Goal: Information Seeking & Learning: Learn about a topic

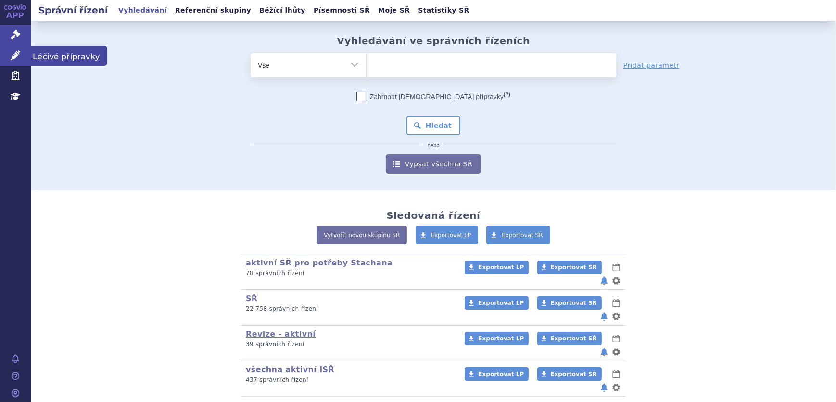
click at [11, 57] on icon at bounding box center [16, 55] width 10 height 10
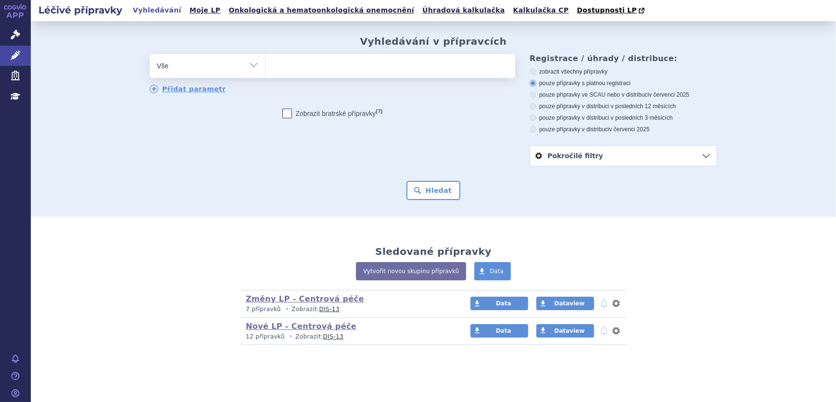
click at [351, 74] on ul at bounding box center [390, 64] width 250 height 20
click at [265, 74] on select at bounding box center [265, 65] width 0 height 24
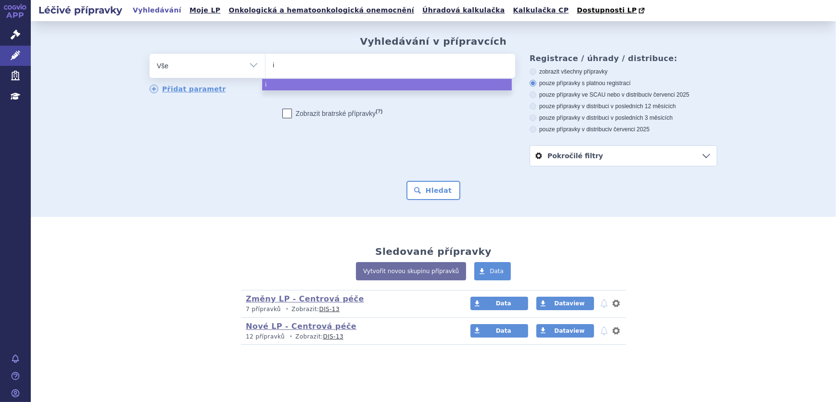
type input "iq"
type input "iqi"
type input "iqir"
type input "iqirvo"
select select "iqirvo"
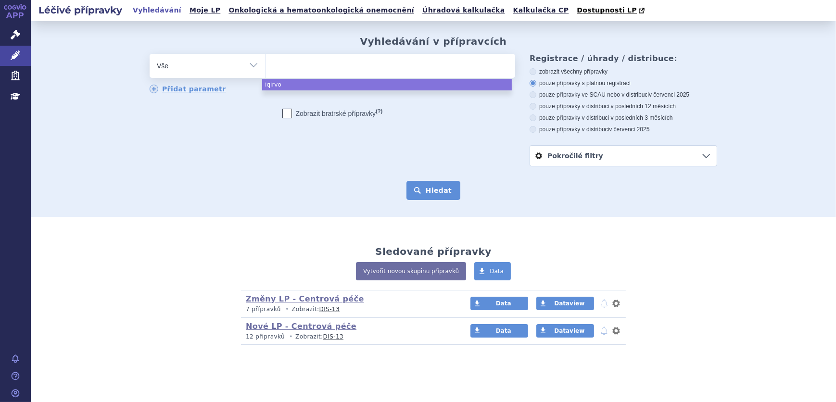
click at [440, 191] on button "Hledat" at bounding box center [433, 190] width 54 height 19
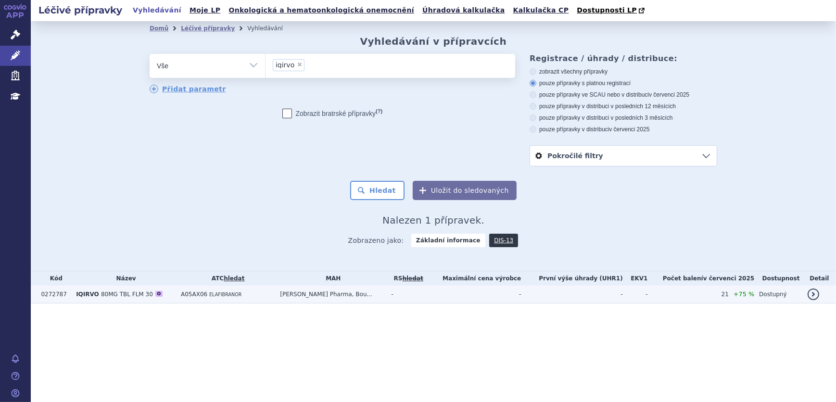
click at [275, 296] on td "A05AX06 ELAFIBRANOR" at bounding box center [225, 295] width 99 height 18
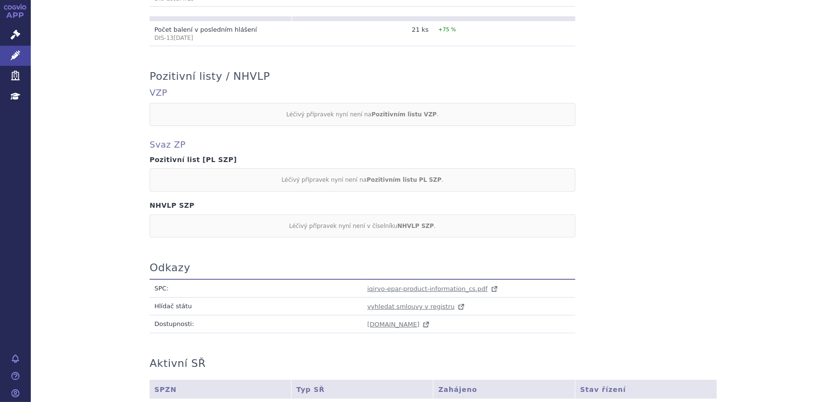
scroll to position [483, 0]
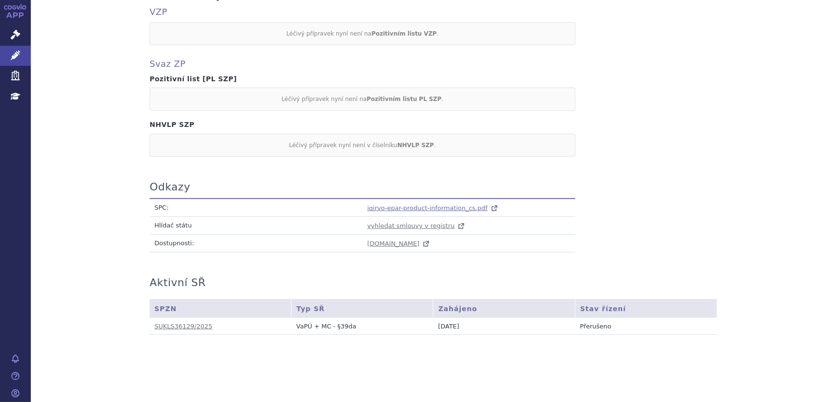
click at [393, 206] on span "iqirvo-epar-product-information_cs.pdf" at bounding box center [427, 207] width 120 height 7
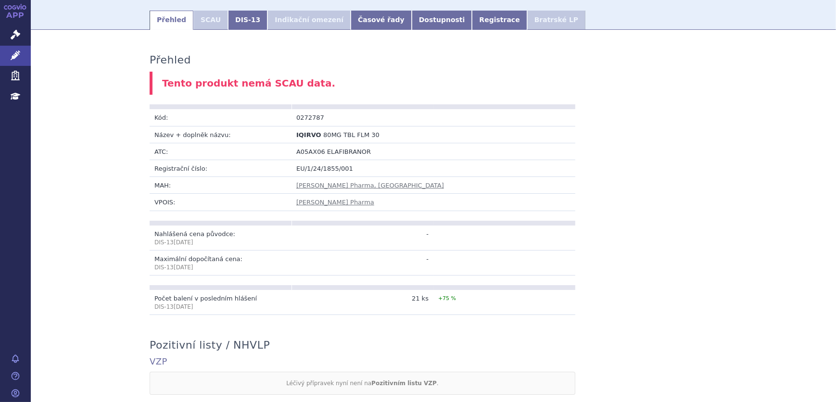
scroll to position [0, 0]
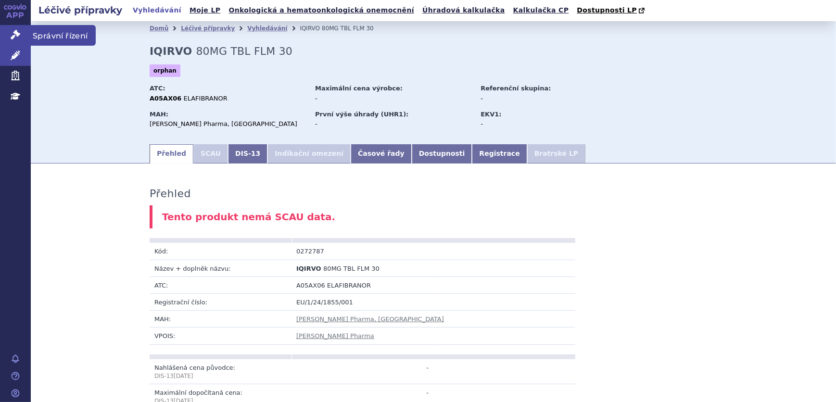
click at [28, 43] on link "Správní řízení" at bounding box center [15, 35] width 31 height 20
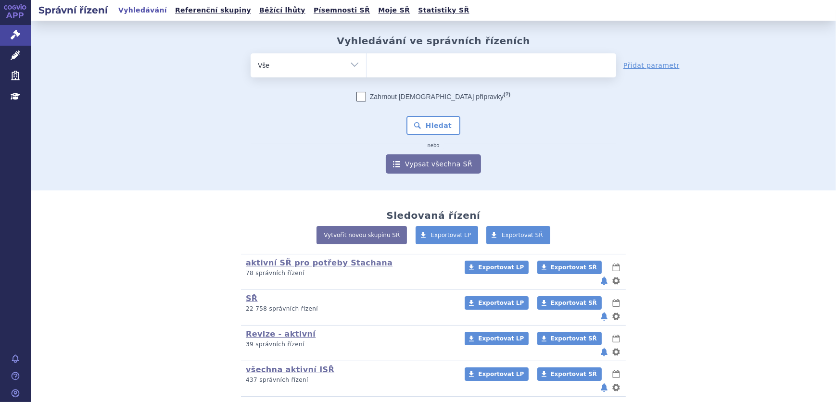
click at [383, 64] on ul at bounding box center [491, 63] width 250 height 20
click at [366, 64] on select at bounding box center [366, 65] width 0 height 24
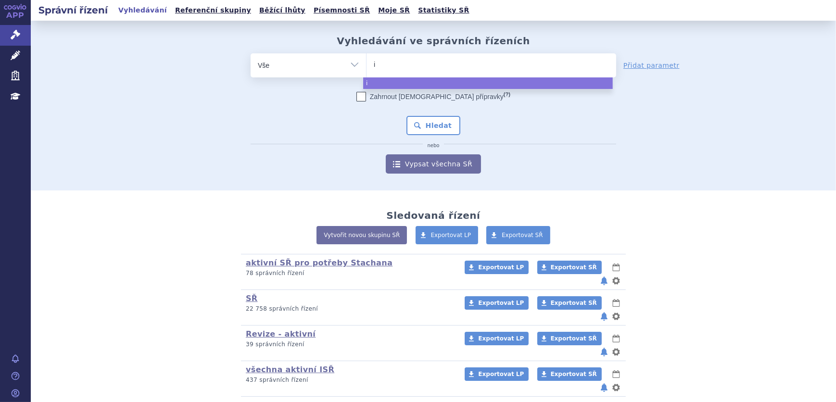
type input "iq"
type input "iqi"
type input "iqir"
type input "iqirvo"
select select "iqirvo"
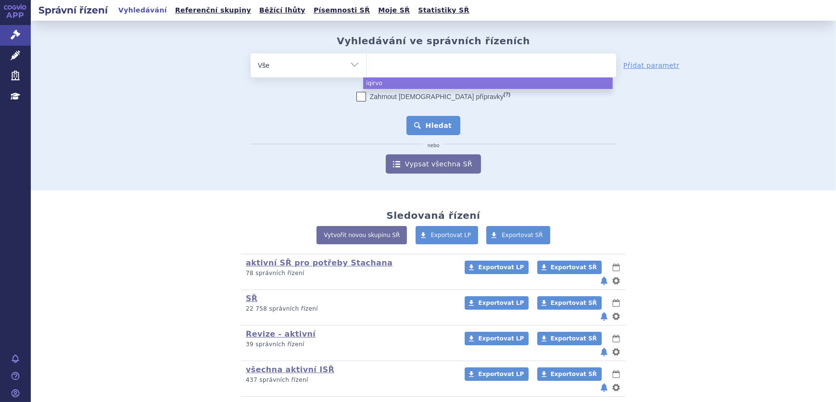
click at [429, 126] on button "Hledat" at bounding box center [433, 125] width 54 height 19
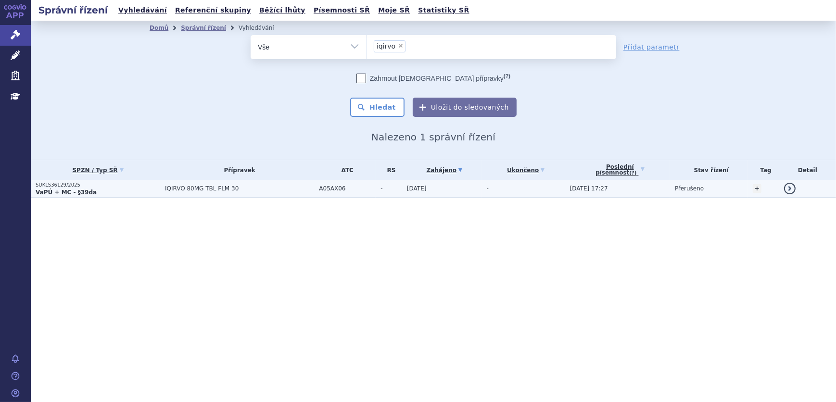
click at [292, 196] on td "IQIRVO 80MG TBL FLM 30" at bounding box center [237, 189] width 154 height 18
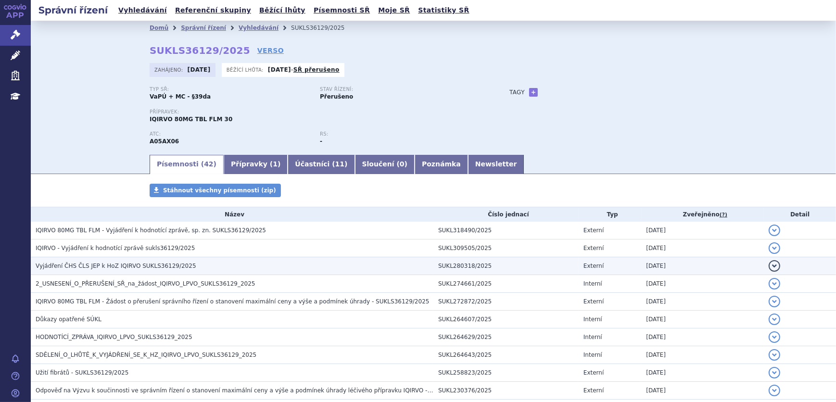
scroll to position [43, 0]
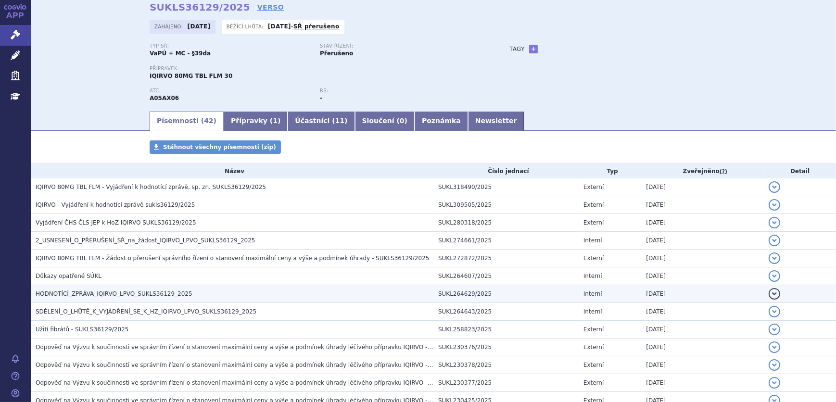
click at [115, 293] on span "HODNOTÍCÍ_ZPRÁVA_IQIRVO_LPVO_SUKLS36129_2025" at bounding box center [114, 293] width 157 height 7
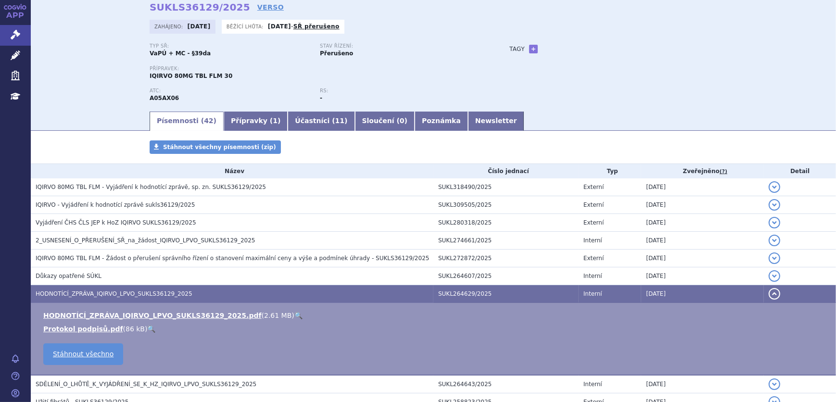
scroll to position [87, 0]
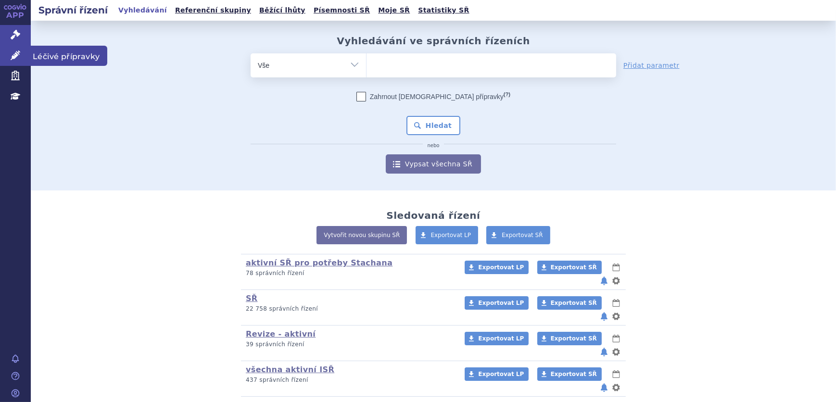
click at [1, 56] on link "Léčivé přípravky" at bounding box center [15, 56] width 31 height 20
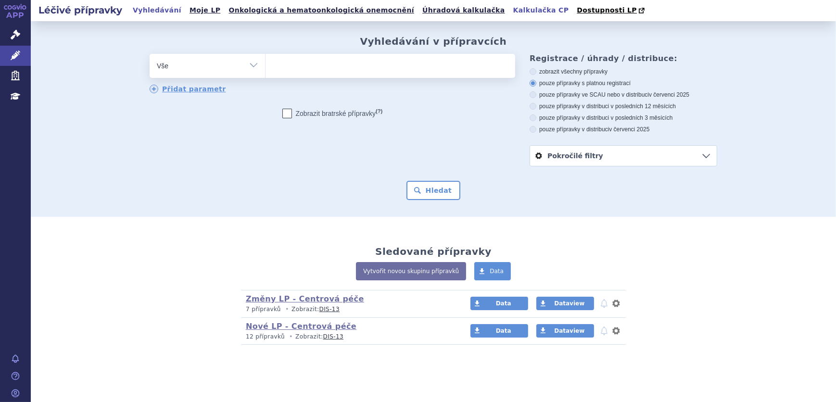
click at [510, 10] on link "Kalkulačka CP" at bounding box center [541, 10] width 62 height 13
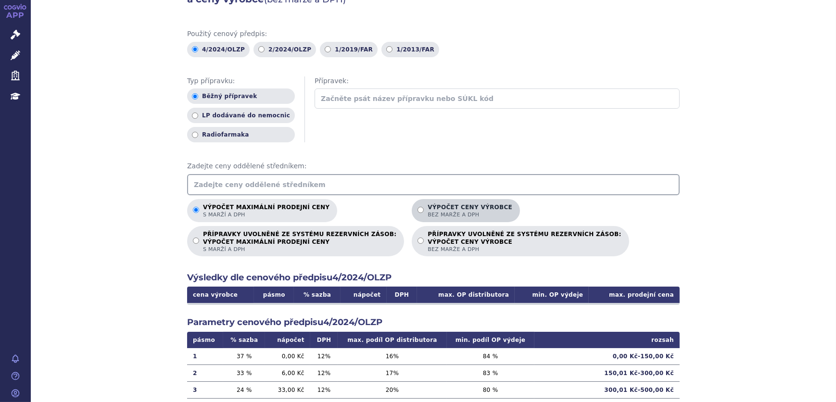
scroll to position [163, 0]
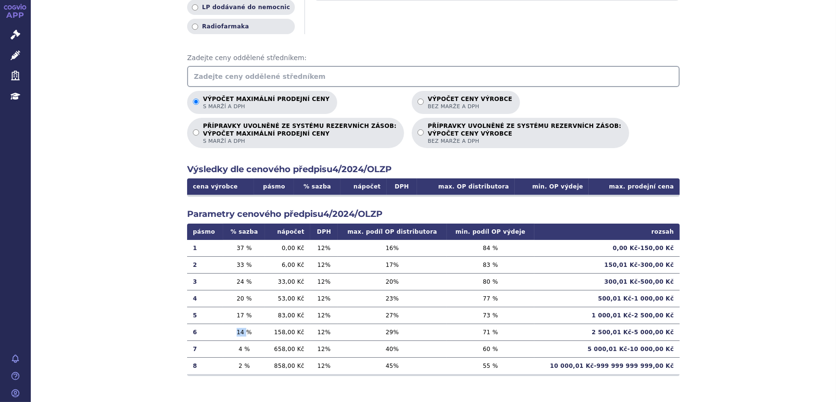
drag, startPoint x: 233, startPoint y: 332, endPoint x: 245, endPoint y: 331, distance: 11.5
click at [245, 331] on td "14 %" at bounding box center [244, 332] width 42 height 17
click at [20, 60] on icon at bounding box center [16, 55] width 10 height 10
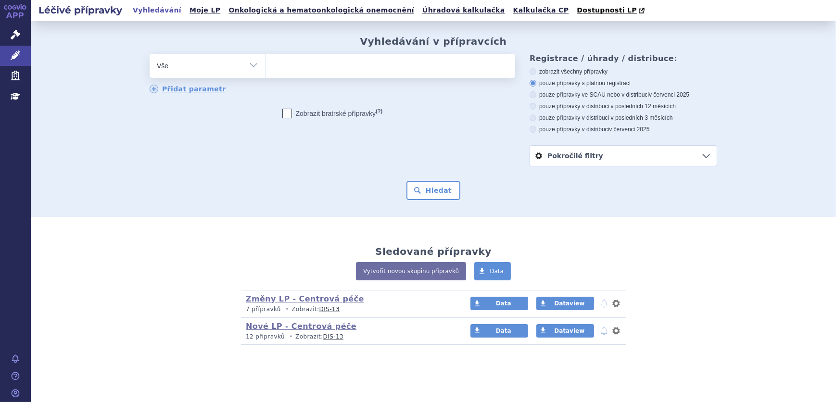
click at [237, 67] on select "Vše Přípravek/SUKL kód MAH VPOIS ATC/Aktivní látka Léková forma Síla" at bounding box center [207, 65] width 115 height 22
select select "filter-atc-group"
click at [150, 54] on select "Vše Přípravek/SUKL kód MAH VPOIS ATC/Aktivní látka Léková forma Síla" at bounding box center [207, 65] width 115 height 22
click at [313, 70] on ul at bounding box center [390, 64] width 250 height 20
click at [265, 70] on select at bounding box center [265, 65] width 0 height 24
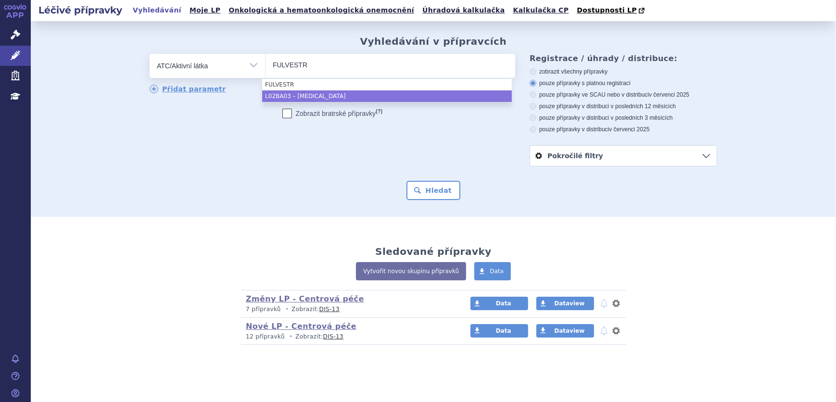
type input "FULVESTR"
select select "L02BA03"
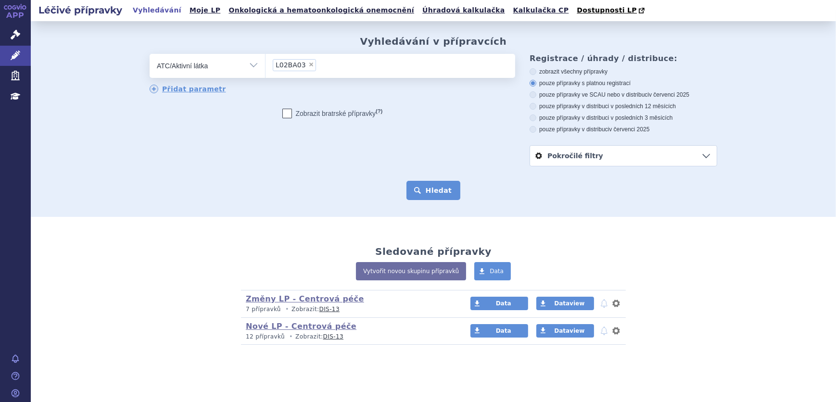
click at [437, 192] on button "Hledat" at bounding box center [433, 190] width 54 height 19
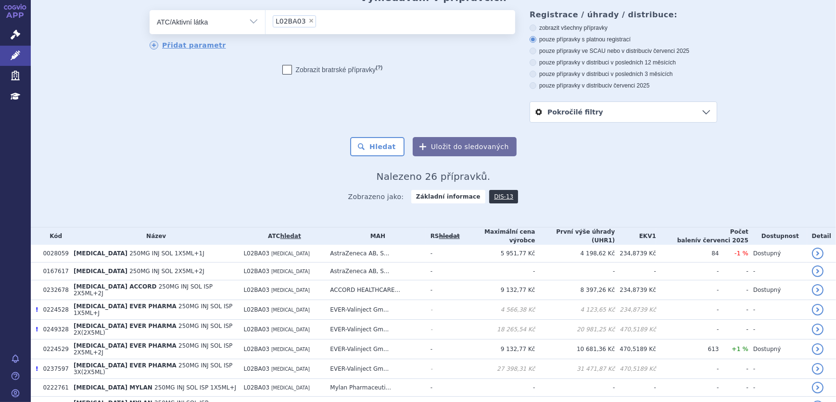
scroll to position [43, 0]
click at [548, 51] on label "pouze přípravky ve SCAU nebo v distribuci v červenci 2025" at bounding box center [623, 52] width 188 height 8
click at [537, 51] on input "pouze přípravky ve SCAU nebo v distribuci v červenci 2025" at bounding box center [533, 53] width 6 height 6
radio input "true"
click at [382, 154] on button "Hledat" at bounding box center [377, 147] width 54 height 19
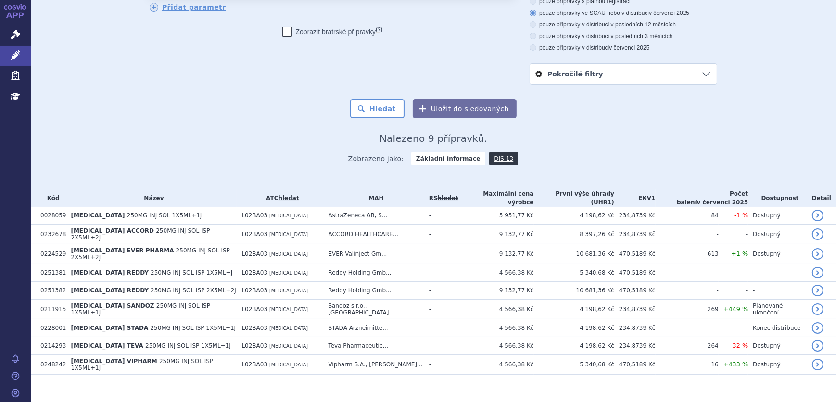
scroll to position [82, 0]
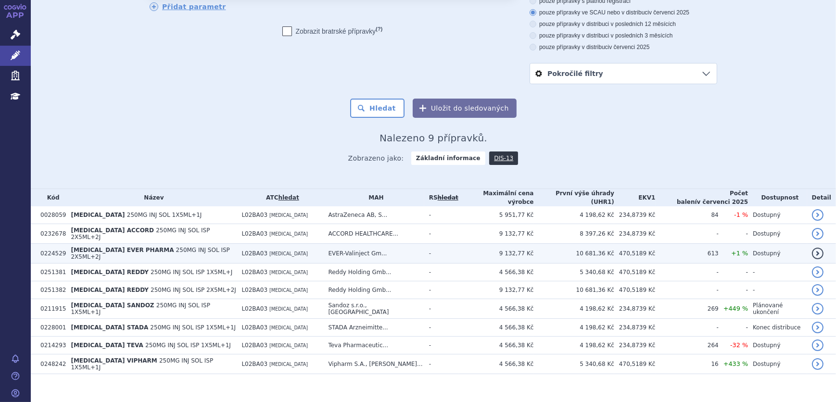
click at [191, 248] on span "250MG INJ SOL ISP 2X5ML+2J" at bounding box center [150, 253] width 159 height 13
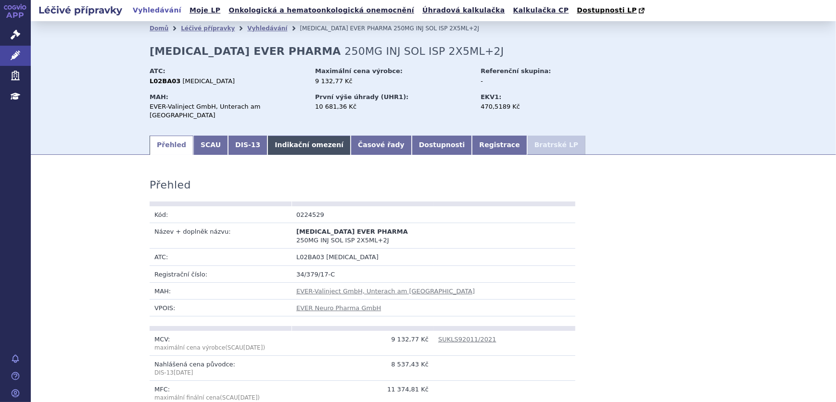
click at [283, 140] on link "Indikační omezení" at bounding box center [308, 145] width 83 height 19
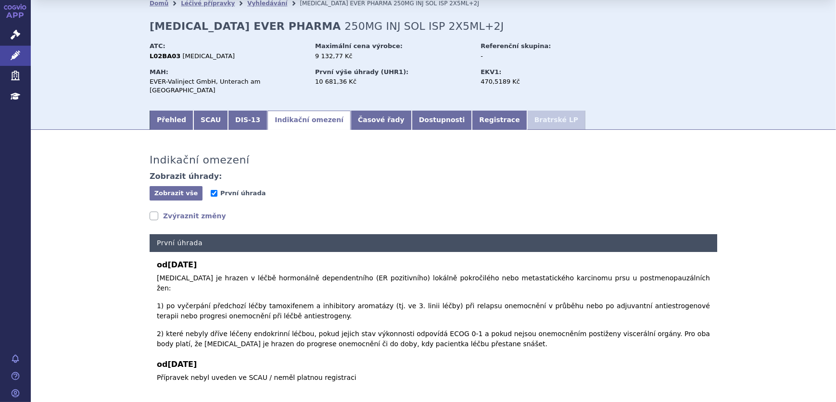
scroll to position [39, 0]
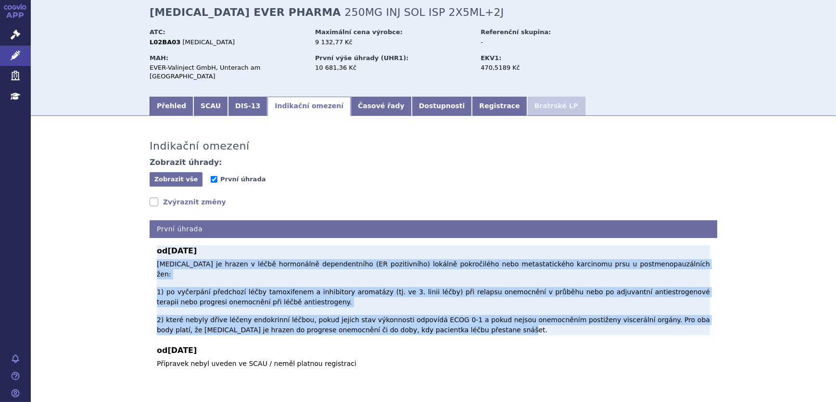
drag, startPoint x: 209, startPoint y: 270, endPoint x: 450, endPoint y: 300, distance: 242.8
click at [450, 300] on p "[MEDICAL_DATA] je hrazen v léčbě hormonálně dependentního (ER pozitivního) loká…" at bounding box center [433, 297] width 553 height 76
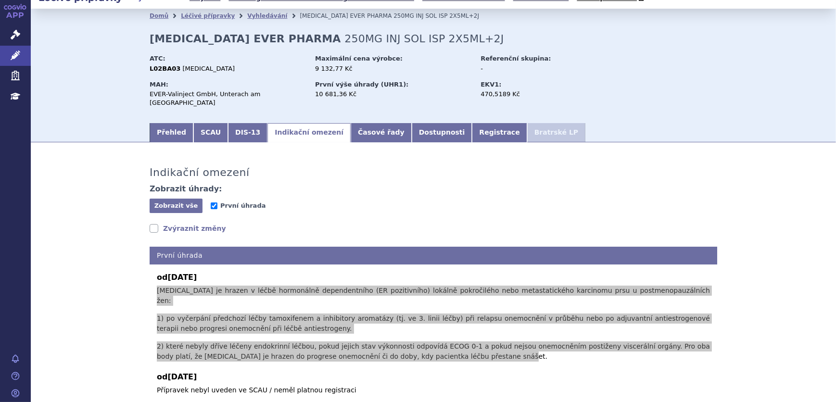
scroll to position [0, 0]
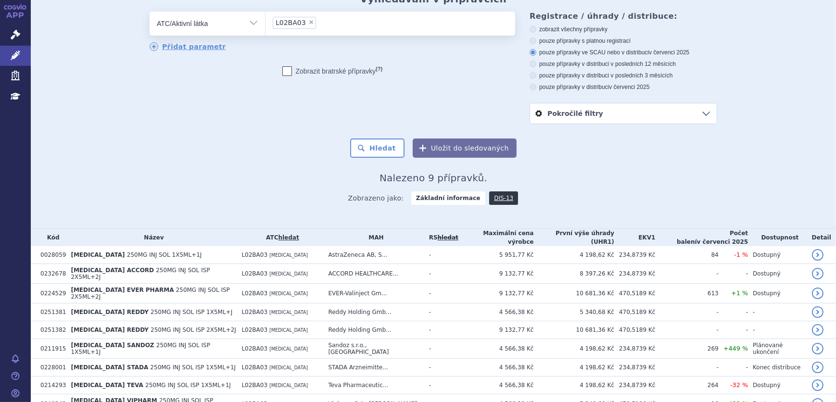
scroll to position [82, 0]
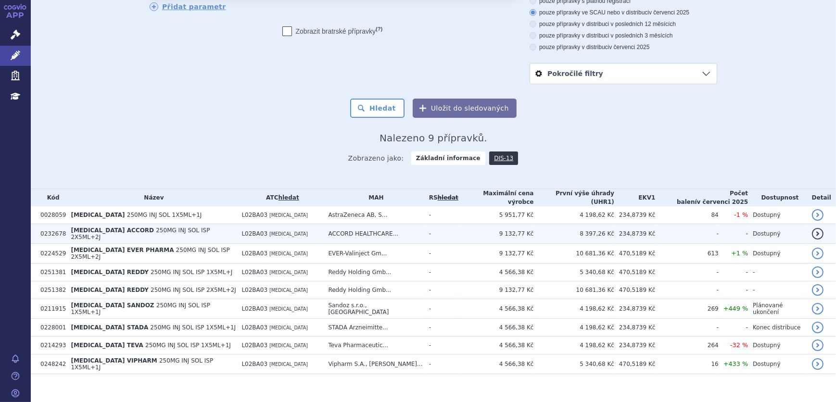
click at [215, 227] on td "[MEDICAL_DATA] ACCORD 250MG INJ SOL ISP 2X5ML+2J" at bounding box center [151, 234] width 171 height 20
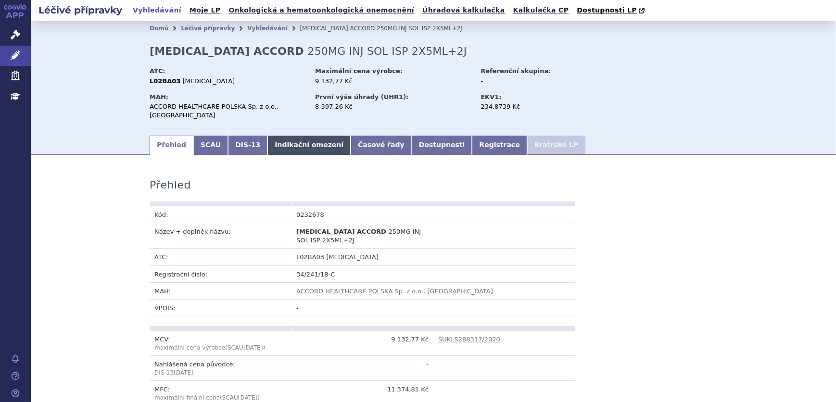
click at [292, 138] on link "Indikační omezení" at bounding box center [308, 145] width 83 height 19
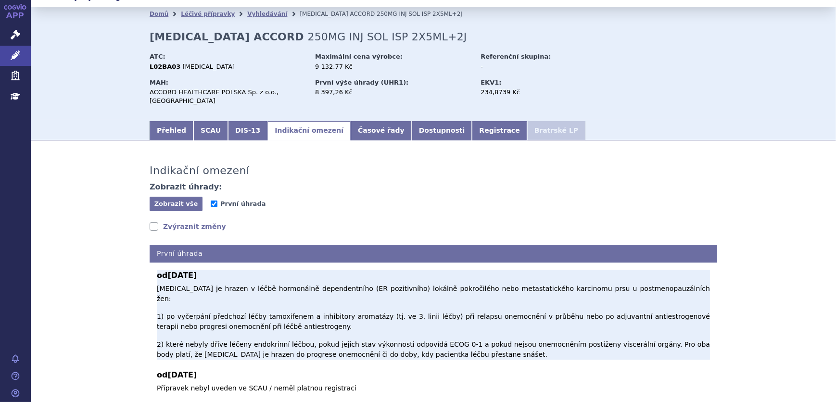
scroll to position [39, 0]
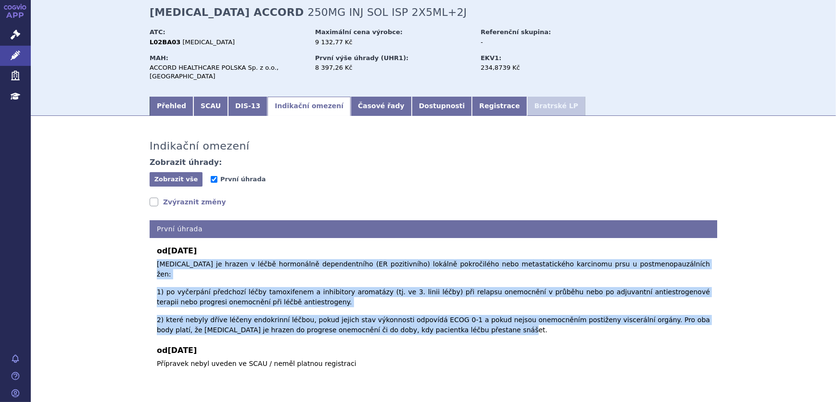
drag, startPoint x: 446, startPoint y: 296, endPoint x: 97, endPoint y: 255, distance: 351.4
click at [97, 255] on div "Indikační omezení Zobrazit úhrady: Zobrazit vše Skrýt vše První úhrada Zvýrazni…" at bounding box center [433, 251] width 805 height 252
copy p "Fulvestrant je hrazen v léčbě hormonálně dependentního (ER pozitivního) lokálně…"
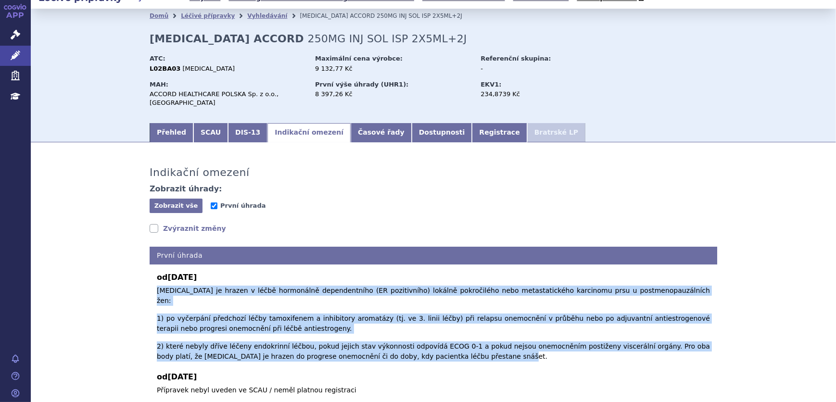
scroll to position [0, 0]
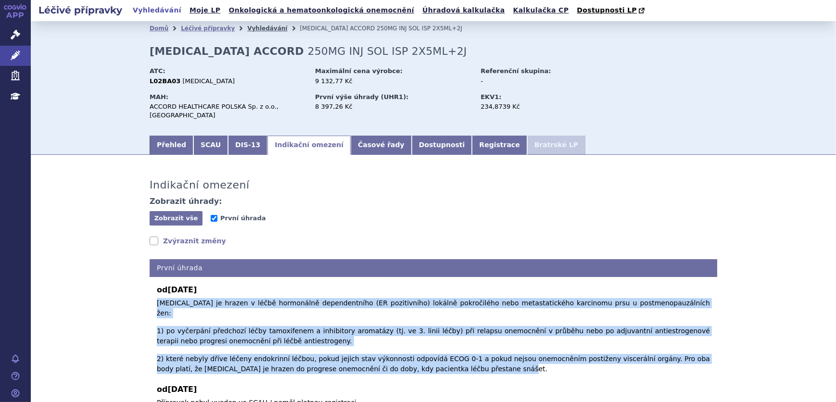
click at [252, 29] on link "Vyhledávání" at bounding box center [267, 28] width 40 height 7
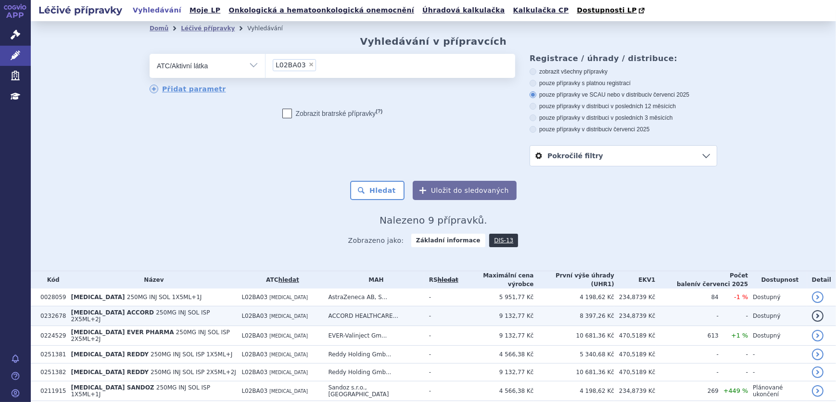
scroll to position [82, 0]
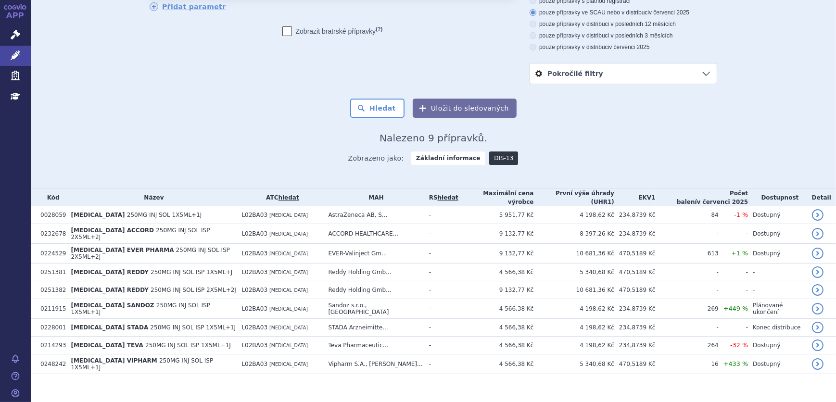
click at [490, 160] on link "DIS-13" at bounding box center [503, 157] width 29 height 13
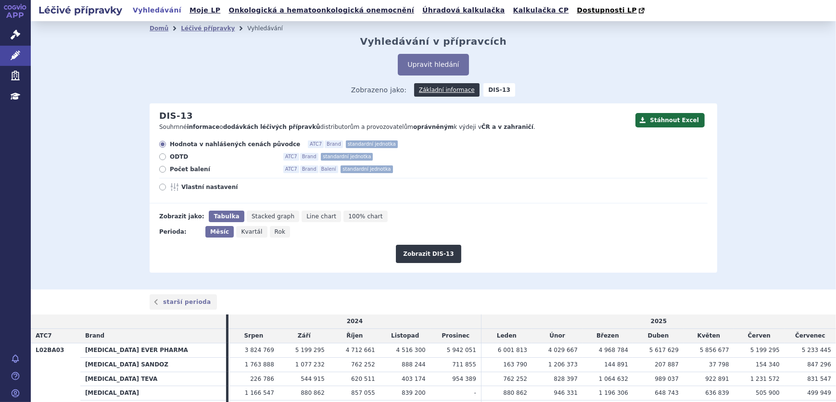
click at [185, 167] on span "Počet balení" at bounding box center [223, 169] width 106 height 8
click at [166, 167] on input "Počet balení ATC7 Brand Balení standardní jednotka" at bounding box center [163, 170] width 6 height 6
radio input "true"
click at [192, 188] on span "Vlastní nastavení" at bounding box center [234, 187] width 106 height 8
click at [166, 188] on input "Vlastní nastavení" at bounding box center [163, 188] width 6 height 6
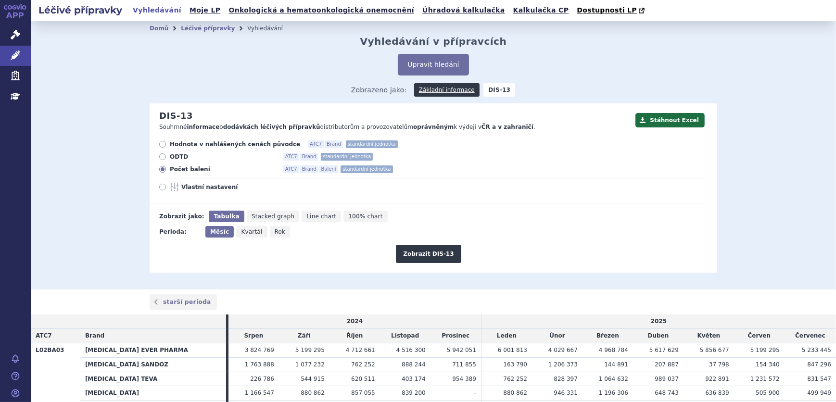
radio input "true"
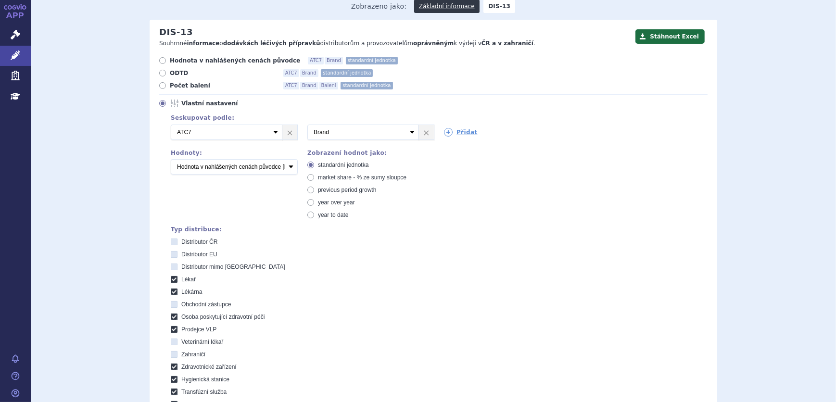
scroll to position [87, 0]
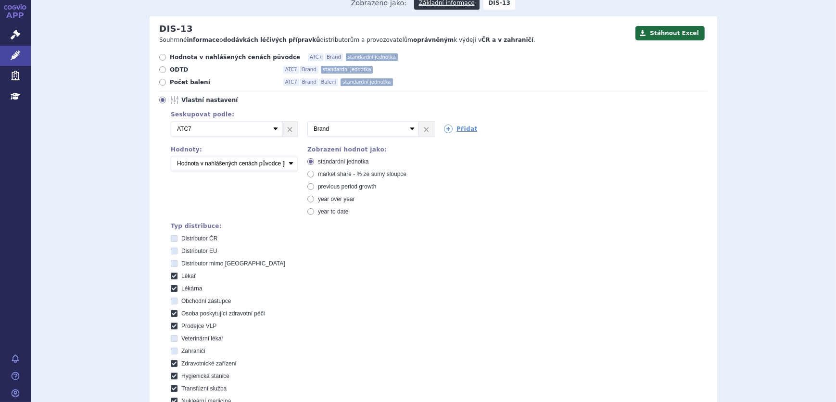
click at [455, 122] on div "Seskupovat podle: 2 Vyberte groupování ATC3 ATC5 ATC7 Brand Balení SÚKL kód MAH…" at bounding box center [434, 126] width 546 height 30
click at [456, 127] on link "Přidat" at bounding box center [461, 129] width 34 height 9
click at [470, 132] on select "Vyberte groupování ATC3 ATC5 ATC7 Brand Balení SÚKL kód MAH VPOIS Referenční sk…" at bounding box center [500, 128] width 112 height 15
select select "suklCode"
click at [444, 121] on select "Vyberte groupování ATC3 ATC5 ATC7 Brand Balení SÚKL kód MAH VPOIS Referenční sk…" at bounding box center [500, 128] width 112 height 15
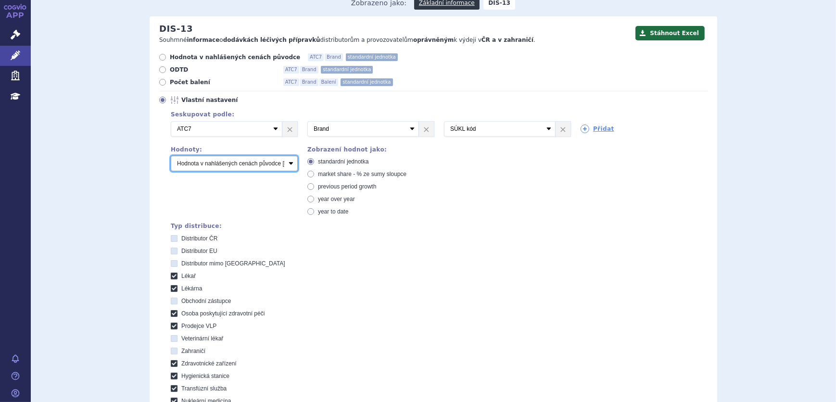
click at [223, 160] on select "Počet balení Hodnota v nahlášených cenách původce [DIS-13] Hodnota v maximálníc…" at bounding box center [234, 163] width 127 height 15
select select "packages"
click at [171, 156] on select "Počet balení Hodnota v nahlášených cenách původce [DIS-13] Hodnota v maximálníc…" at bounding box center [234, 163] width 127 height 15
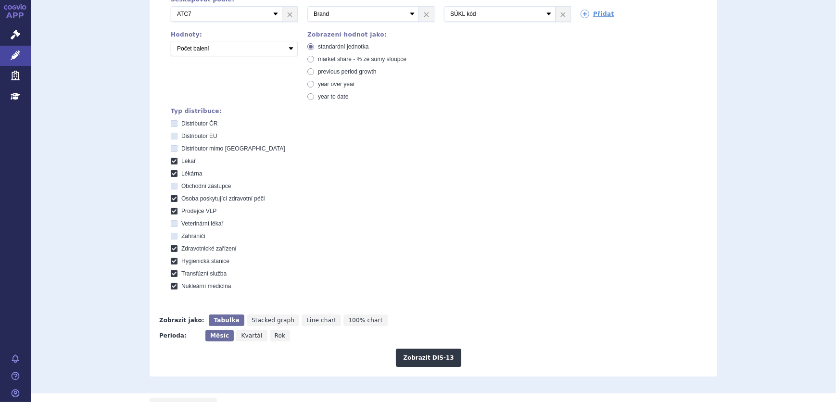
scroll to position [306, 0]
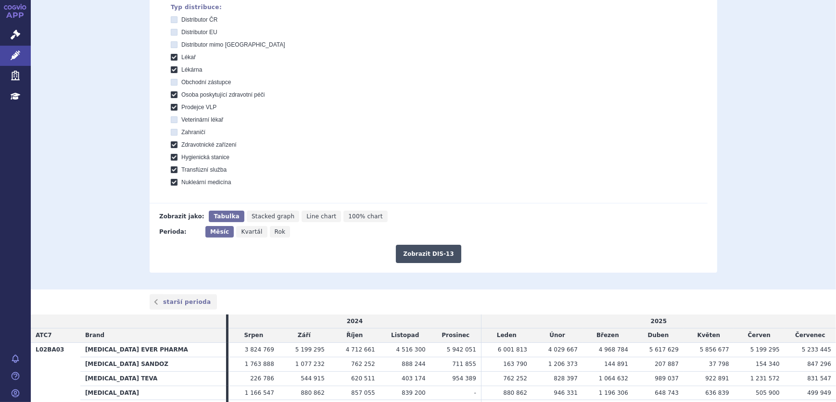
click at [435, 255] on button "Zobrazit DIS-13" at bounding box center [428, 254] width 65 height 18
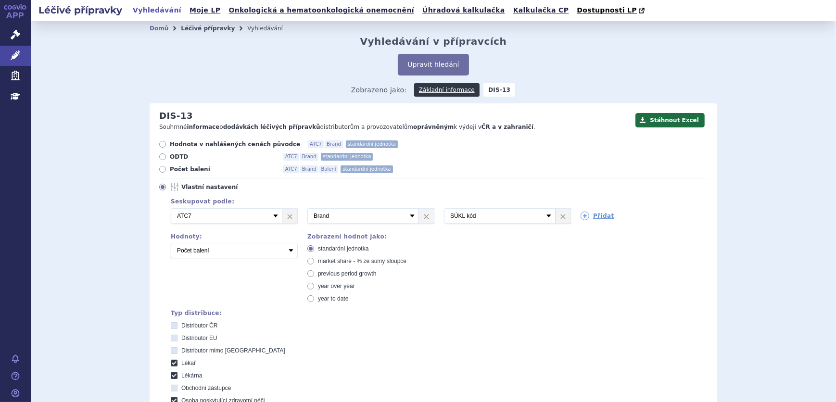
click at [185, 28] on link "Léčivé přípravky" at bounding box center [208, 28] width 54 height 7
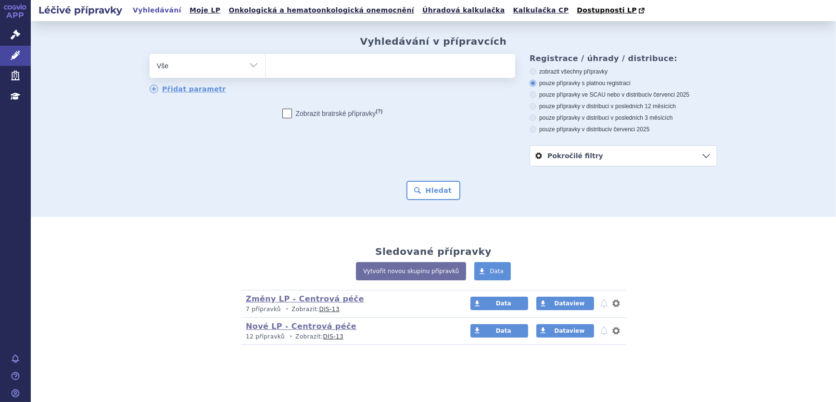
click at [213, 63] on select "Vše Přípravek/SUKL kód MAH VPOIS ATC/Aktivní látka Léková forma Síla" at bounding box center [207, 65] width 115 height 22
select select "filter-atc-group"
click at [150, 54] on select "Vše Přípravek/SUKL kód MAH VPOIS ATC/Aktivní látka Léková forma Síla" at bounding box center [207, 65] width 115 height 22
click at [288, 69] on ul at bounding box center [390, 64] width 250 height 20
click at [265, 69] on select at bounding box center [265, 65] width 0 height 24
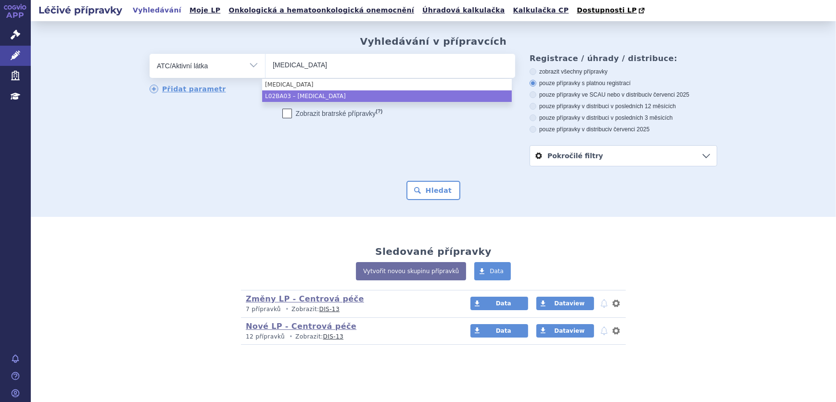
type input "fulvestrant"
select select "L02BA03"
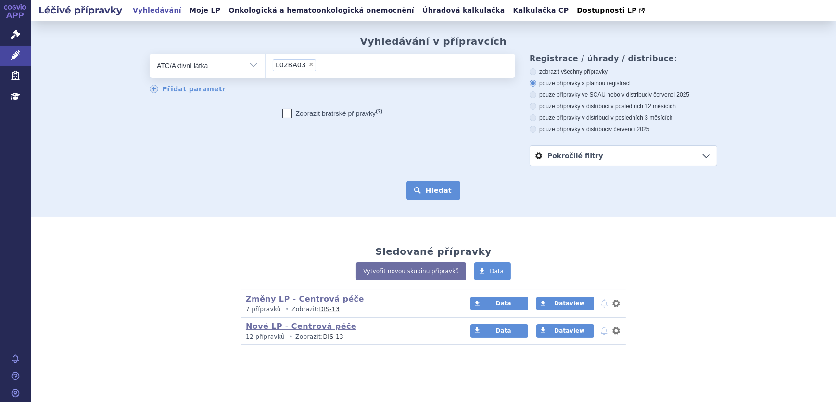
click at [425, 191] on button "Hledat" at bounding box center [433, 190] width 54 height 19
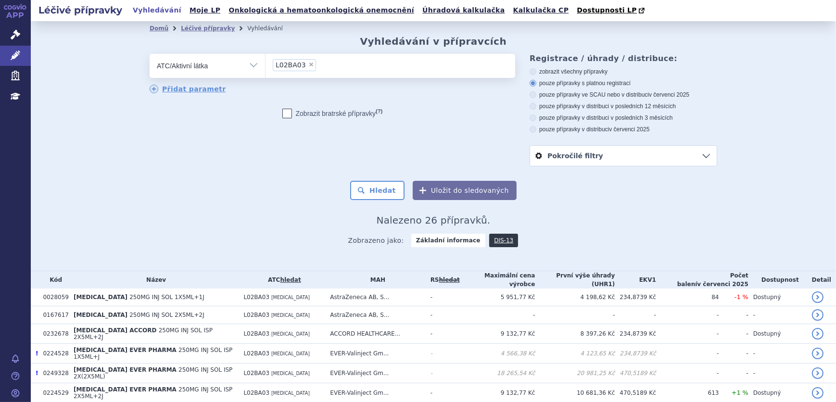
click at [567, 98] on label "pouze přípravky ve SCAU nebo v distribuci v červenci 2025" at bounding box center [623, 95] width 188 height 8
click at [537, 98] on input "pouze přípravky ve SCAU nebo v distribuci v červenci 2025" at bounding box center [533, 96] width 6 height 6
radio input "true"
click at [389, 193] on button "Hledat" at bounding box center [377, 190] width 54 height 19
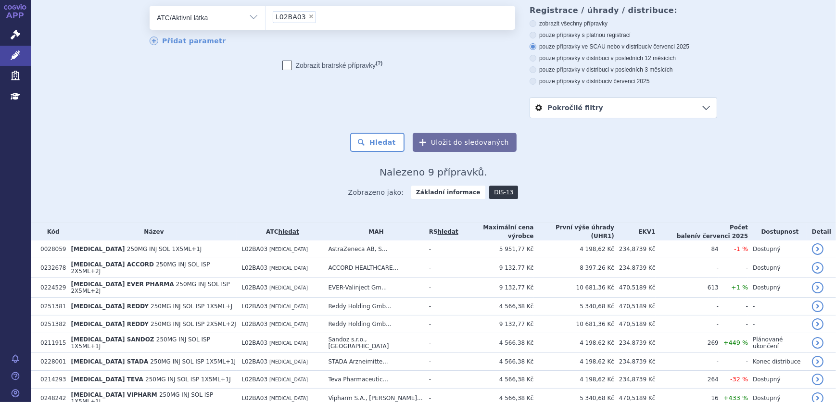
scroll to position [82, 0]
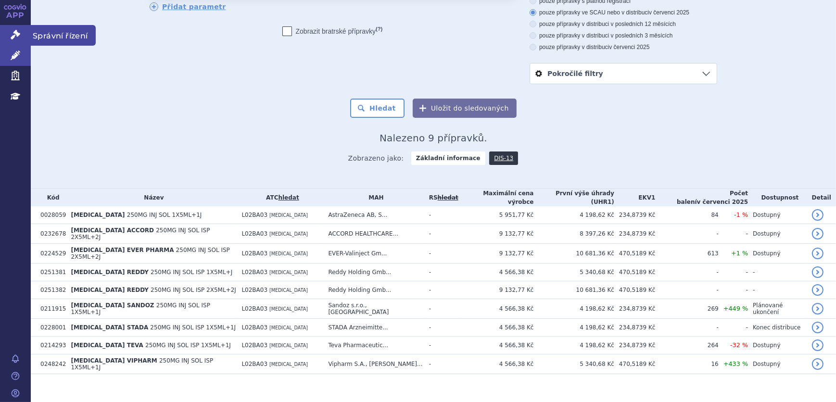
click at [14, 34] on icon at bounding box center [16, 35] width 10 height 10
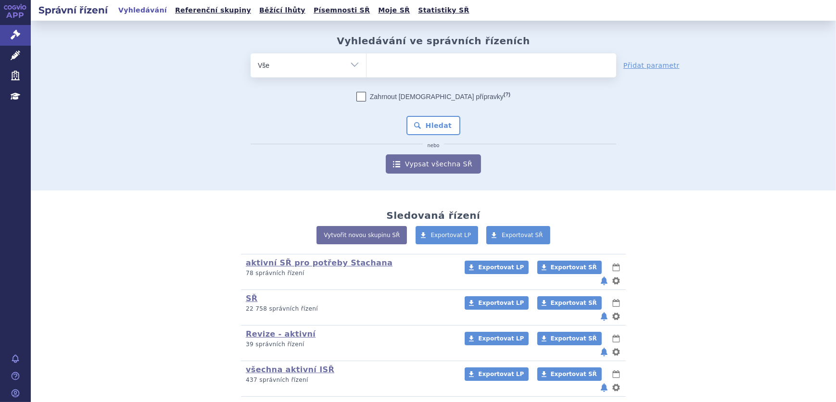
click at [287, 67] on select "Vše Spisová značka Typ SŘ Přípravek/SUKL kód Účastník/Držitel" at bounding box center [307, 64] width 115 height 22
select select "filter-atc-group"
click at [250, 53] on select "Vše Spisová značka Typ SŘ Přípravek/SUKL kód Účastník/Držitel" at bounding box center [307, 64] width 115 height 22
click at [393, 60] on ul at bounding box center [491, 63] width 250 height 20
click at [366, 60] on select at bounding box center [366, 65] width 0 height 24
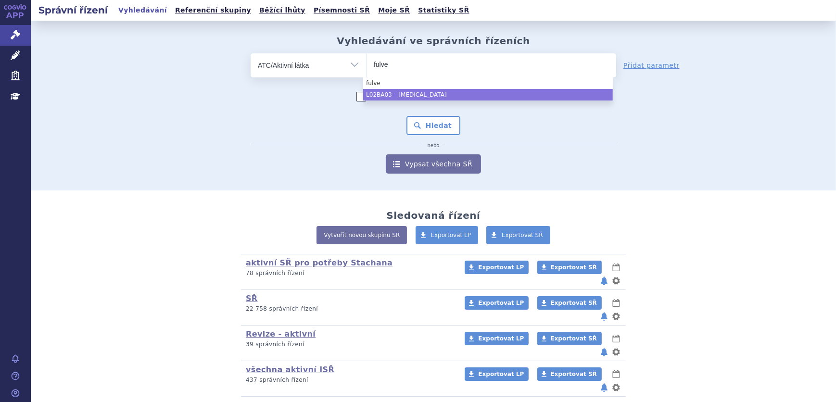
type input "fulve"
select select "L02BA03"
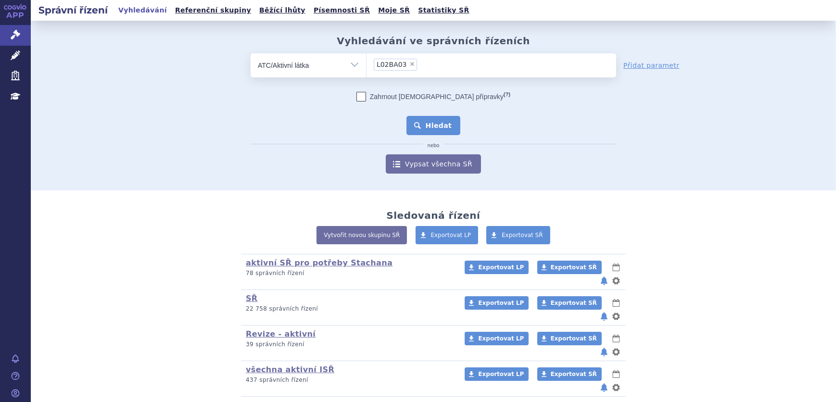
click at [422, 123] on button "Hledat" at bounding box center [433, 125] width 54 height 19
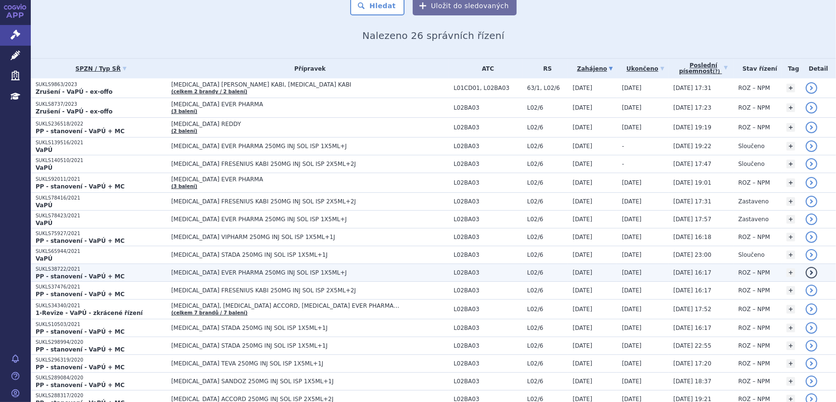
scroll to position [87, 0]
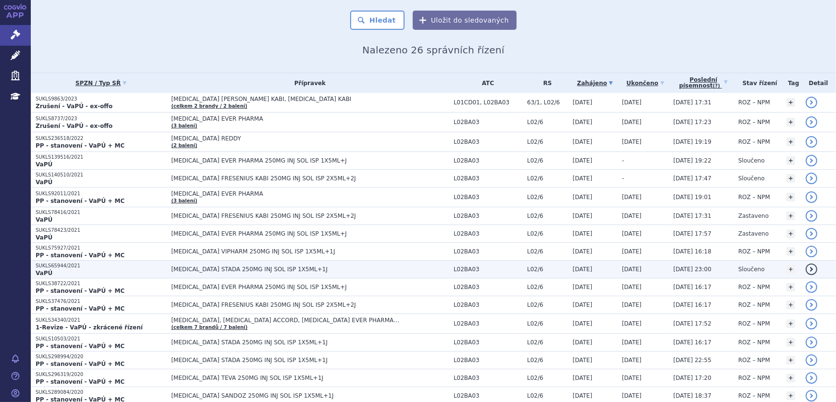
click at [140, 266] on p "SUKLS65944/2021" at bounding box center [101, 266] width 131 height 7
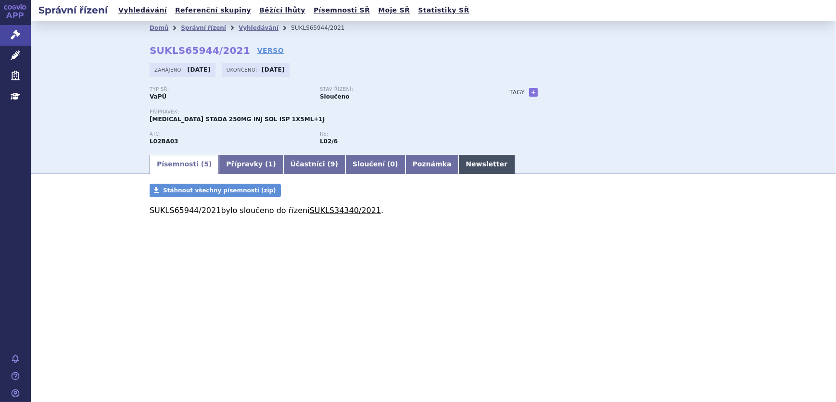
click at [458, 161] on link "Newsletter" at bounding box center [486, 164] width 56 height 19
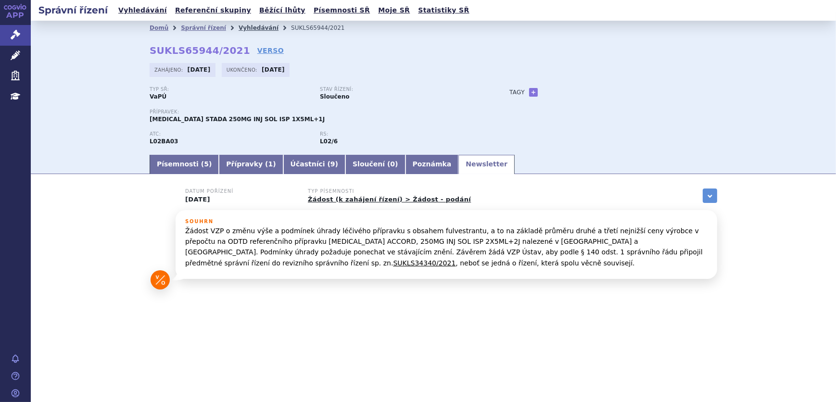
click at [239, 29] on link "Vyhledávání" at bounding box center [258, 28] width 40 height 7
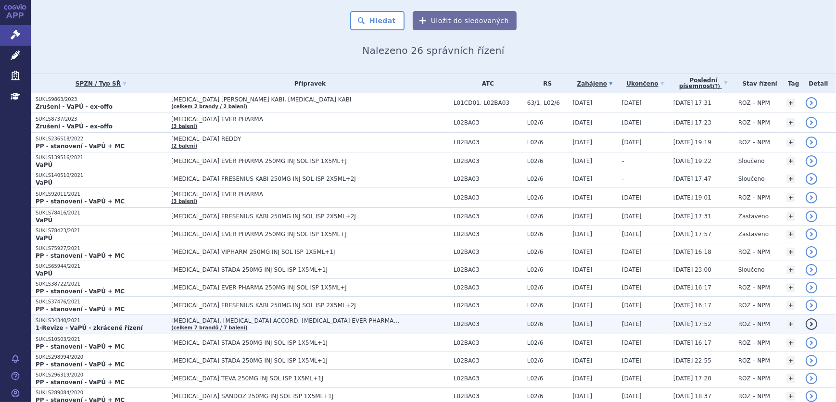
scroll to position [87, 0]
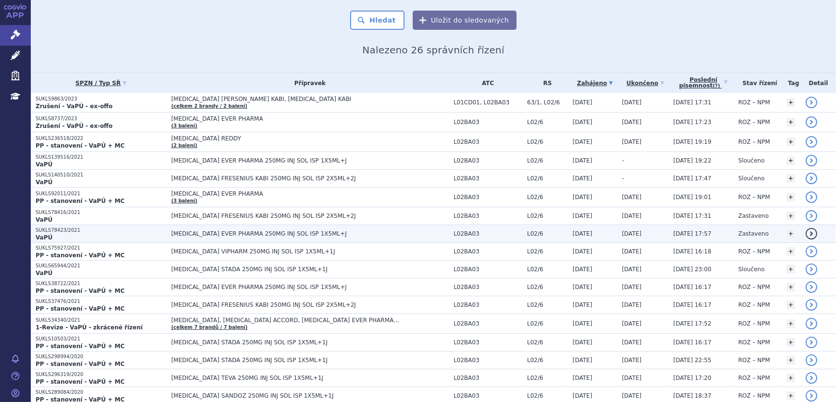
click at [306, 231] on span "[MEDICAL_DATA] EVER PHARMA 250MG INJ SOL ISP 1X5ML+J" at bounding box center [291, 233] width 240 height 7
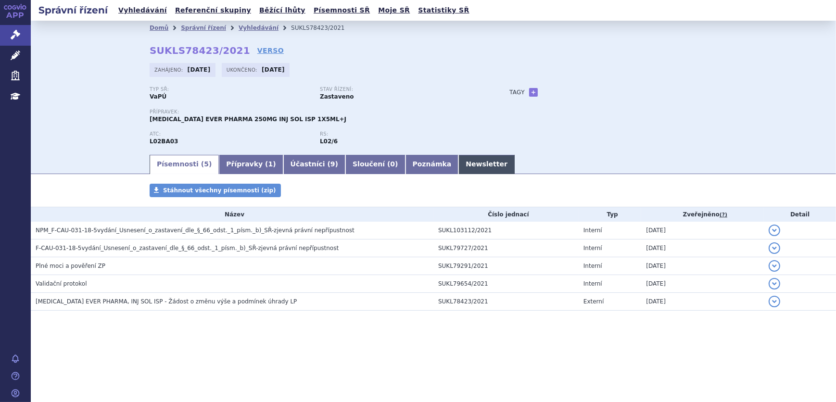
click at [458, 166] on link "Newsletter" at bounding box center [486, 164] width 56 height 19
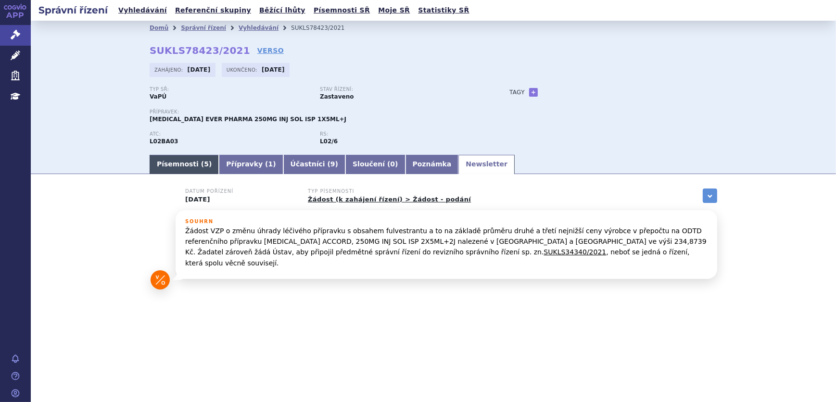
click at [188, 165] on link "Písemnosti ( 5 )" at bounding box center [184, 164] width 69 height 19
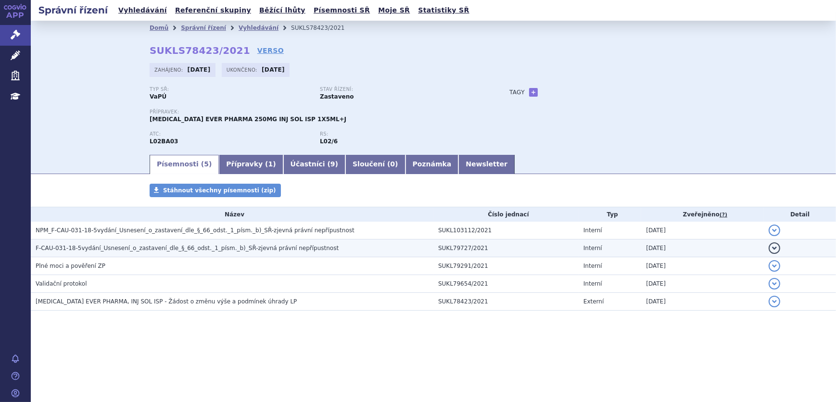
click at [239, 249] on span "F-CAU-031-18-5vydání_Usnesení_o_zastavení_dle_§_66_odst._1_písm._b)_SŘ-zjevná p…" at bounding box center [187, 248] width 303 height 7
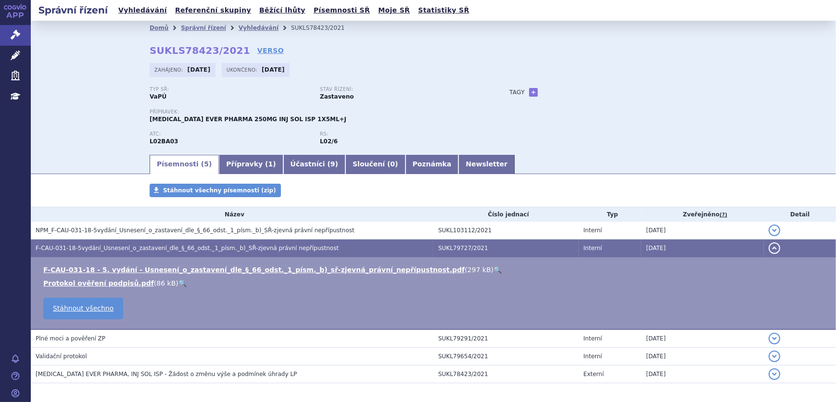
click at [493, 272] on link "🔍" at bounding box center [497, 270] width 8 height 8
click at [238, 27] on link "Vyhledávání" at bounding box center [258, 28] width 40 height 7
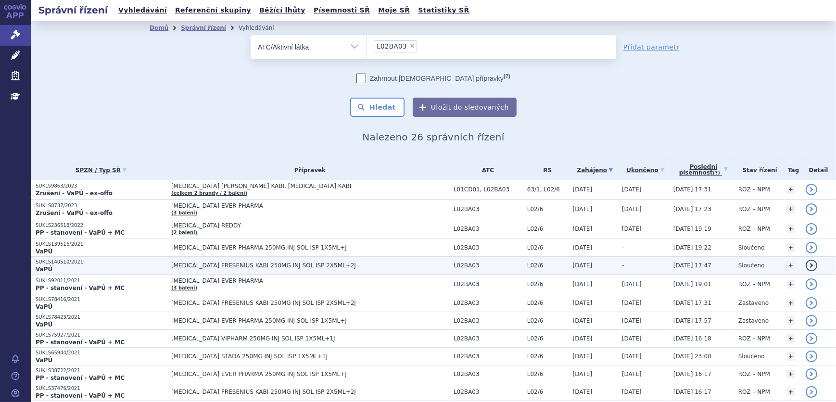
scroll to position [43, 0]
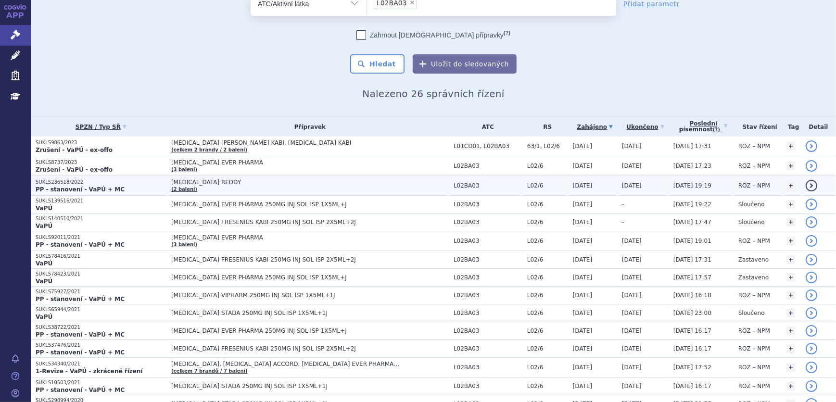
click at [113, 186] on p "PP - stanovení - VaPÚ + MC" at bounding box center [101, 190] width 131 height 8
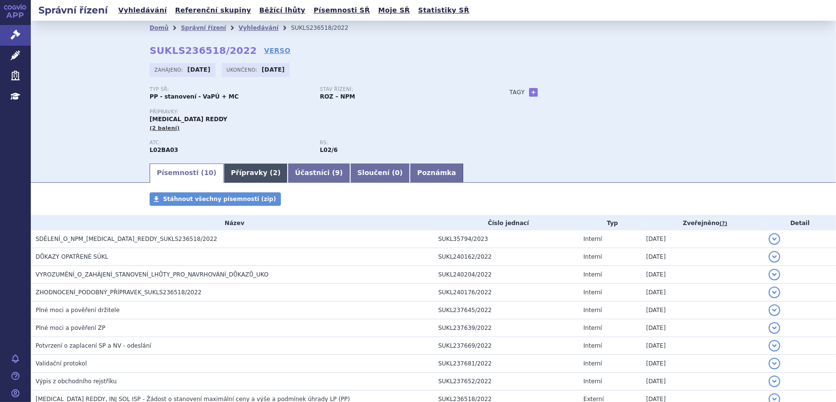
click at [273, 172] on span "2" at bounding box center [275, 173] width 5 height 8
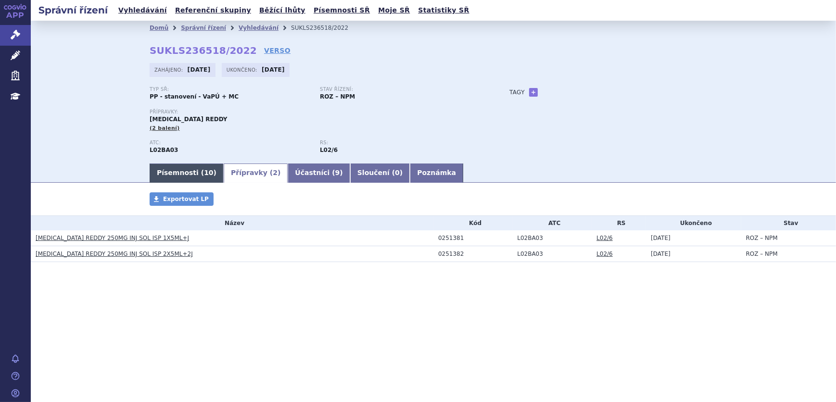
click at [177, 176] on link "Písemnosti ( 10 )" at bounding box center [187, 172] width 74 height 19
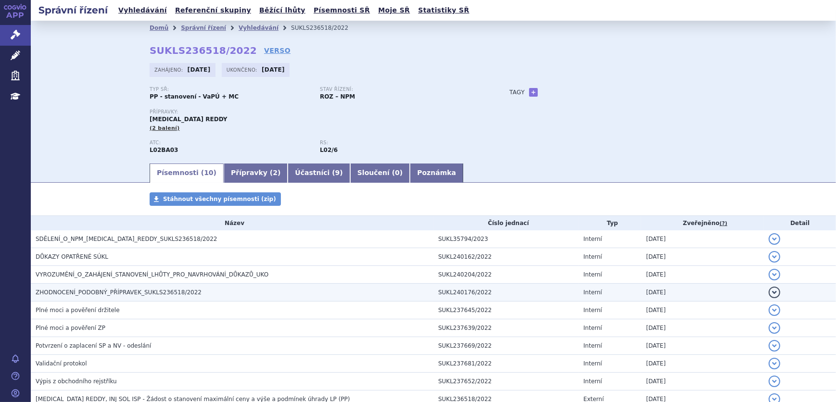
click at [179, 291] on span "ZHODNOCENÍ_PODOBNÝ_PŘÍPRAVEK_SUKLS236518/2022" at bounding box center [119, 292] width 166 height 7
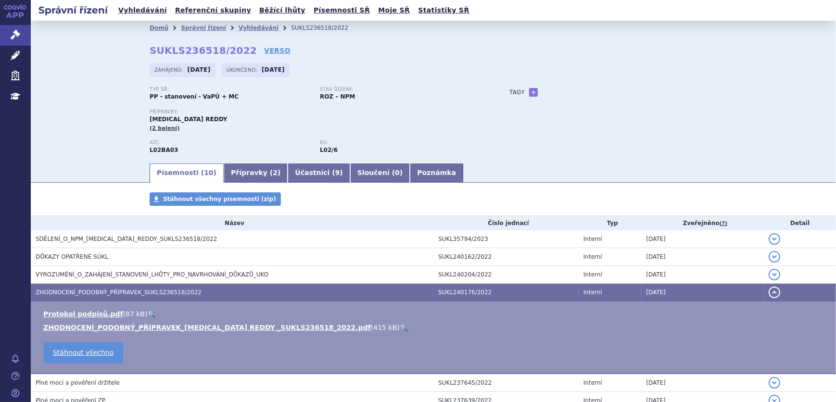
click at [400, 329] on link "🔍" at bounding box center [404, 328] width 8 height 8
click at [241, 29] on link "Vyhledávání" at bounding box center [258, 28] width 40 height 7
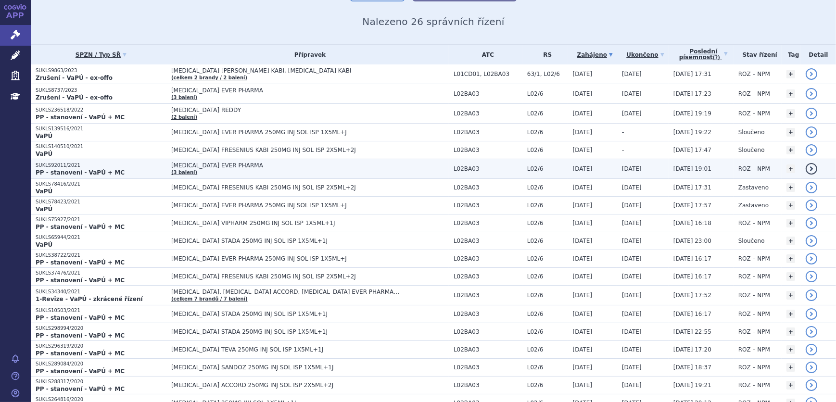
scroll to position [131, 0]
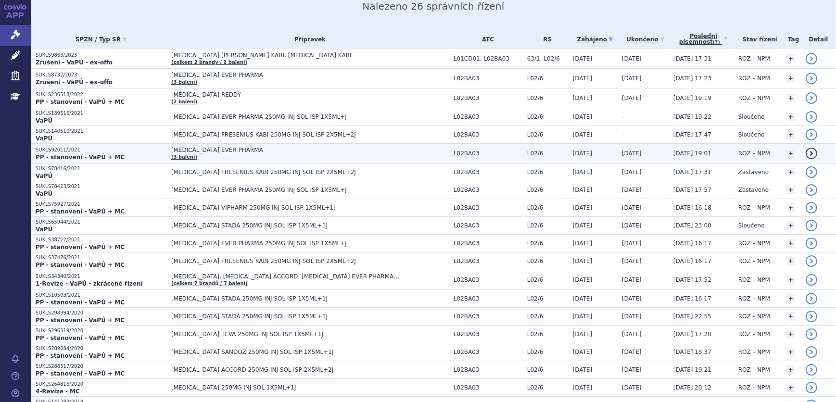
click at [270, 155] on td "FULVESTRANT EVER PHARMA (3 balení)" at bounding box center [307, 154] width 282 height 20
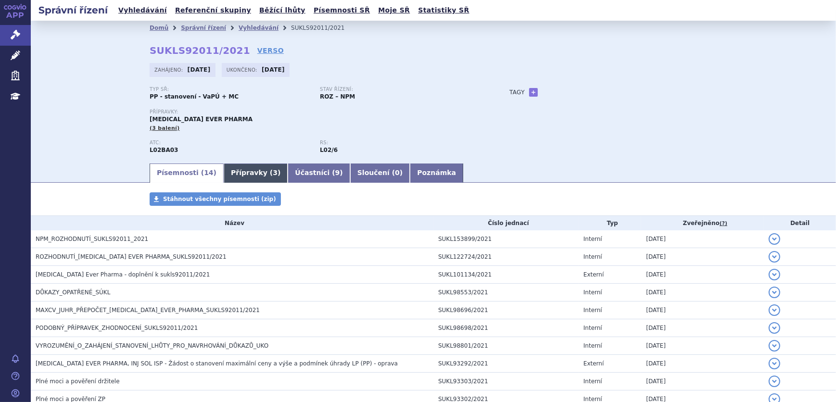
click at [239, 179] on link "Přípravky ( 3 )" at bounding box center [256, 172] width 64 height 19
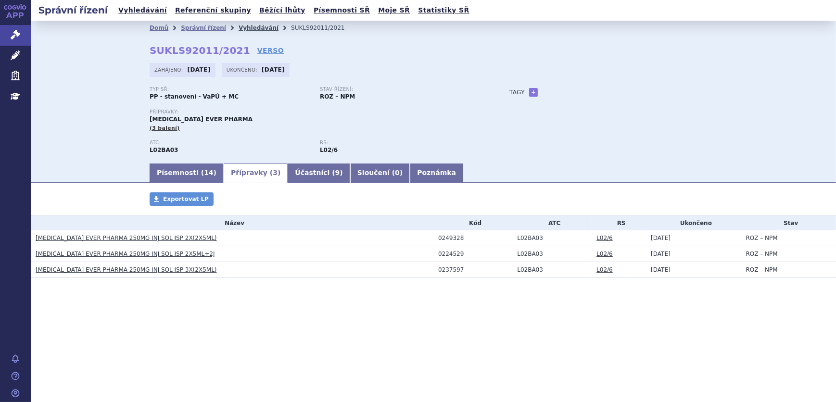
click at [238, 26] on link "Vyhledávání" at bounding box center [258, 28] width 40 height 7
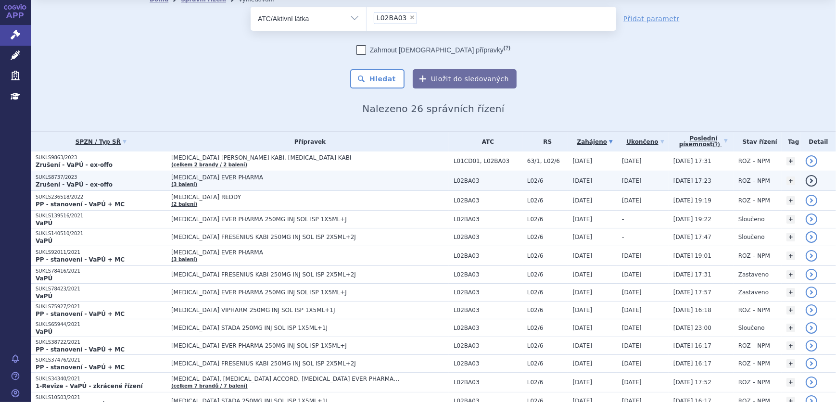
scroll to position [43, 0]
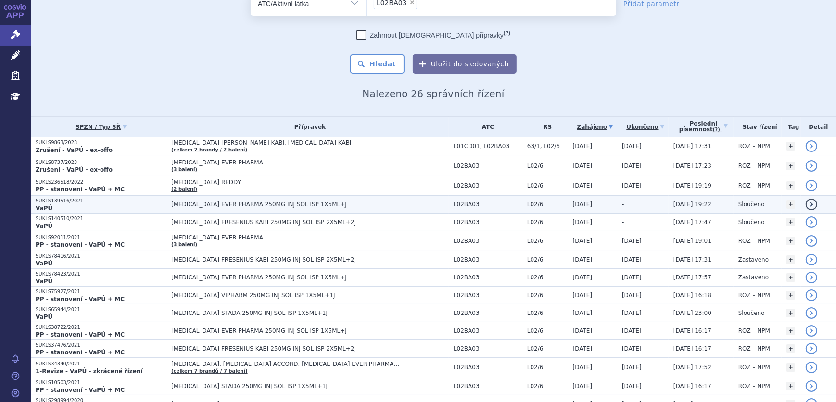
click at [238, 202] on span "[MEDICAL_DATA] EVER PHARMA 250MG INJ SOL ISP 1X5ML+J" at bounding box center [291, 204] width 240 height 7
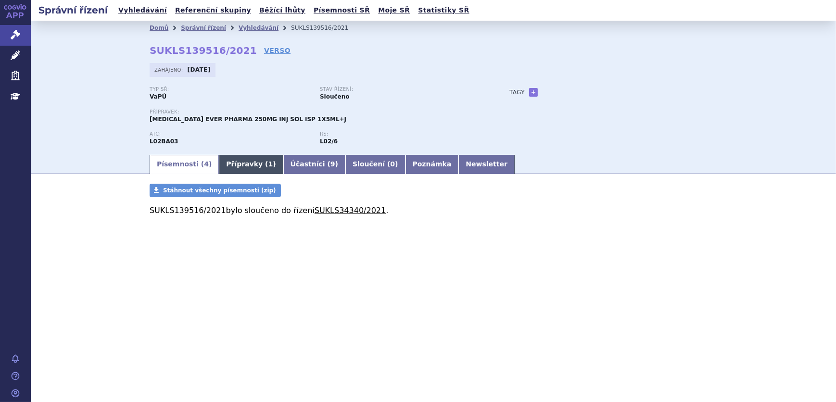
click at [227, 163] on link "Přípravky ( 1 )" at bounding box center [251, 164] width 64 height 19
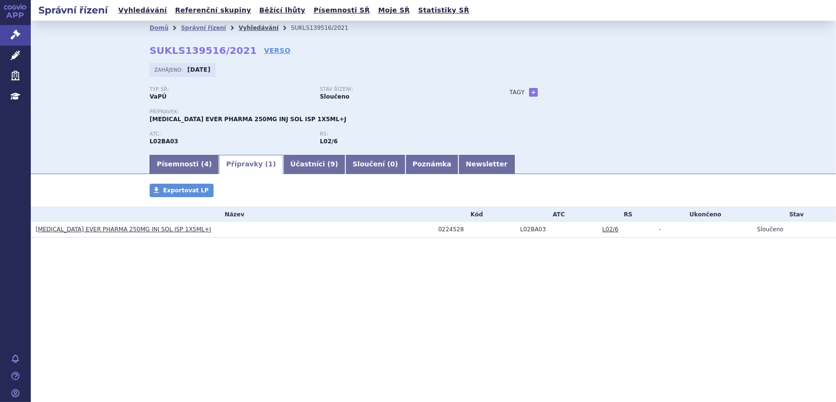
click at [253, 26] on link "Vyhledávání" at bounding box center [258, 28] width 40 height 7
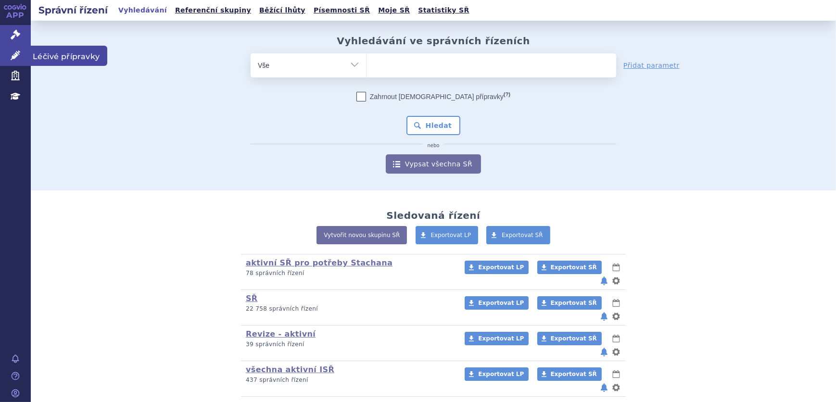
click at [12, 55] on icon at bounding box center [16, 55] width 10 height 10
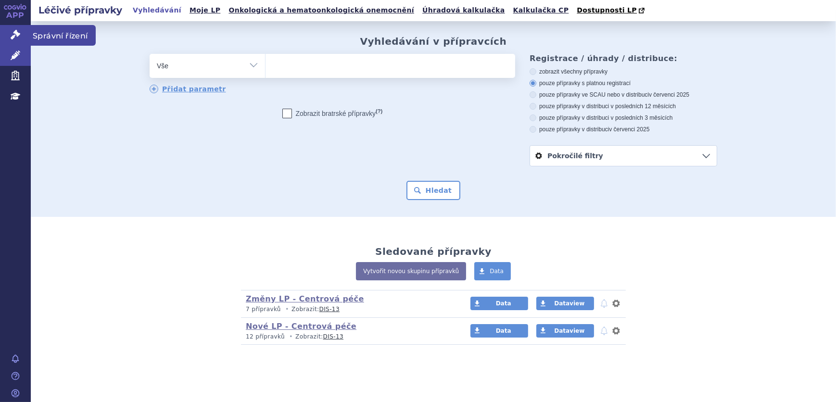
click at [28, 38] on link "Správní řízení" at bounding box center [15, 35] width 31 height 20
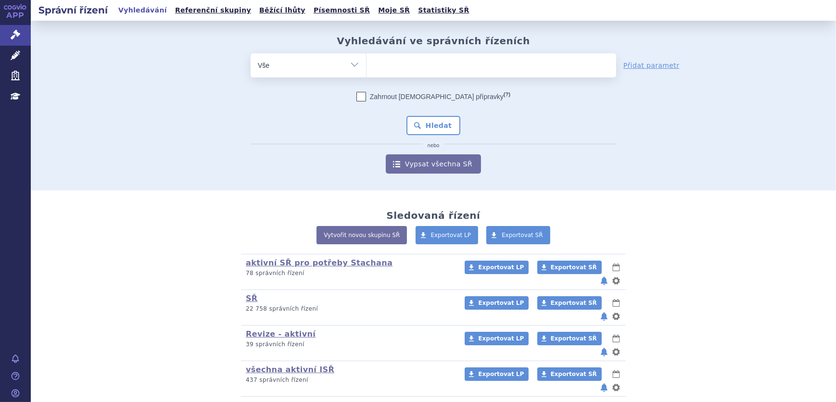
click at [294, 67] on select "Vše Spisová značka Typ SŘ Přípravek/SUKL kód Účastník/Držitel" at bounding box center [307, 64] width 115 height 22
select select "filter-atc-group"
click at [250, 53] on select "Vše Spisová značka Typ SŘ Přípravek/SUKL kód Účastník/Držitel" at bounding box center [307, 64] width 115 height 22
click at [405, 68] on ul at bounding box center [491, 63] width 250 height 20
click at [366, 68] on select at bounding box center [366, 65] width 0 height 24
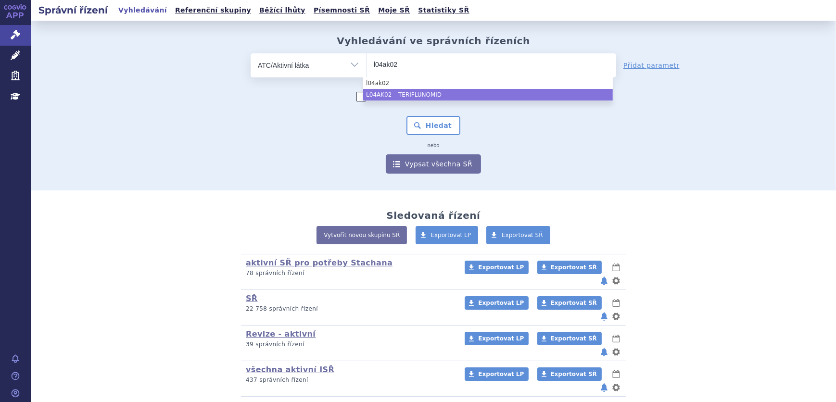
type input "l04ak02"
select select "L04AK02"
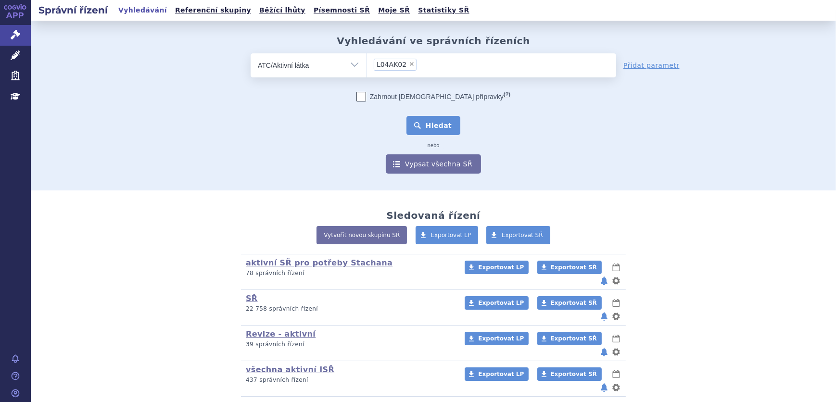
click at [423, 130] on button "Hledat" at bounding box center [433, 125] width 54 height 19
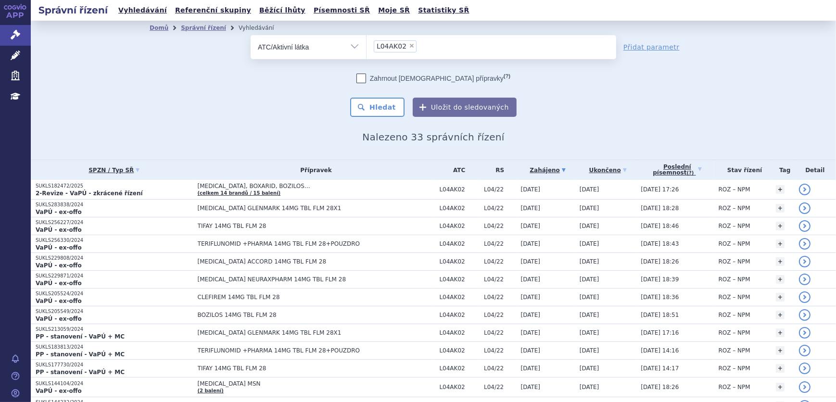
click at [409, 43] on span "×" at bounding box center [412, 46] width 6 height 6
click at [366, 43] on select "L04AK02" at bounding box center [366, 47] width 0 height 24
select select
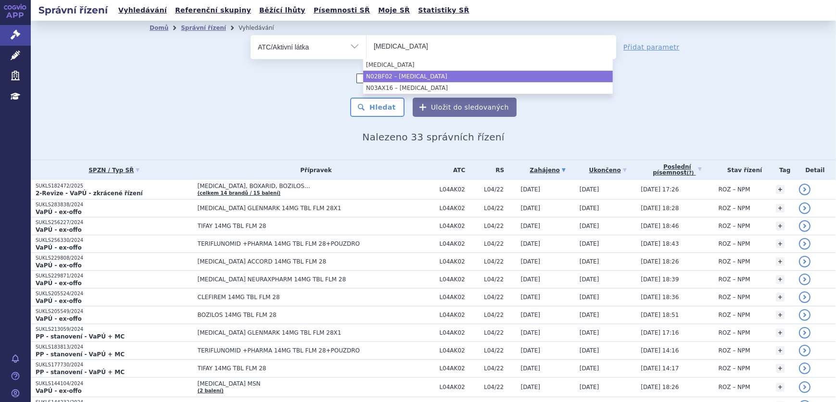
type input "pregabalin"
drag, startPoint x: 472, startPoint y: 70, endPoint x: 453, endPoint y: 73, distance: 19.0
select select "pregabalin"
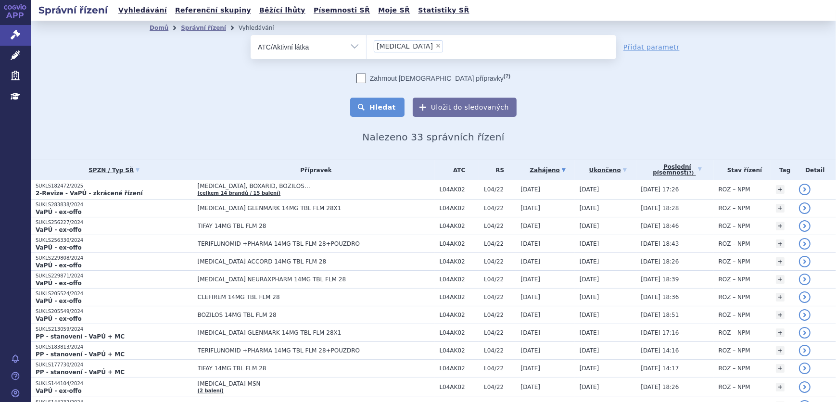
click at [385, 104] on button "Hledat" at bounding box center [377, 107] width 54 height 19
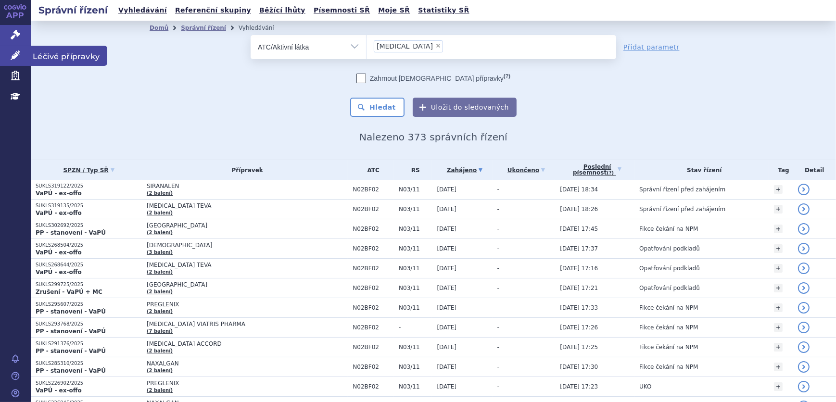
click at [3, 60] on link "Léčivé přípravky" at bounding box center [15, 56] width 31 height 20
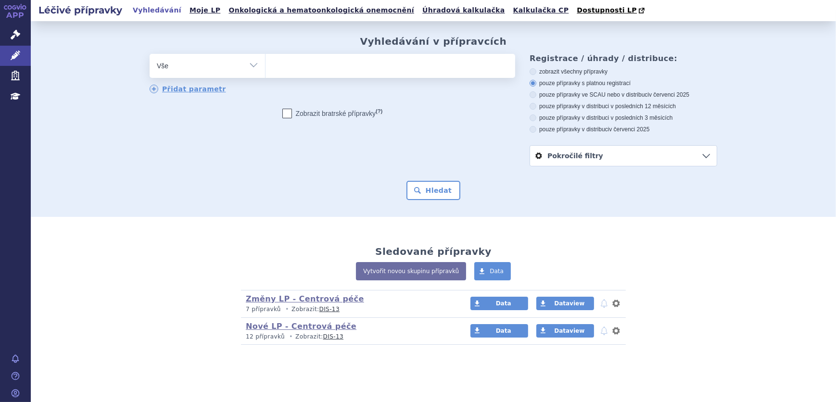
click at [236, 60] on select "Vše Přípravek/SUKL kód MAH VPOIS ATC/Aktivní látka Léková forma Síla" at bounding box center [207, 65] width 115 height 22
select select "filter-atc-group"
click at [150, 54] on select "Vše Přípravek/SUKL kód MAH VPOIS ATC/Aktivní látka Léková forma Síla" at bounding box center [207, 65] width 115 height 22
click at [332, 70] on ul at bounding box center [390, 64] width 250 height 20
click at [265, 70] on select at bounding box center [265, 65] width 0 height 24
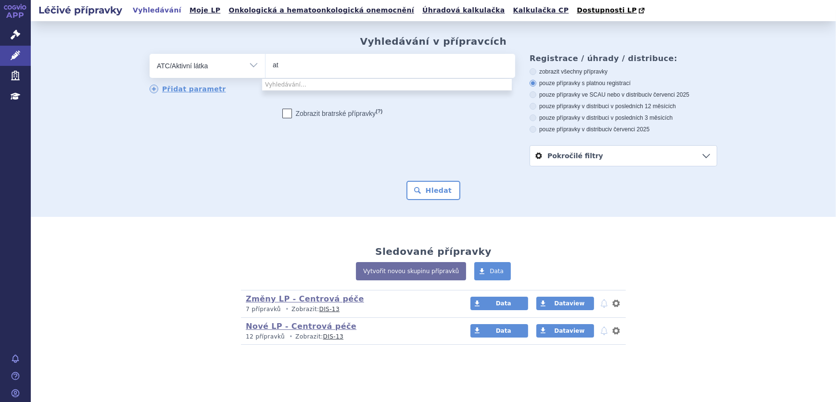
type input "a"
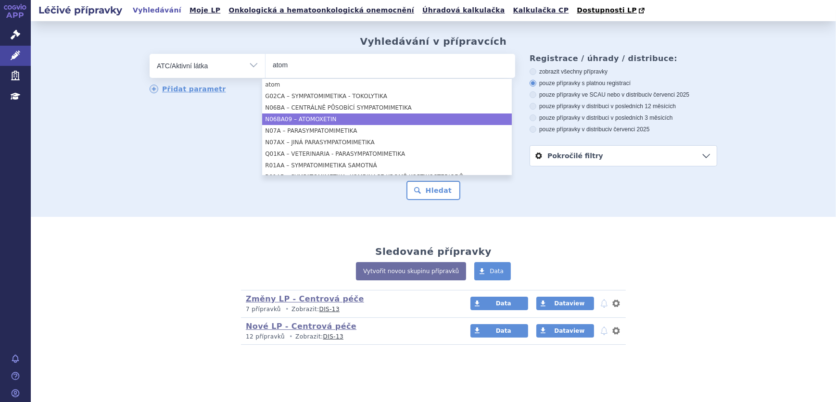
type input "atom"
select select "N06BA09"
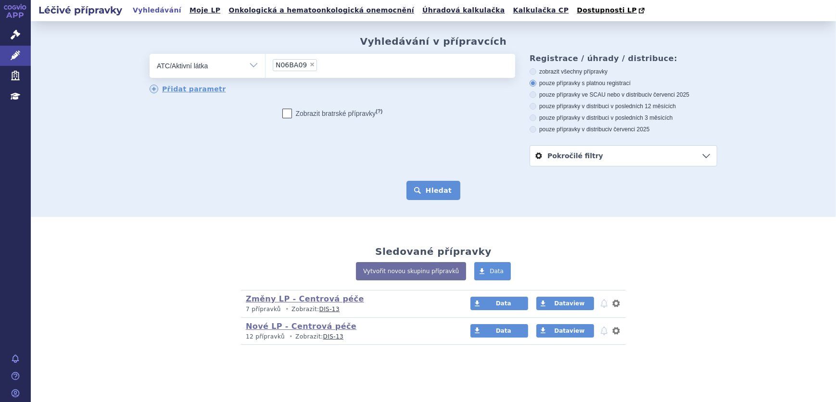
click at [444, 192] on button "Hledat" at bounding box center [433, 190] width 54 height 19
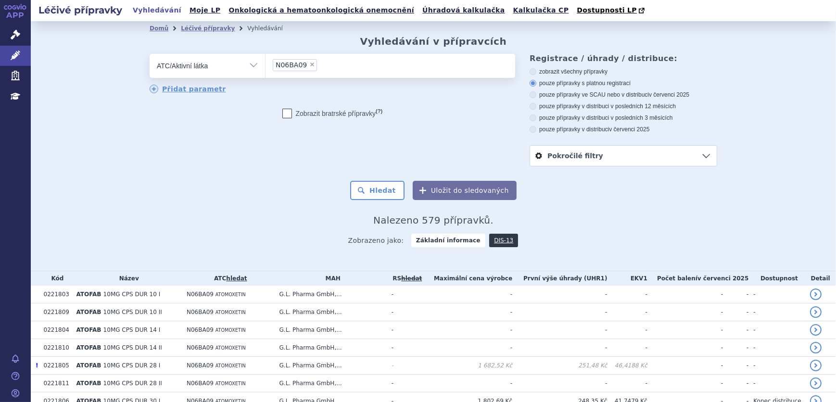
click at [649, 98] on span "v červenci 2025" at bounding box center [669, 94] width 40 height 7
click at [537, 99] on input "pouze přípravky ve SCAU nebo v distribuci v červenci 2025" at bounding box center [533, 96] width 6 height 6
radio input "true"
click at [370, 191] on button "Hledat" at bounding box center [377, 190] width 54 height 19
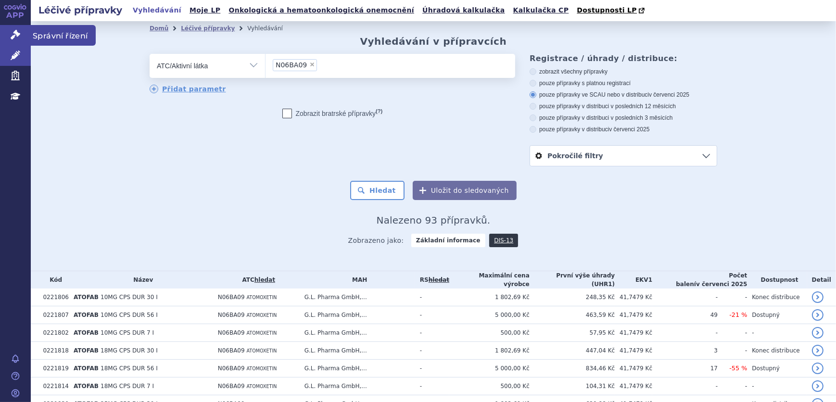
click at [7, 34] on link "Správní řízení" at bounding box center [15, 35] width 31 height 20
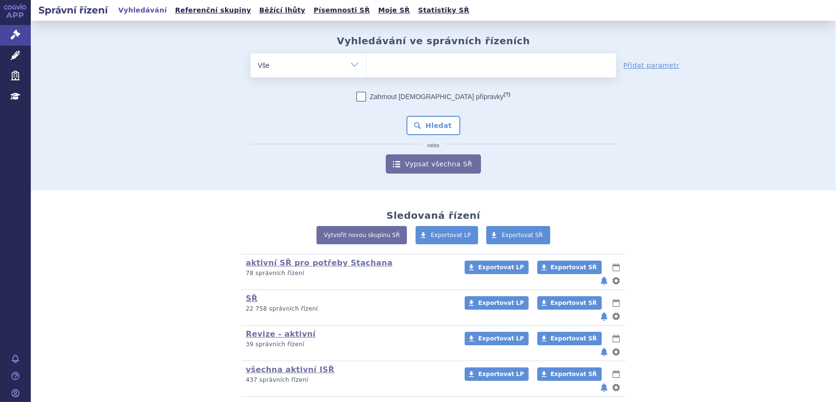
click at [298, 63] on select "Vše Spisová značka Typ SŘ Přípravek/SUKL kód Účastník/Držitel" at bounding box center [307, 64] width 115 height 22
select select "filter-atc-group"
click at [250, 53] on select "Vše Spisová značka Typ SŘ Přípravek/SUKL kód Účastník/Držitel" at bounding box center [307, 64] width 115 height 22
click at [390, 56] on div "Vyhledávání ve správních řízeních odstranit Vše Spisová značka Od" at bounding box center [433, 104] width 606 height 138
drag, startPoint x: 390, startPoint y: 56, endPoint x: 395, endPoint y: 71, distance: 15.2
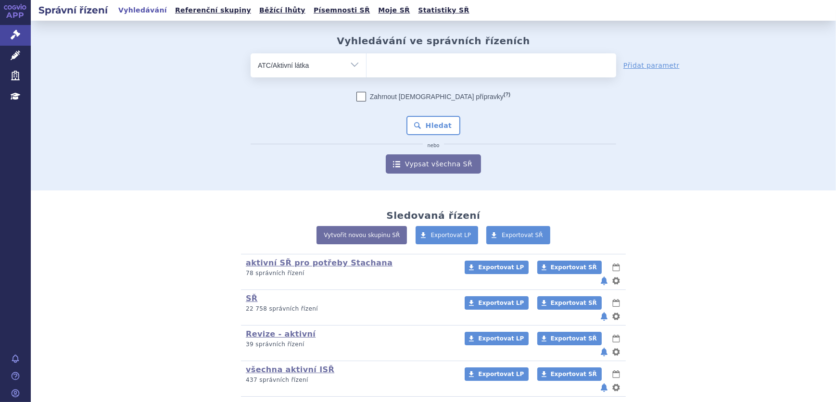
click at [392, 72] on ul at bounding box center [491, 63] width 250 height 20
click at [366, 72] on select at bounding box center [366, 65] width 0 height 24
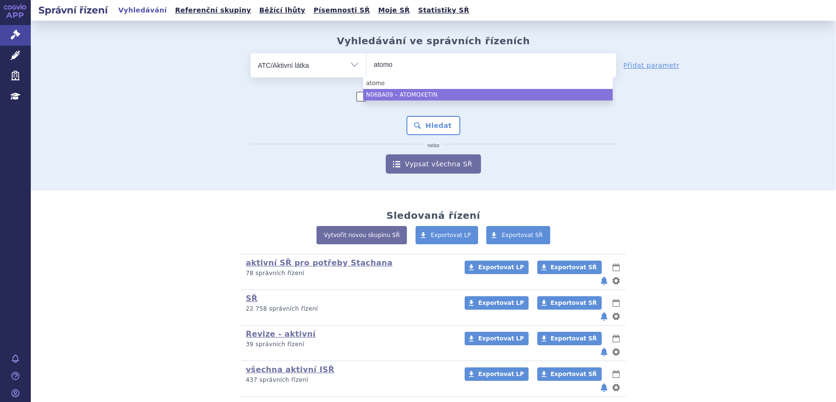
type input "atomo"
select select "N06BA09"
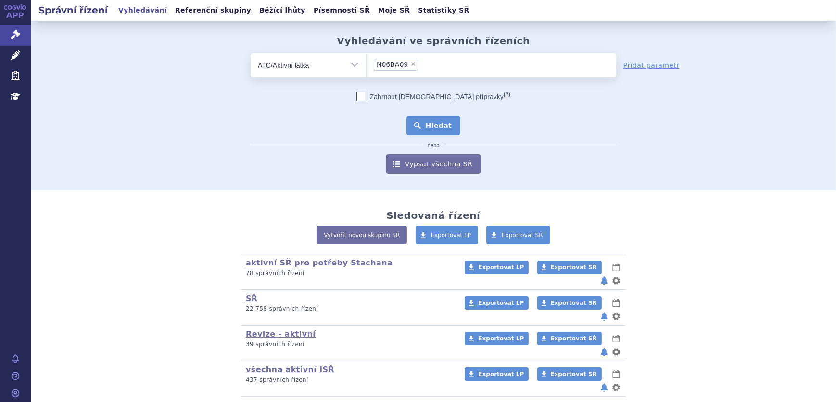
click at [436, 132] on button "Hledat" at bounding box center [433, 125] width 54 height 19
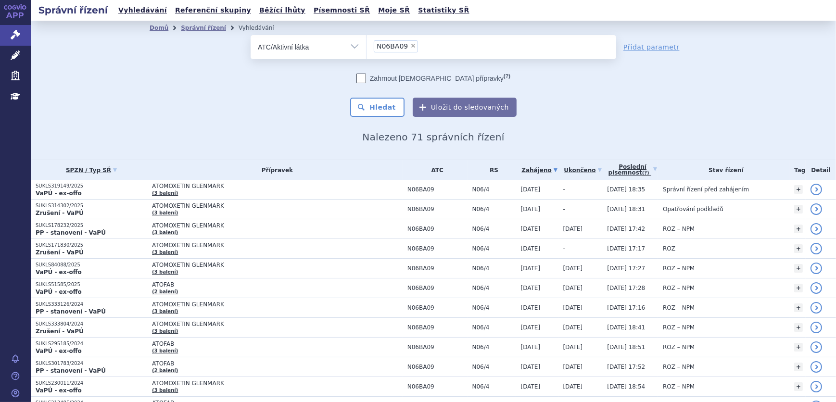
click at [410, 44] on span "×" at bounding box center [413, 46] width 6 height 6
click at [366, 44] on select "N06BA09" at bounding box center [366, 47] width 0 height 24
select select
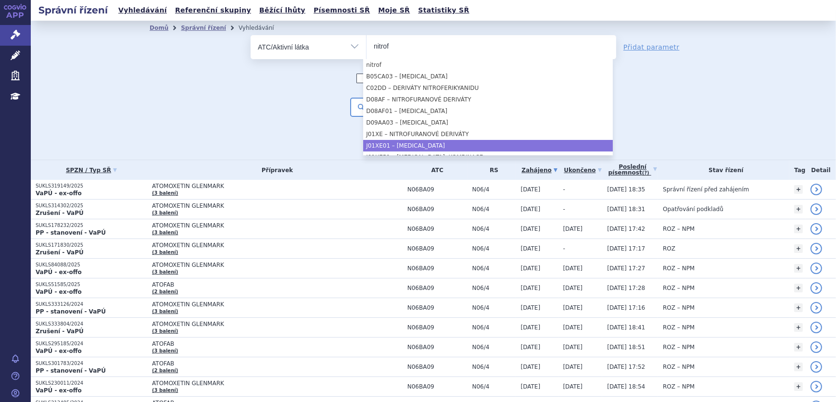
type input "nitrof"
select select "J01XE01"
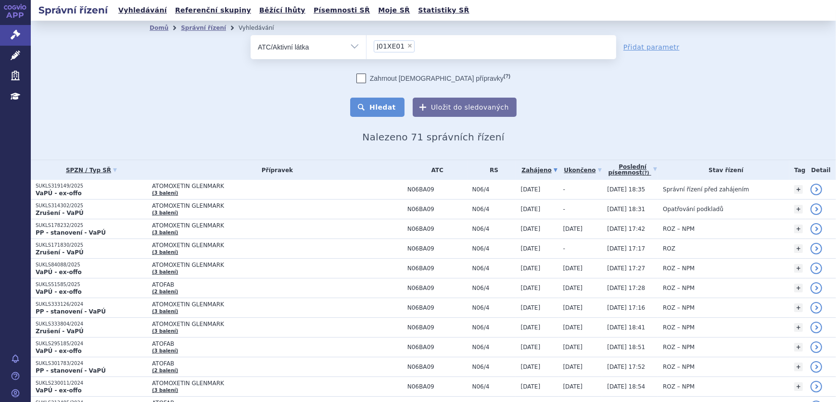
click at [387, 105] on button "Hledat" at bounding box center [377, 107] width 54 height 19
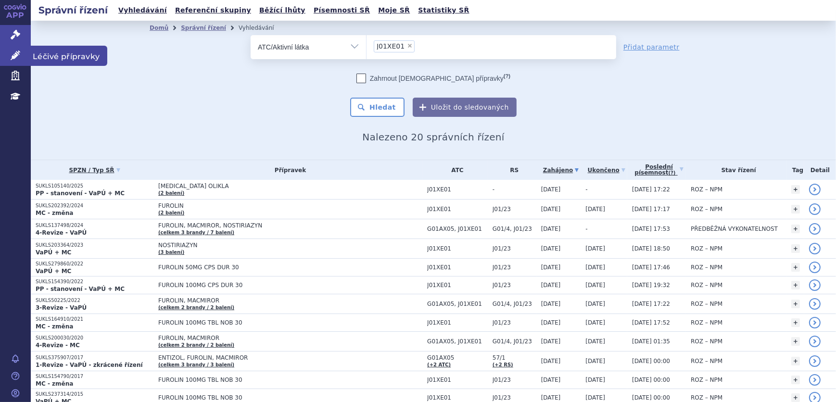
click at [13, 52] on icon at bounding box center [16, 55] width 10 height 10
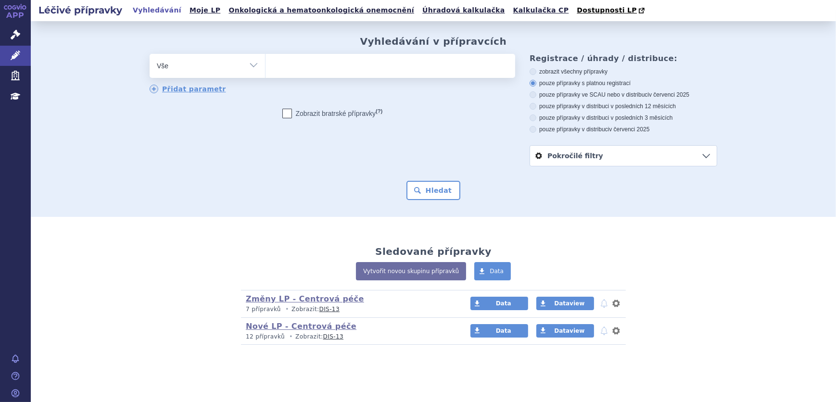
click at [241, 65] on select "Vše Přípravek/SUKL kód MAH VPOIS ATC/Aktivní látka Léková forma Síla" at bounding box center [207, 65] width 115 height 22
select select "filter-atc-group"
click at [150, 54] on select "Vše Přípravek/SUKL kód MAH VPOIS ATC/Aktivní látka Léková forma Síla" at bounding box center [207, 65] width 115 height 22
drag, startPoint x: 293, startPoint y: 81, endPoint x: 316, endPoint y: 85, distance: 23.4
click at [312, 85] on div "odstranit Vše Přípravek/SUKL kód MAH VPOIS ATC/Aktivní látka" at bounding box center [332, 74] width 365 height 40
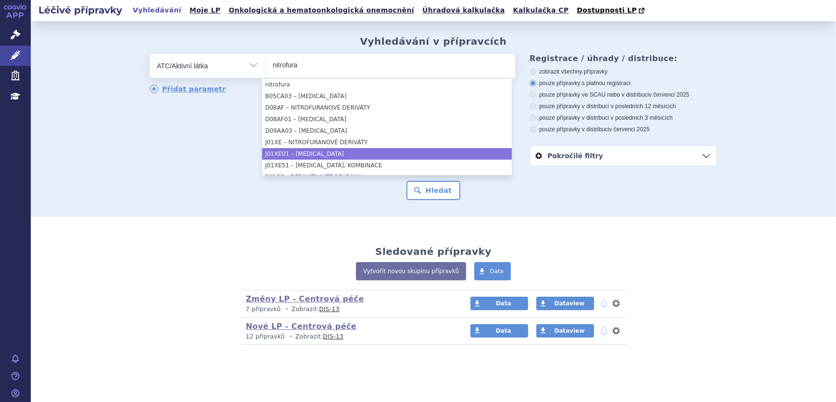
type input "nitrofura"
select select "J01XE01"
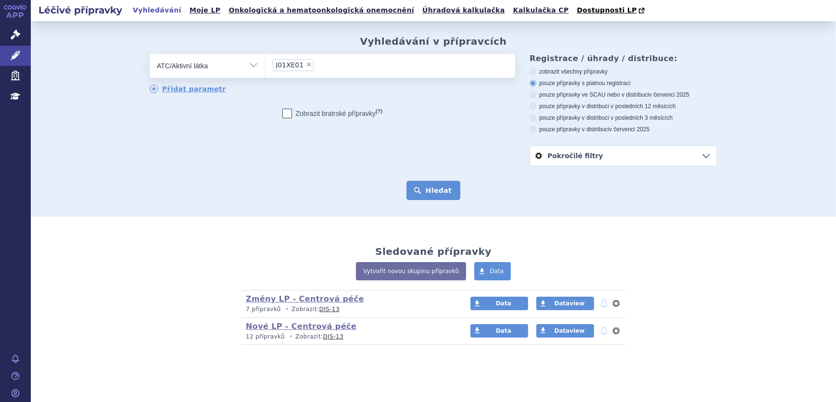
click at [438, 188] on button "Hledat" at bounding box center [433, 190] width 54 height 19
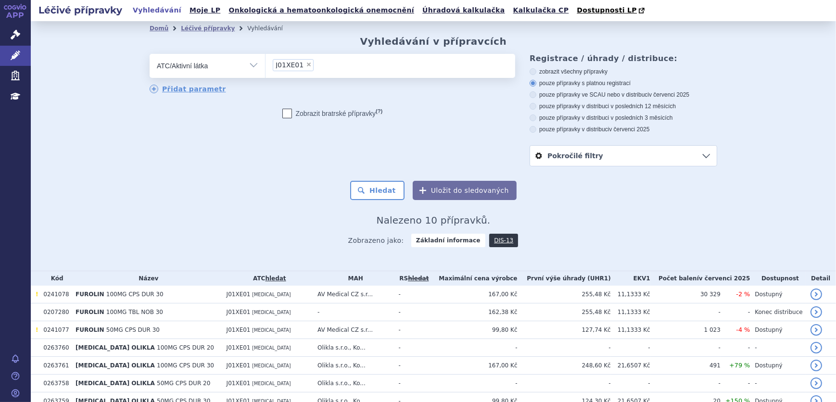
click at [232, 72] on select "Vše Přípravek/SUKL kód MAH VPOIS ATC/Aktivní látka Léková forma Síla" at bounding box center [207, 65] width 115 height 22
select select "filter-all"
click at [150, 54] on select "Vše Přípravek/SUKL kód MAH VPOIS ATC/Aktivní látka Léková forma Síla" at bounding box center [207, 65] width 115 height 22
drag, startPoint x: 270, startPoint y: 67, endPoint x: 276, endPoint y: 67, distance: 6.3
click at [273, 67] on input "search" at bounding box center [275, 65] width 5 height 12
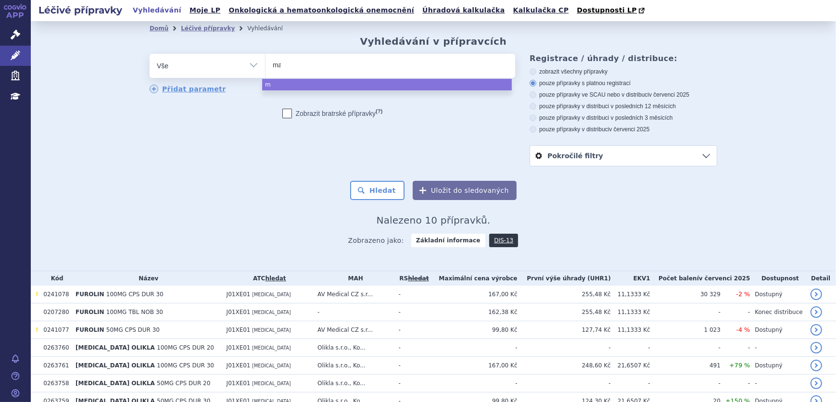
type input "may"
type input "mayz"
type input "mayzen"
type input "mayzent"
select select "mayzent"
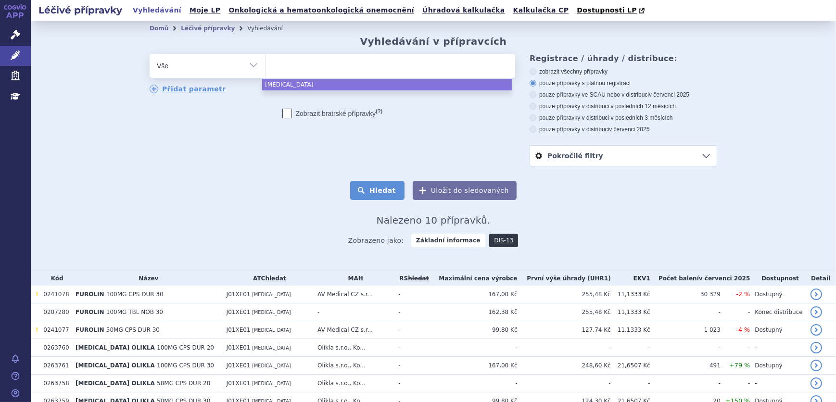
click at [400, 194] on button "Hledat" at bounding box center [377, 190] width 54 height 19
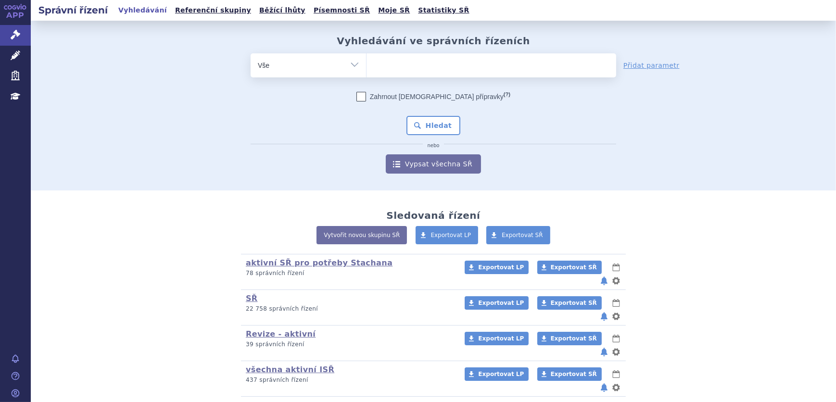
click at [324, 65] on select "Vše Spisová značka Typ SŘ Přípravek/SUKL kód Účastník/Držitel" at bounding box center [307, 64] width 115 height 22
select select "filter-atc-group"
click at [250, 53] on select "Vše Spisová značka Typ SŘ Přípravek/SUKL kód Účastník/Držitel" at bounding box center [307, 64] width 115 height 22
click at [399, 59] on ul at bounding box center [491, 63] width 250 height 20
click at [366, 59] on select at bounding box center [366, 65] width 0 height 24
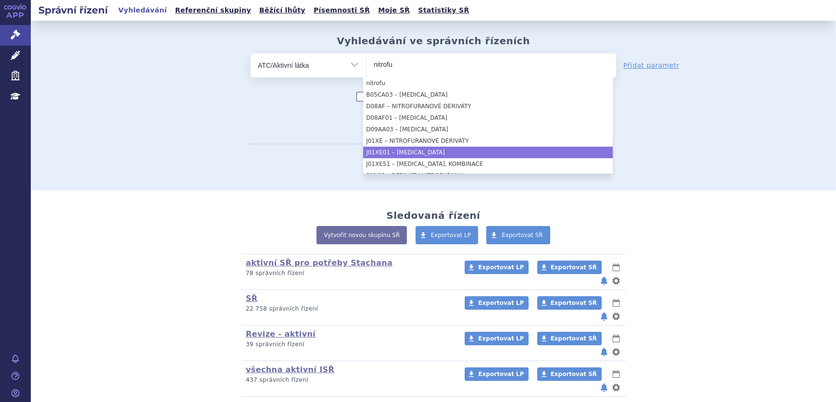
type input "nitrofu"
select select "J01XE01"
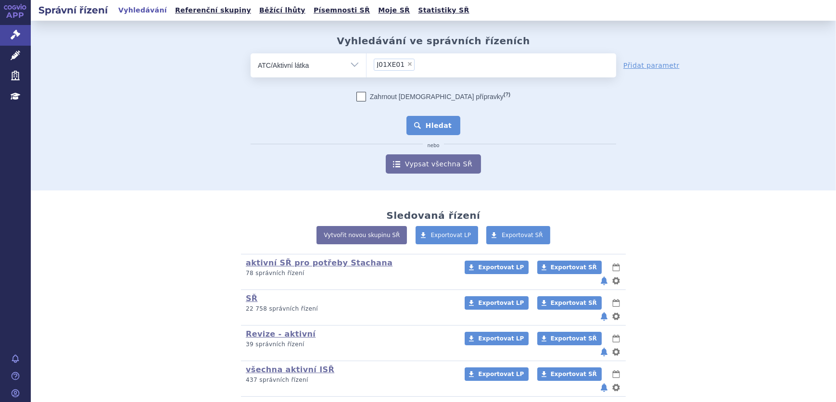
click at [434, 123] on button "Hledat" at bounding box center [433, 125] width 54 height 19
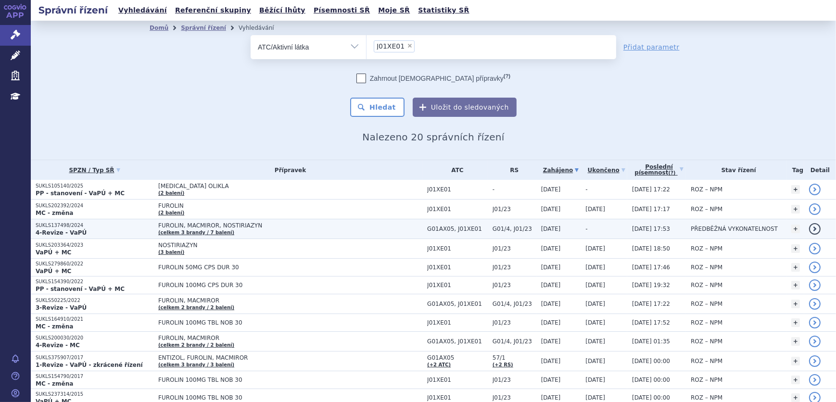
click at [115, 225] on p "SUKLS137498/2024" at bounding box center [95, 225] width 118 height 7
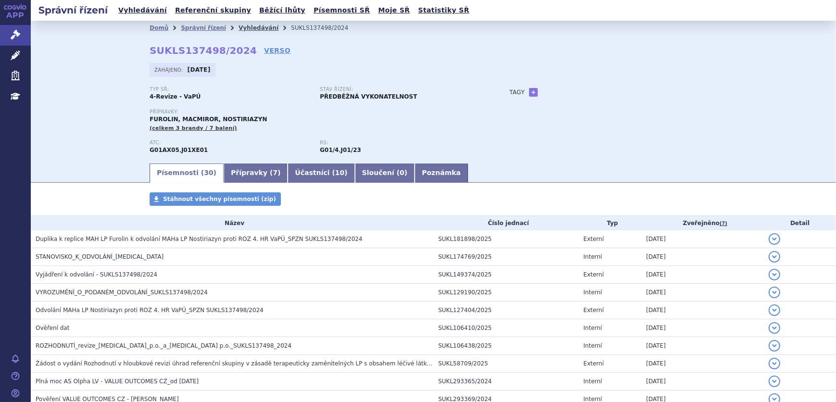
click at [241, 26] on link "Vyhledávání" at bounding box center [258, 28] width 40 height 7
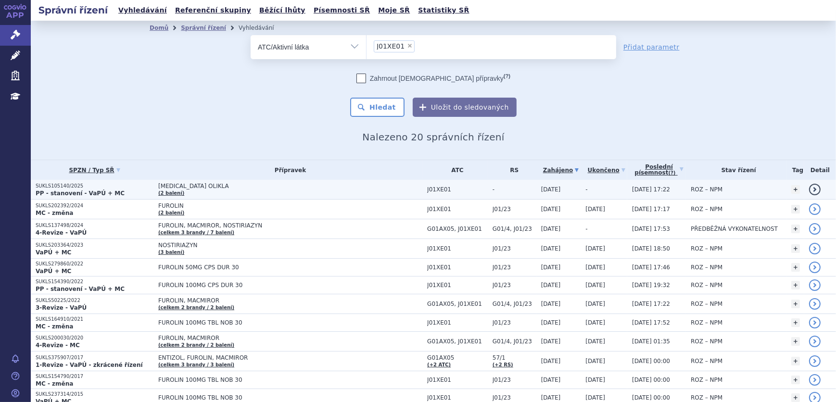
click at [205, 188] on span "NITROFURANTOIN OLIKLA" at bounding box center [278, 186] width 240 height 7
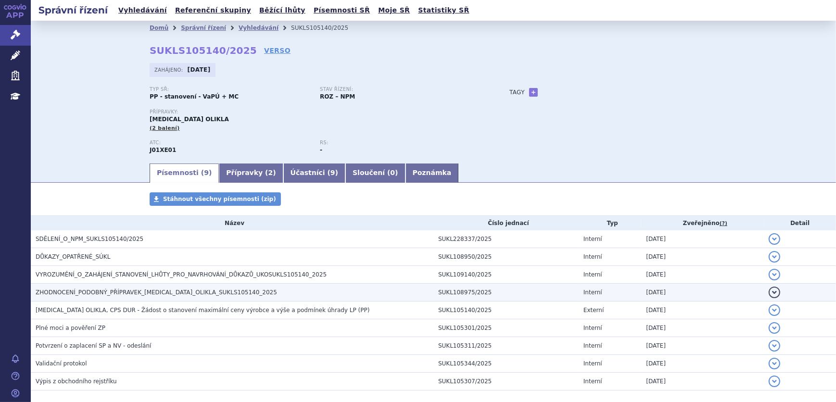
click at [144, 291] on span "ZHODNOCENÍ_PODOBNÝ_PŘÍPRAVEK_NITROFURANTOIN_OLIKLA_SUKLS105140_2025" at bounding box center [156, 292] width 241 height 7
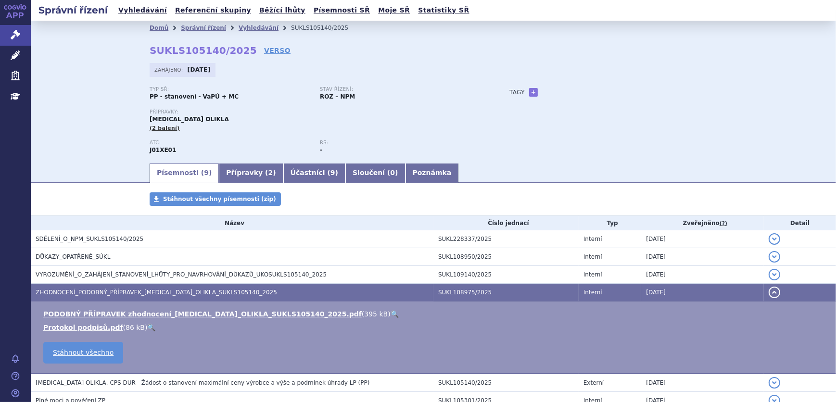
click at [390, 313] on link "🔍" at bounding box center [394, 314] width 8 height 8
click at [22, 57] on link "Léčivé přípravky" at bounding box center [15, 56] width 31 height 20
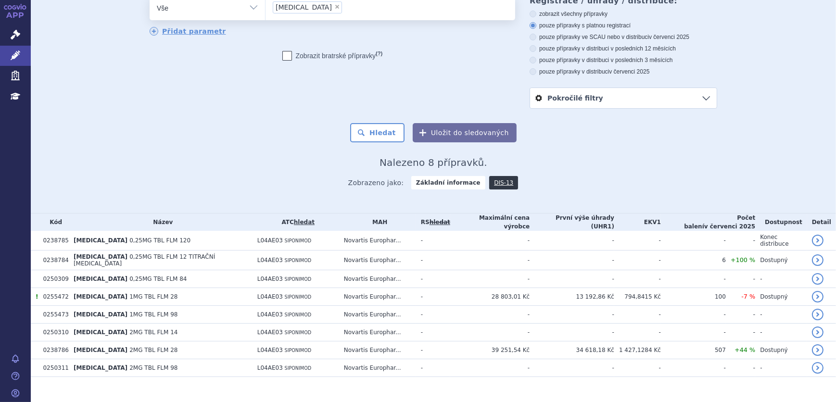
scroll to position [64, 0]
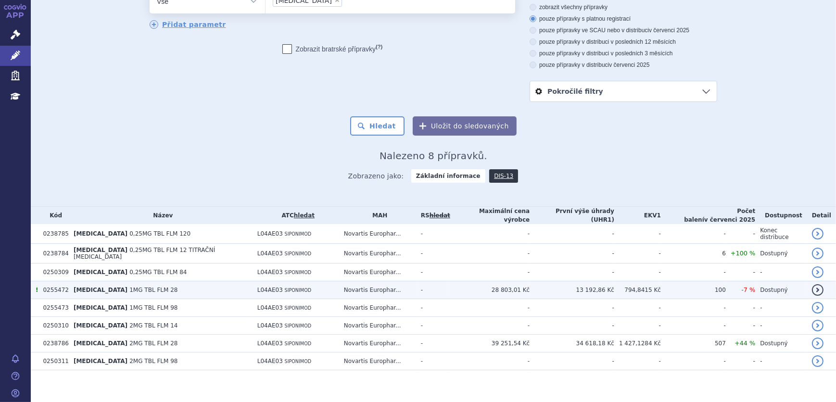
click at [163, 288] on td "[MEDICAL_DATA] 1MG TBL FLM 28" at bounding box center [161, 290] width 184 height 18
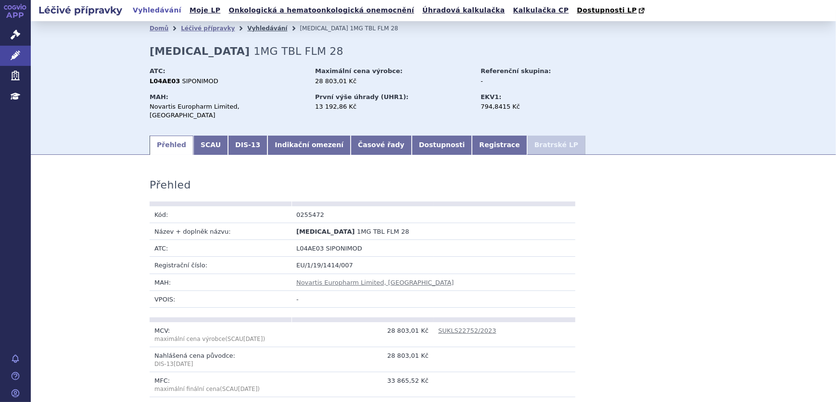
click at [247, 27] on link "Vyhledávání" at bounding box center [267, 28] width 40 height 7
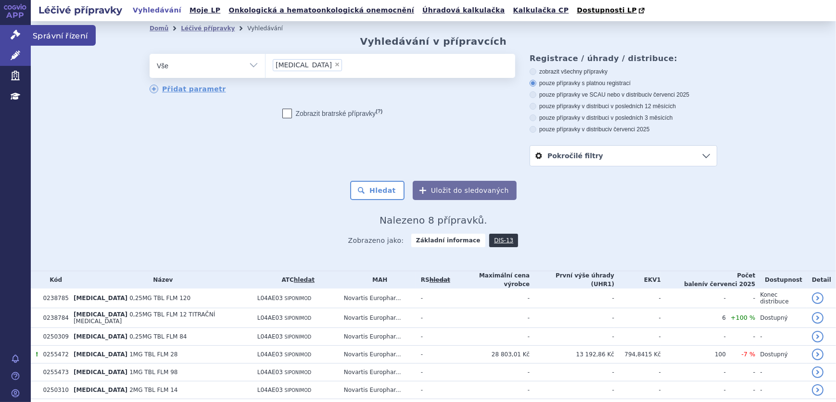
click at [8, 31] on link "Správní řízení" at bounding box center [15, 35] width 31 height 20
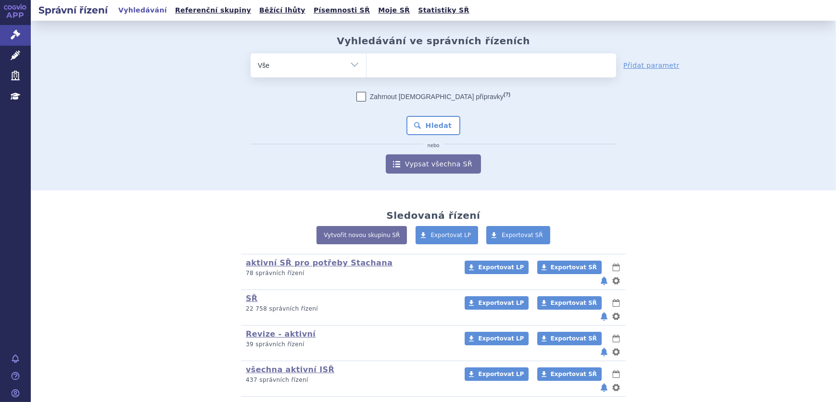
click at [436, 60] on ul at bounding box center [491, 63] width 250 height 20
click at [366, 60] on select at bounding box center [366, 65] width 0 height 24
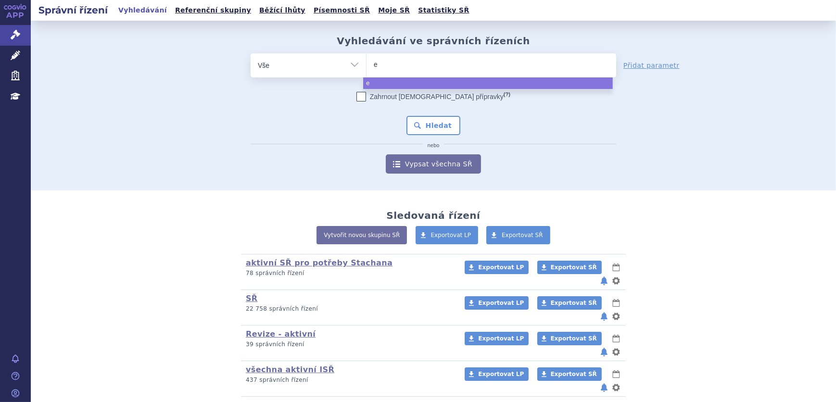
type input "en"
type input "enb"
type input "enbre"
type input "enbrel"
select select "enbrel"
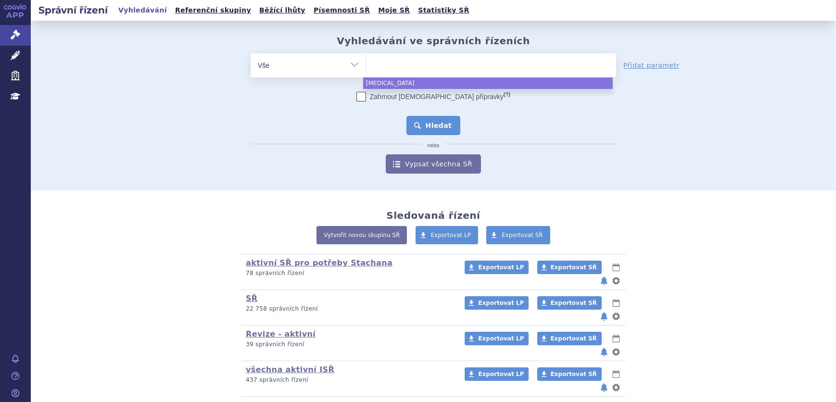
click at [448, 122] on button "Hledat" at bounding box center [433, 125] width 54 height 19
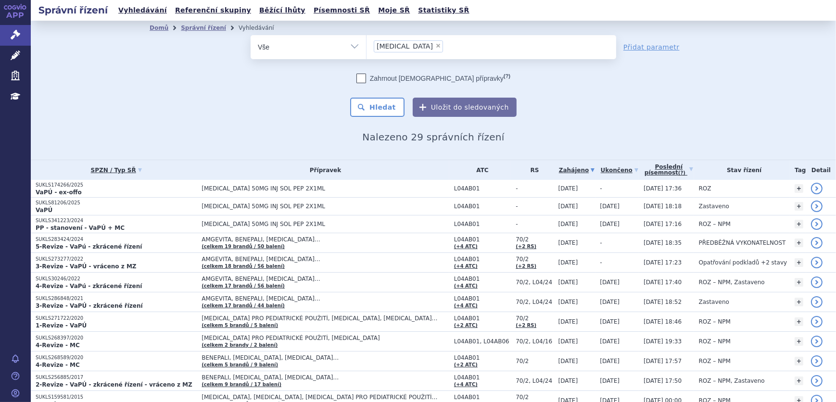
click at [435, 45] on span "×" at bounding box center [438, 46] width 6 height 6
click at [366, 45] on select "enbrel" at bounding box center [366, 47] width 0 height 24
select select
click at [339, 52] on select "Vše Spisová značka Typ SŘ Přípravek/SUKL kód Účastník/Držitel" at bounding box center [307, 46] width 115 height 22
select select "filter-atc-group"
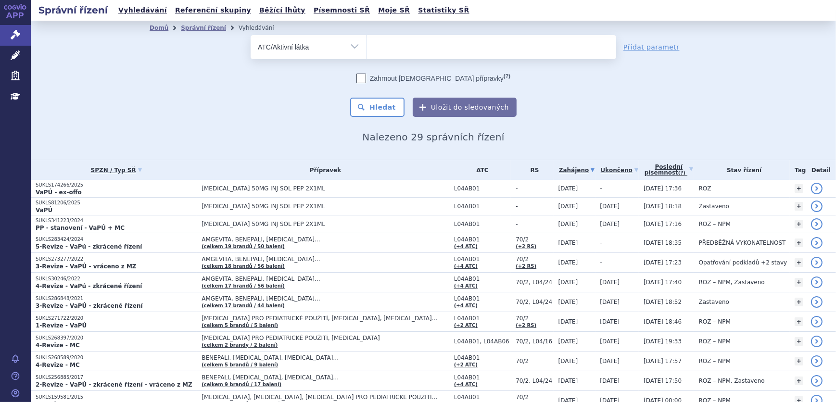
click at [250, 35] on select "Vše Spisová značka Typ SŘ Přípravek/SUKL kód Účastník/Držitel" at bounding box center [307, 46] width 115 height 22
click at [389, 47] on ul at bounding box center [491, 45] width 250 height 20
click at [366, 47] on select at bounding box center [366, 47] width 0 height 24
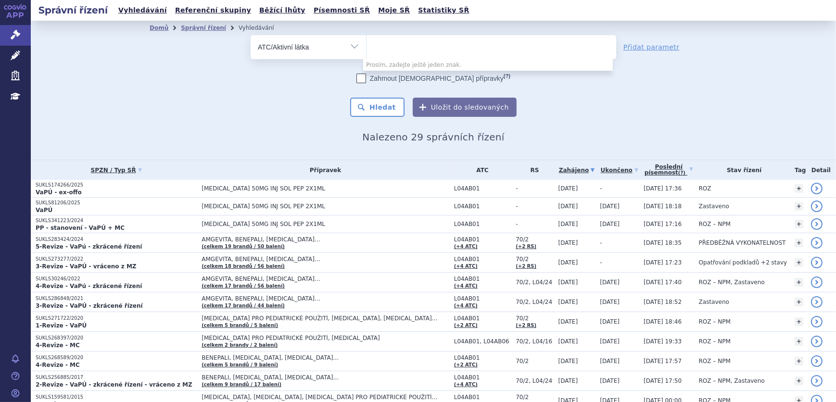
paste input "N05AH04"
type input "N05AH04"
select select "N05AH04"
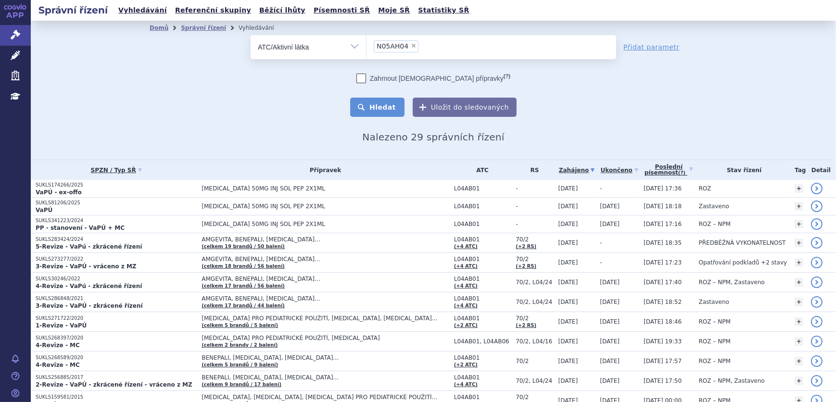
click at [381, 103] on button "Hledat" at bounding box center [377, 107] width 54 height 19
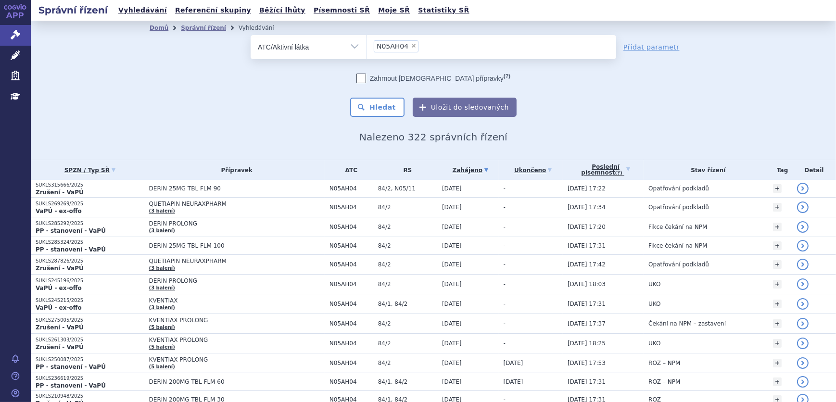
click at [403, 43] on li "× N05AH04" at bounding box center [396, 46] width 45 height 12
click at [366, 43] on select "N05AH04" at bounding box center [366, 47] width 0 height 24
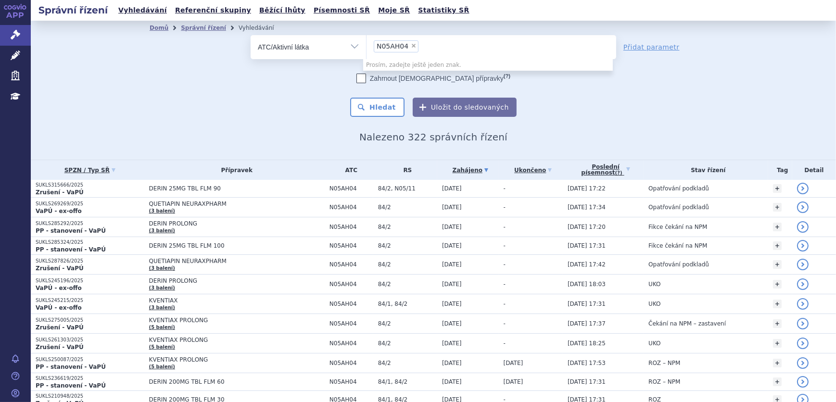
click at [411, 48] on span "×" at bounding box center [414, 46] width 6 height 6
click at [366, 48] on select "N05AH04" at bounding box center [366, 47] width 0 height 24
select select
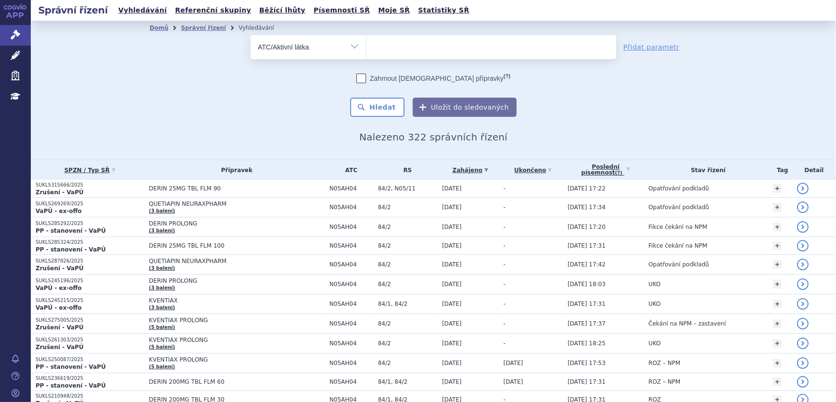
type input "H05BX02"
select select "H05BX02"
click at [388, 106] on button "Hledat" at bounding box center [377, 107] width 54 height 19
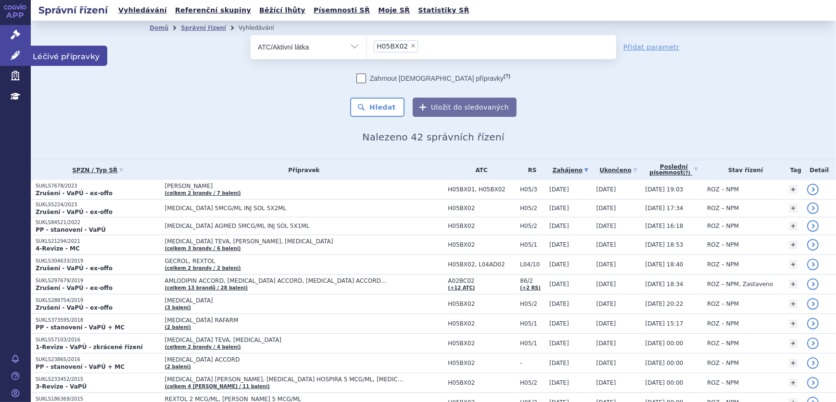
click at [14, 57] on icon at bounding box center [16, 55] width 10 height 10
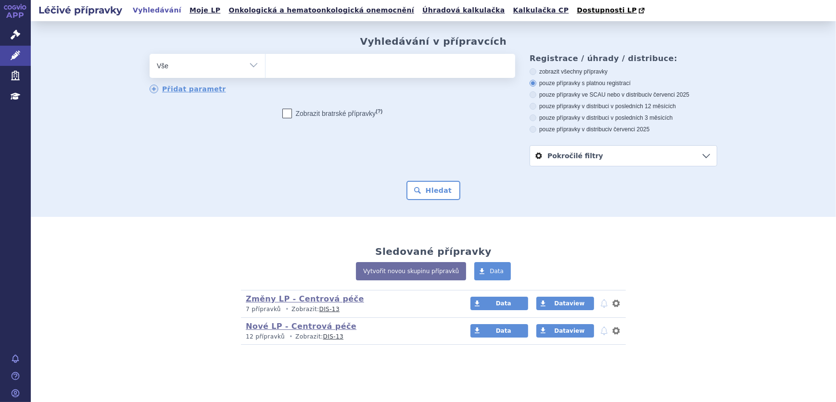
click at [172, 71] on select "Vše Přípravek/SUKL kód MAH VPOIS ATC/Aktivní látka Léková forma Síla" at bounding box center [207, 65] width 115 height 22
select select "filter-atc-group"
click at [150, 54] on select "Vše Přípravek/SUKL kód MAH VPOIS ATC/Aktivní látka Léková forma Síla" at bounding box center [207, 65] width 115 height 22
click at [298, 74] on ul at bounding box center [390, 64] width 250 height 20
click at [265, 74] on select at bounding box center [265, 65] width 0 height 24
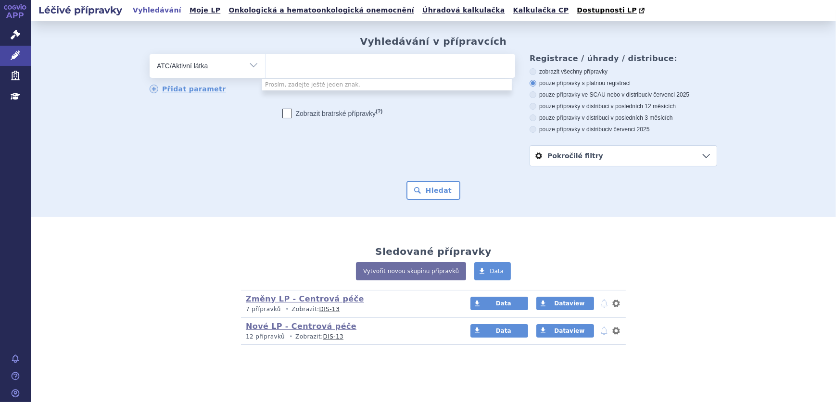
paste input "H05BX02"
type input "H05BX02"
select select "H05BX02"
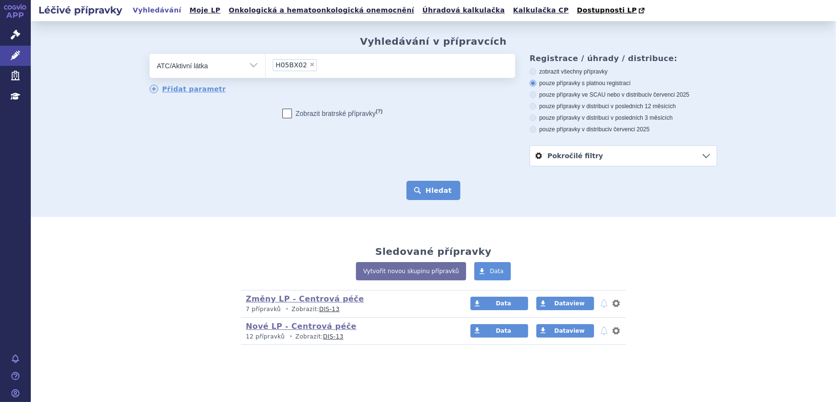
click at [427, 196] on button "Hledat" at bounding box center [433, 190] width 54 height 19
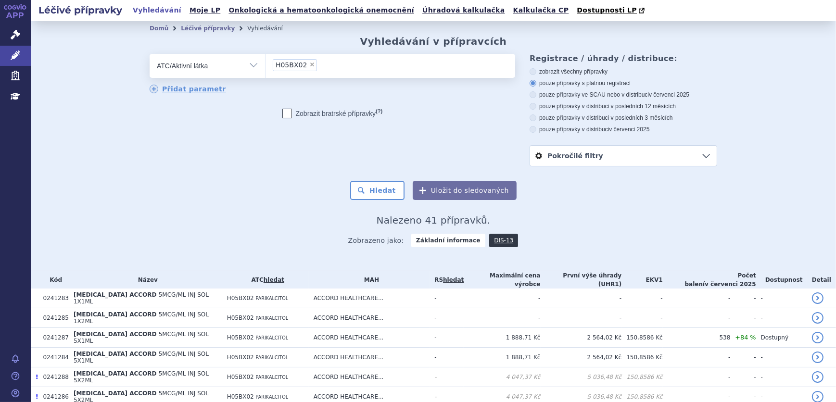
click at [638, 225] on h2 "Nalezeno 41 přípravků." at bounding box center [433, 220] width 567 height 12
click at [595, 94] on label "pouze přípravky ve SCAU nebo v distribuci v červenci 2025" at bounding box center [623, 95] width 188 height 8
click at [537, 94] on input "pouze přípravky ve SCAU nebo v distribuci v červenci 2025" at bounding box center [533, 96] width 6 height 6
radio input "true"
click at [375, 182] on button "Hledat" at bounding box center [377, 190] width 54 height 19
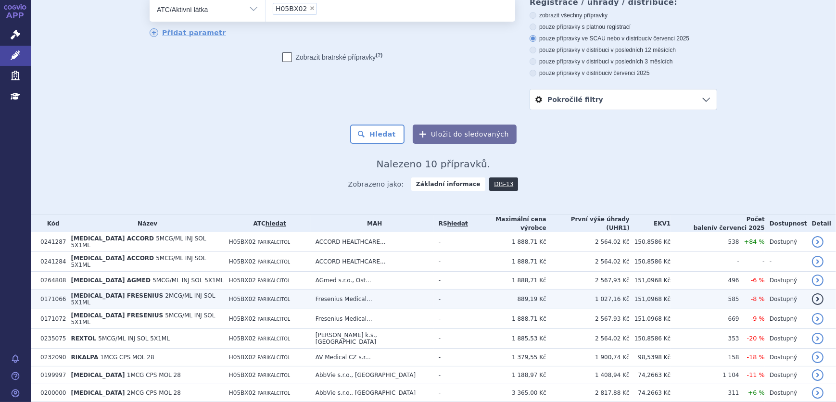
scroll to position [100, 0]
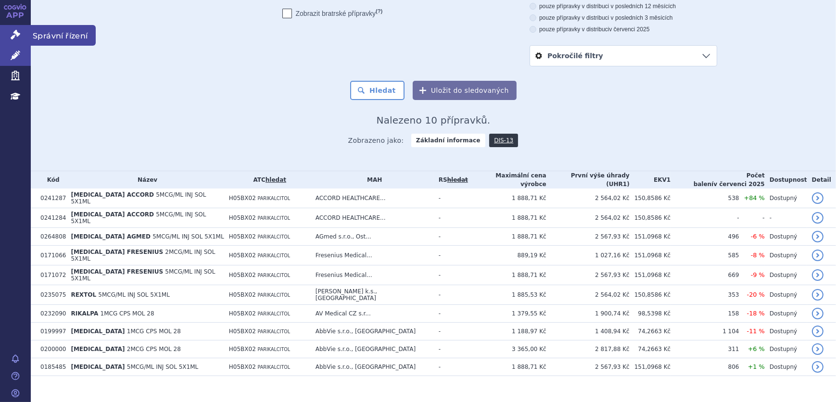
click at [22, 32] on link "Správní řízení" at bounding box center [15, 35] width 31 height 20
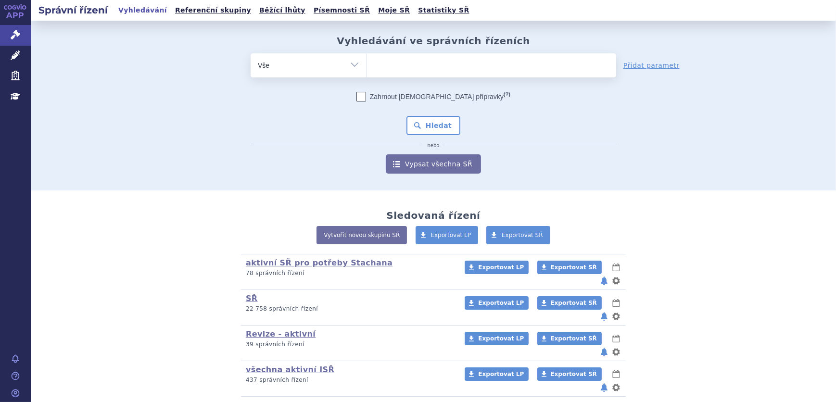
click at [408, 62] on ul at bounding box center [491, 63] width 250 height 20
click at [366, 62] on select at bounding box center [366, 65] width 0 height 24
click at [361, 65] on select "Vše Spisová značka Typ SŘ Přípravek/SUKL kód Účastník/Držitel" at bounding box center [307, 64] width 115 height 22
select select "filter-atc-group"
click at [250, 53] on select "Vše Spisová značka Typ SŘ Přípravek/SUKL kód Účastník/Držitel" at bounding box center [307, 64] width 115 height 22
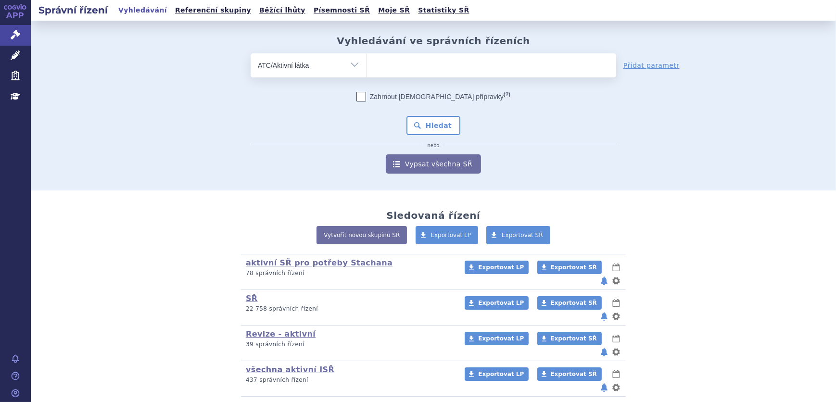
drag, startPoint x: 388, startPoint y: 56, endPoint x: 386, endPoint y: 61, distance: 5.0
click at [386, 61] on ul at bounding box center [491, 63] width 250 height 20
click at [366, 61] on select at bounding box center [366, 65] width 0 height 24
click at [620, 122] on div "odstranit Vše Spisová značka Typ SŘ" at bounding box center [433, 113] width 567 height 120
click at [423, 64] on ul at bounding box center [491, 63] width 250 height 20
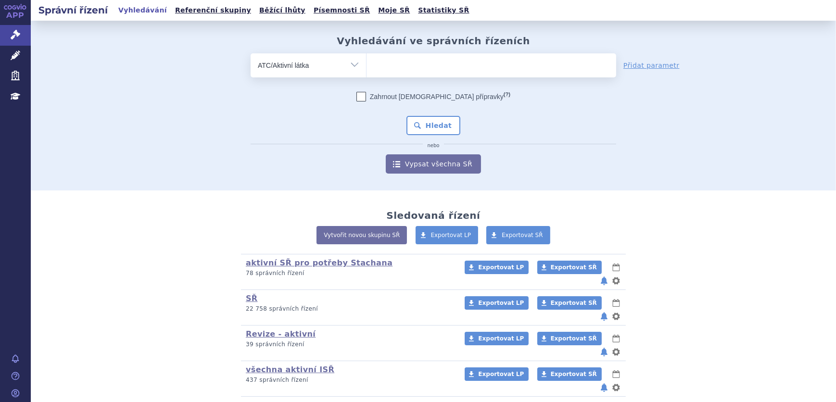
click at [366, 64] on select at bounding box center [366, 65] width 0 height 24
click at [562, 128] on div "Zahrnout bratrské přípravky (?) * Pozor, hledání dle vyhledávacího parametru In…" at bounding box center [432, 133] width 365 height 82
click at [410, 54] on ul at bounding box center [491, 63] width 250 height 20
click at [366, 54] on select at bounding box center [366, 65] width 0 height 24
paste input "H05BX02"
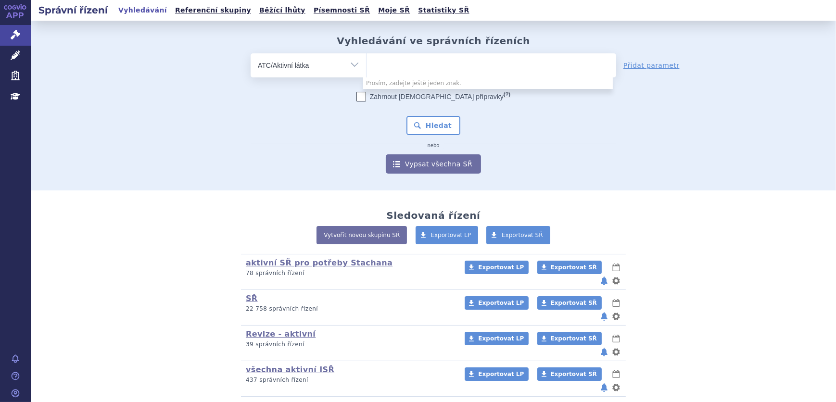
type input "H05BX02"
select select "H05BX02"
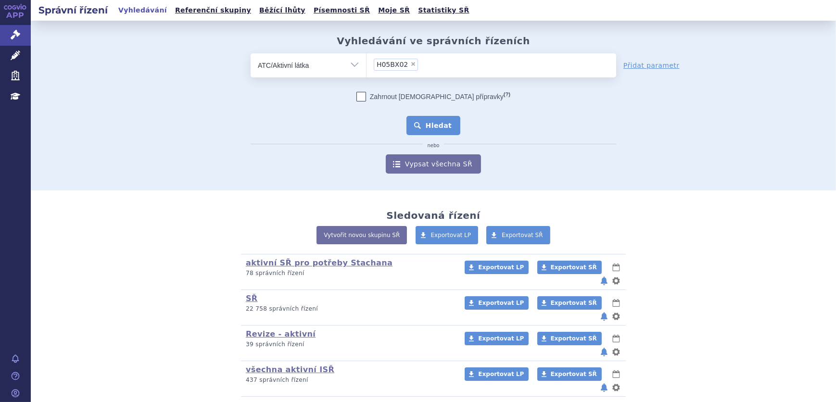
click at [441, 127] on button "Hledat" at bounding box center [433, 125] width 54 height 19
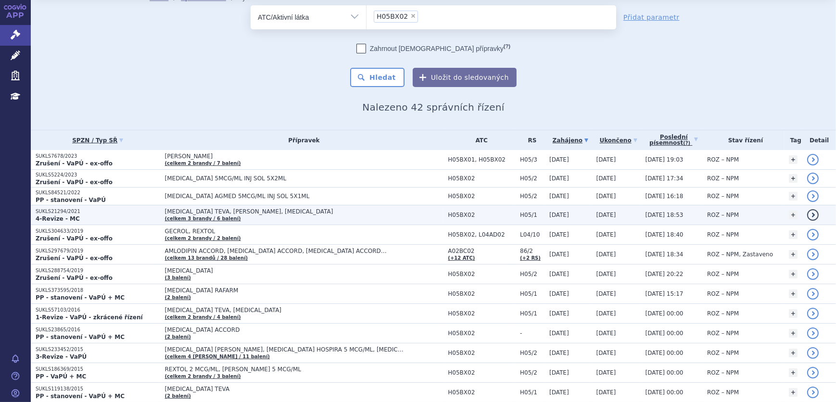
scroll to position [43, 0]
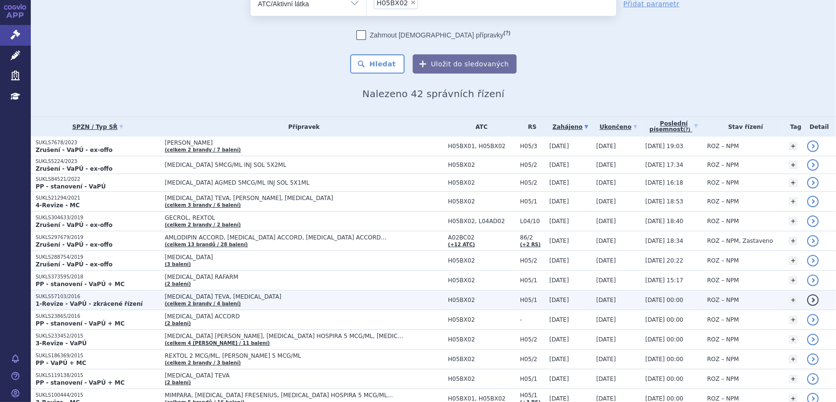
click at [250, 301] on td "PARICALCITOL TEVA, ZEMPLAR (celkem 2 brandy / 4 balení)" at bounding box center [301, 300] width 283 height 20
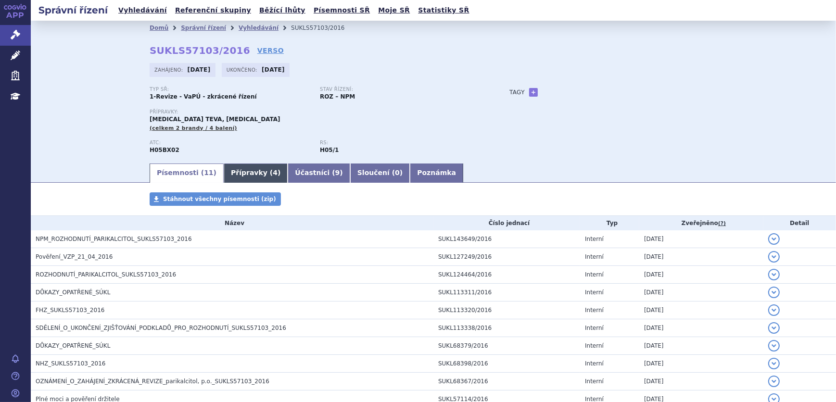
click at [245, 175] on link "Přípravky ( 4 )" at bounding box center [256, 172] width 64 height 19
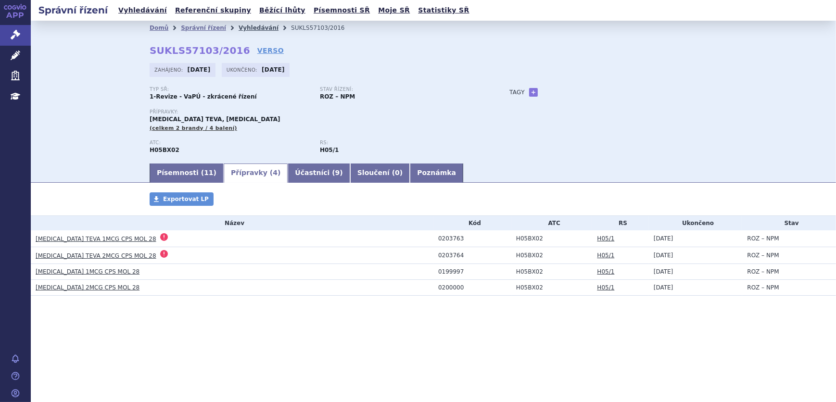
click at [240, 29] on link "Vyhledávání" at bounding box center [258, 28] width 40 height 7
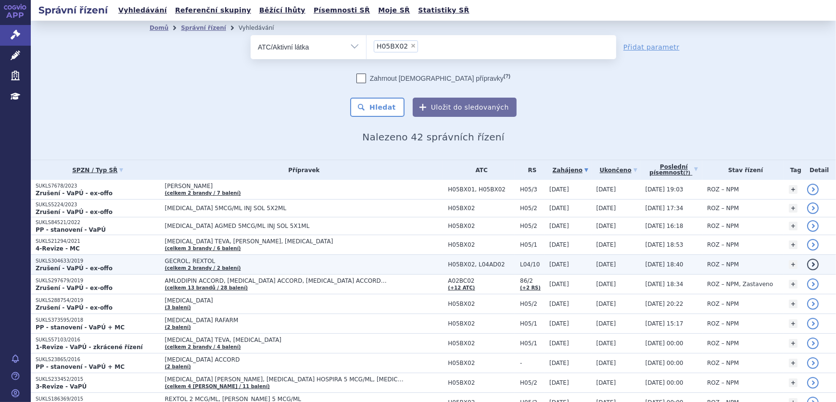
scroll to position [43, 0]
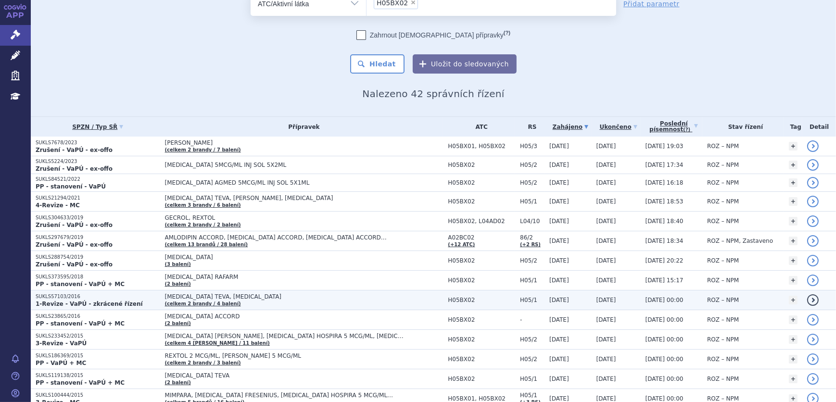
click at [245, 301] on td "PARICALCITOL TEVA, ZEMPLAR (celkem 2 brandy / 4 balení)" at bounding box center [301, 300] width 283 height 20
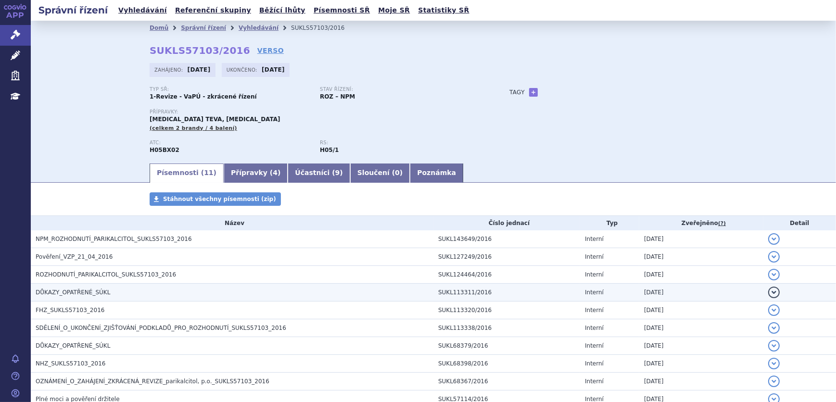
click at [217, 300] on td "DŮKAZY_OPATŘENÉ_SÚKL" at bounding box center [232, 293] width 402 height 18
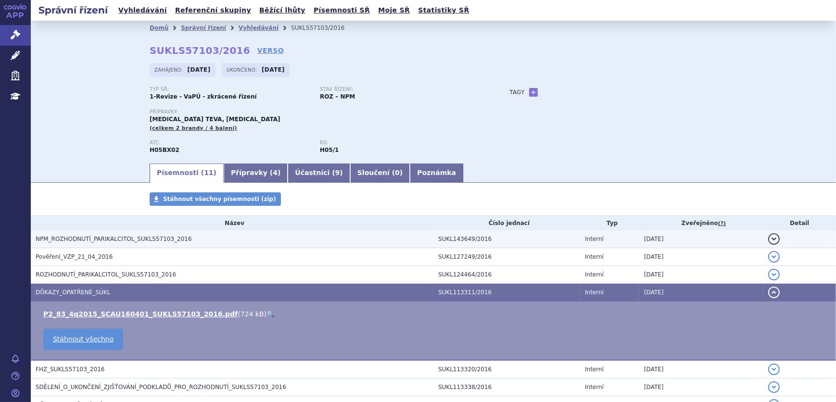
click at [203, 238] on h3 "NPM_ROZHODNUTÍ_PARIKALCITOL_SUKLS57103_2016" at bounding box center [235, 239] width 398 height 10
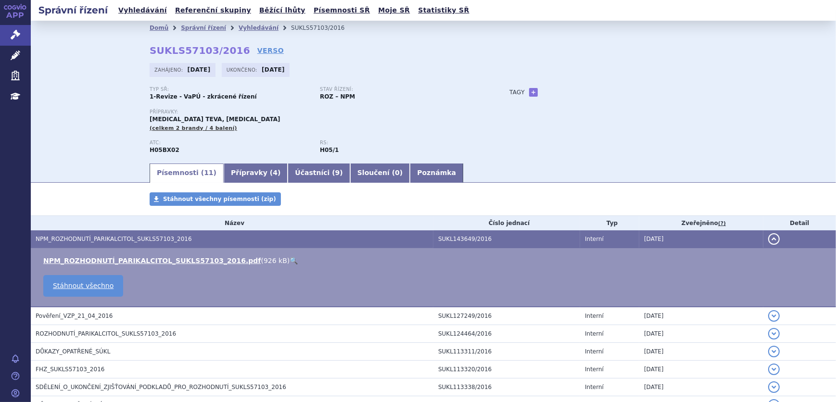
click at [289, 262] on link "🔍" at bounding box center [293, 261] width 8 height 8
click at [238, 28] on link "Vyhledávání" at bounding box center [258, 28] width 40 height 7
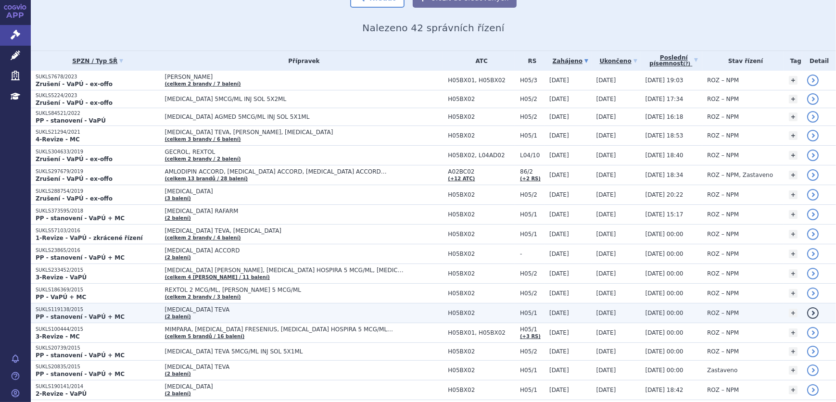
scroll to position [131, 0]
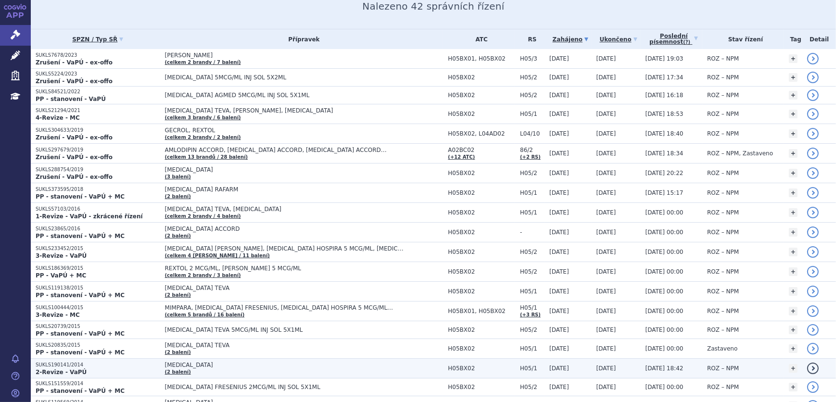
click at [120, 369] on p "2-Revize - VaPÚ" at bounding box center [98, 372] width 125 height 8
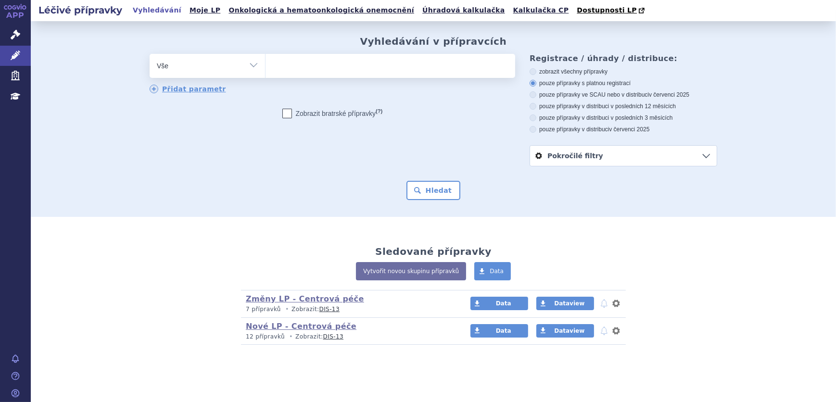
click at [244, 66] on select "Vše Přípravek/SUKL kód MAH VPOIS ATC/Aktivní látka Léková forma Síla" at bounding box center [207, 65] width 115 height 22
select select "filter-atc-group"
click at [150, 54] on select "Vše Přípravek/SUKL kód MAH VPOIS ATC/Aktivní látka Léková forma Síla" at bounding box center [207, 65] width 115 height 22
click at [294, 77] on span at bounding box center [390, 66] width 250 height 24
click at [265, 77] on select at bounding box center [265, 65] width 0 height 24
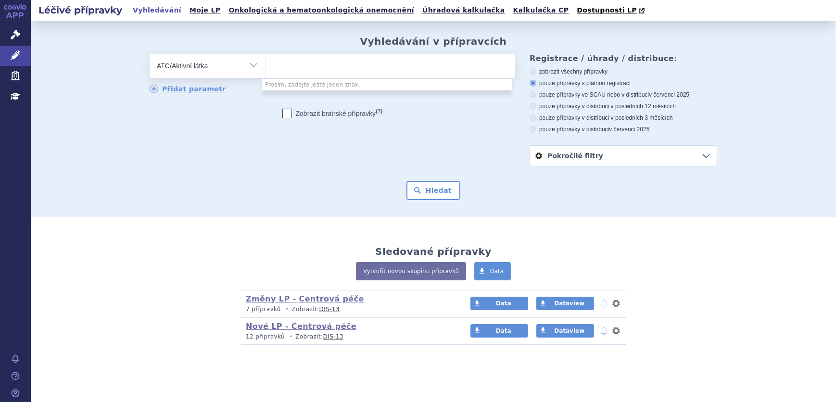
paste input "H05BX02"
type input "H05BX02"
select select "H05BX02"
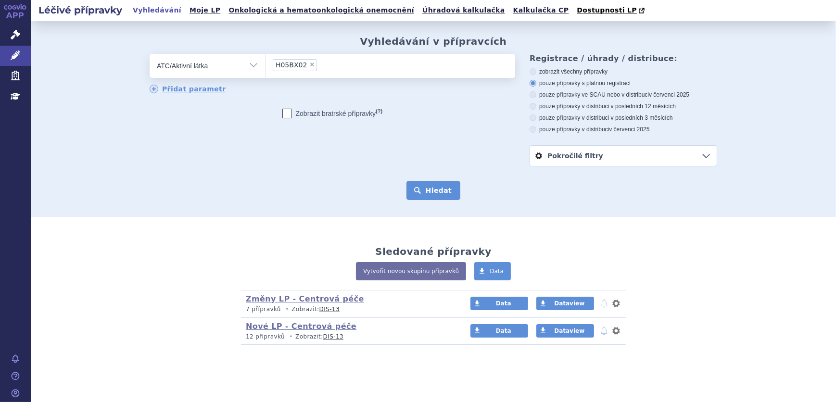
click at [413, 189] on button "Hledat" at bounding box center [433, 190] width 54 height 19
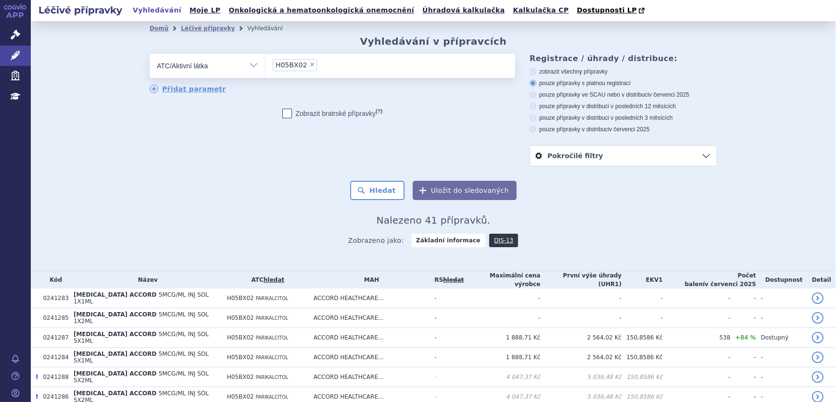
click at [612, 96] on label "pouze přípravky ve SCAU nebo v distribuci v červenci 2025" at bounding box center [623, 95] width 188 height 8
click at [537, 96] on input "pouze přípravky ve SCAU nebo v distribuci v červenci 2025" at bounding box center [533, 96] width 6 height 6
radio input "true"
click at [379, 186] on button "Hledat" at bounding box center [377, 190] width 54 height 19
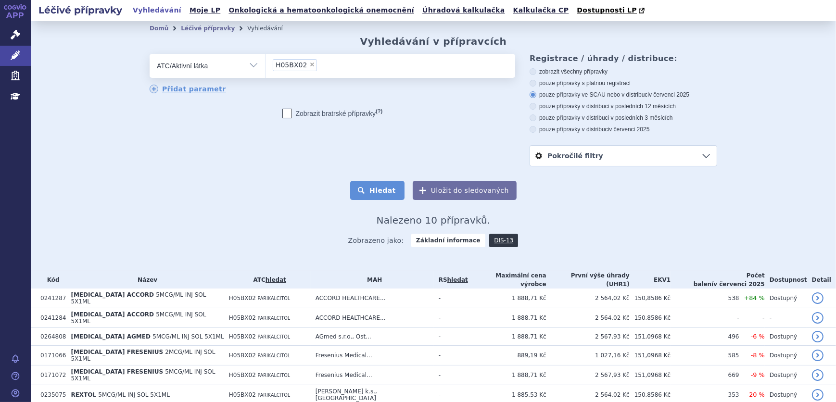
scroll to position [100, 0]
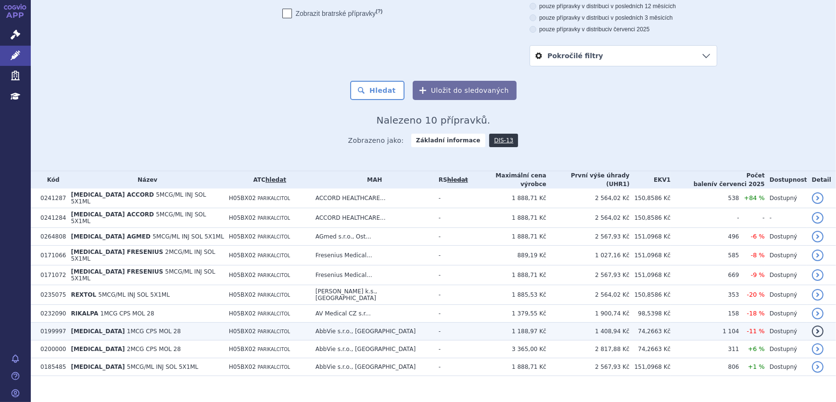
click at [187, 323] on td "[MEDICAL_DATA] 1MCG CPS MOL 28" at bounding box center [145, 332] width 158 height 18
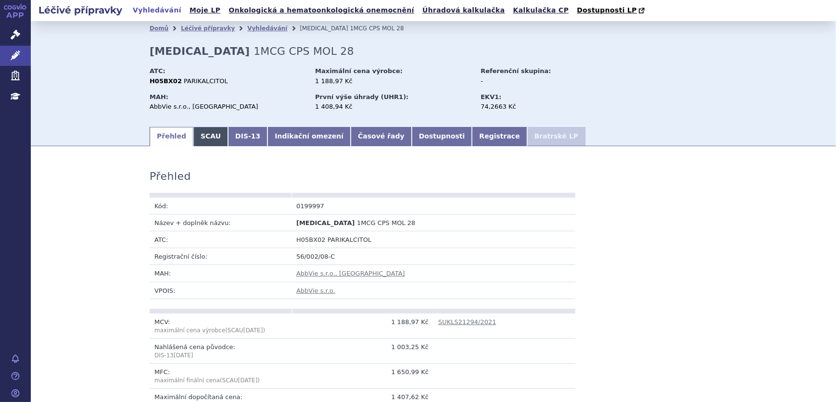
click at [208, 138] on link "SCAU" at bounding box center [210, 136] width 35 height 19
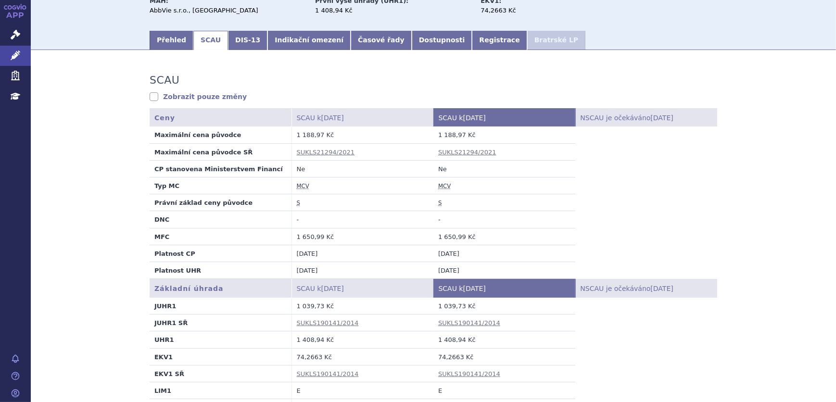
scroll to position [131, 0]
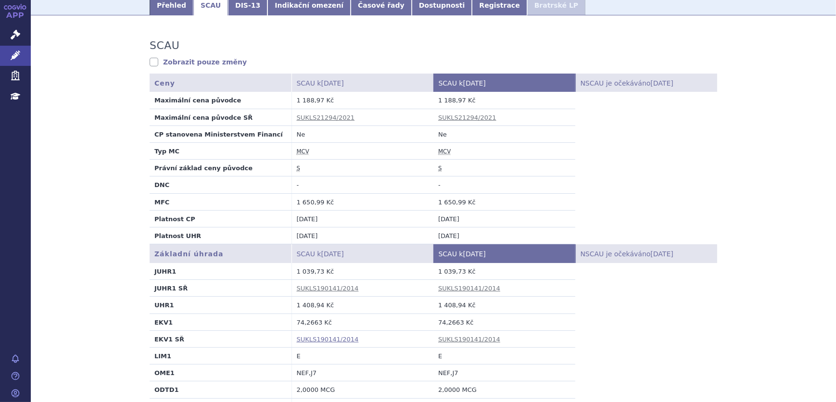
click at [336, 338] on link "SUKLS190141/2014" at bounding box center [328, 339] width 62 height 7
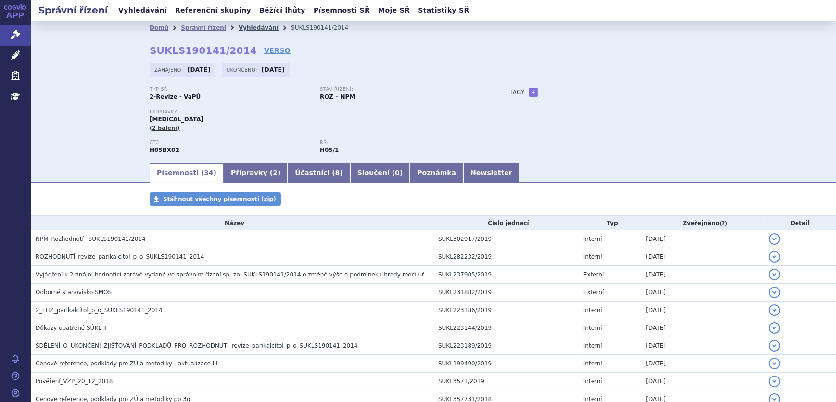
click at [238, 29] on link "Vyhledávání" at bounding box center [258, 28] width 40 height 7
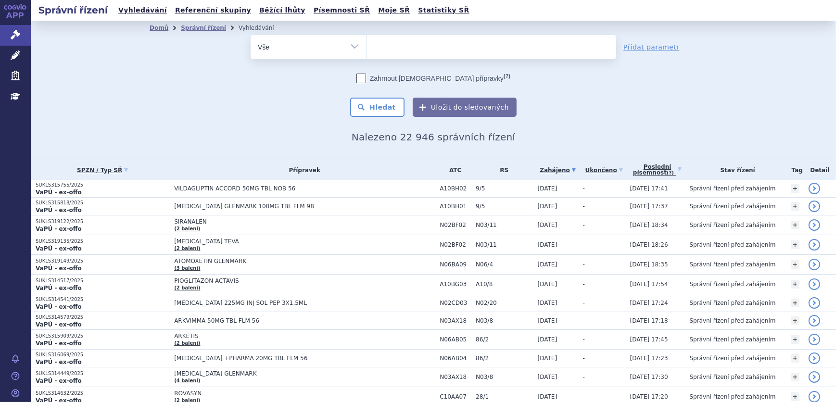
click at [335, 45] on select "Vše Spisová značka Typ SŘ Přípravek/SUKL kód Účastník/Držitel" at bounding box center [307, 46] width 115 height 22
select select "filter-atc-group"
click at [250, 35] on select "Vše Spisová značka Typ SŘ Přípravek/SUKL kód Účastník/Držitel" at bounding box center [307, 46] width 115 height 22
click at [391, 50] on ul at bounding box center [491, 45] width 250 height 20
click at [366, 50] on select at bounding box center [366, 47] width 0 height 24
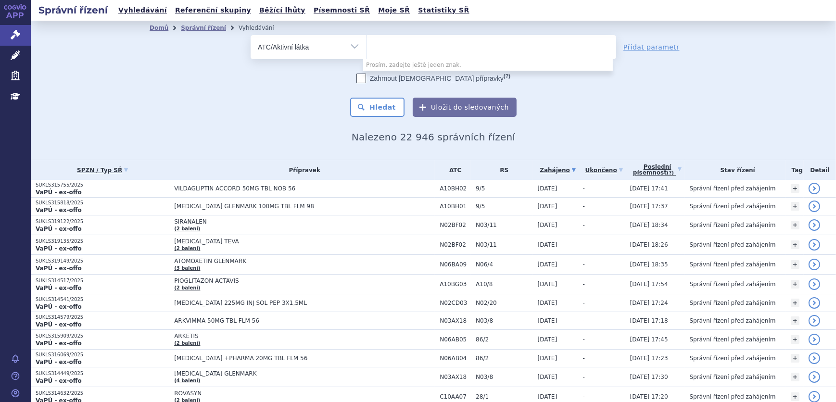
paste input "H05BX02"
type input "H05BX02"
select select "H05BX02"
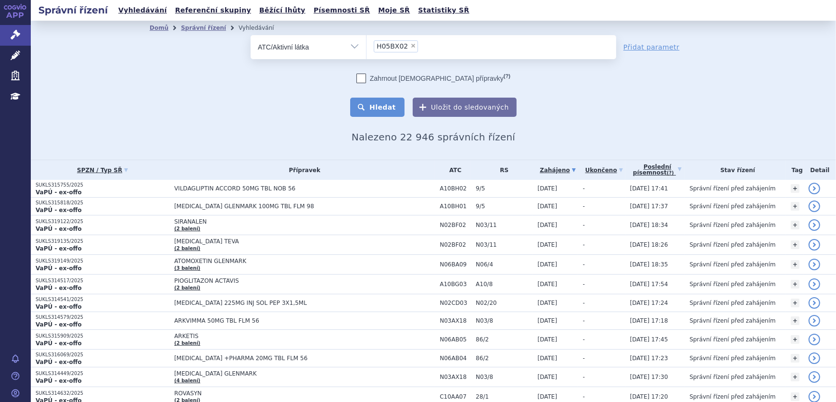
click at [389, 105] on button "Hledat" at bounding box center [377, 107] width 54 height 19
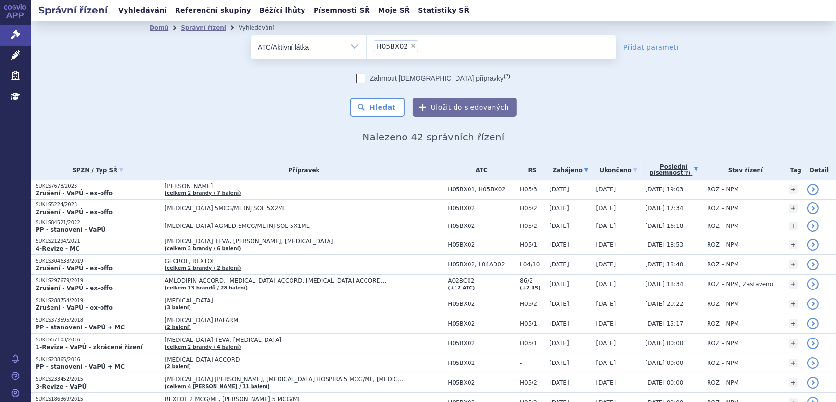
click at [694, 168] on icon at bounding box center [696, 169] width 4 height 4
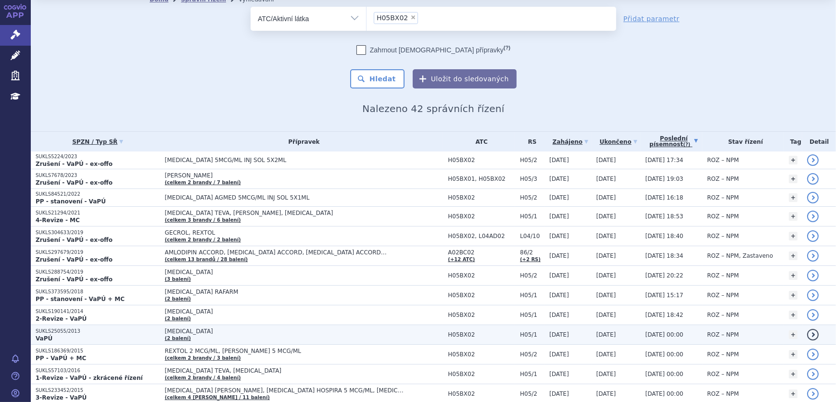
scroll to position [43, 0]
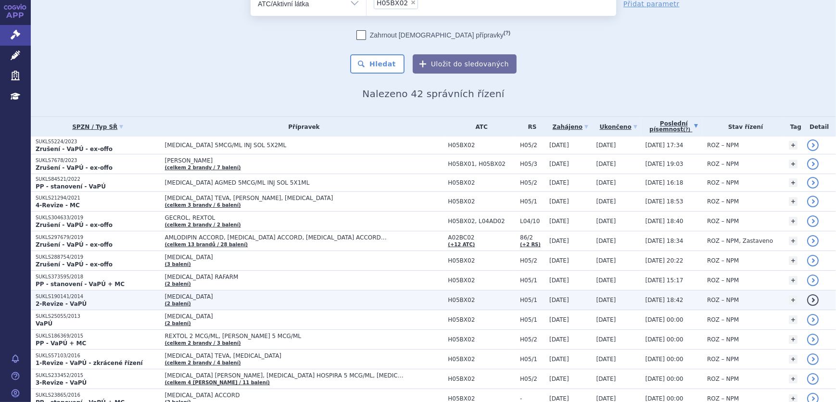
click at [103, 300] on p "2-Revize - VaPÚ" at bounding box center [98, 304] width 125 height 8
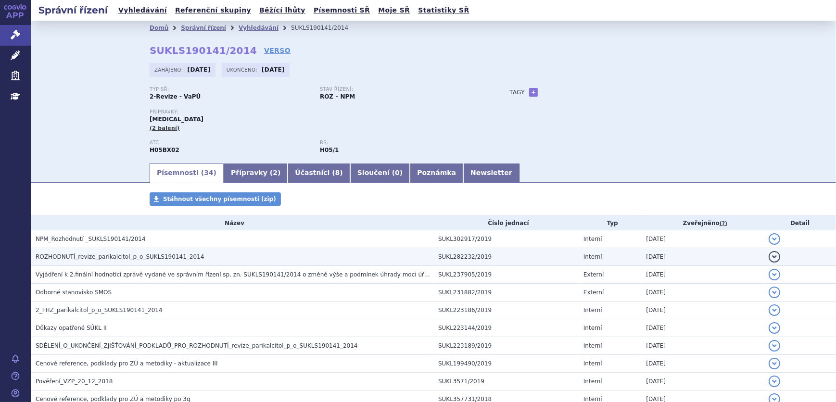
click at [134, 256] on span "ROZHODNUTÍ_revize_parikalcitol_p_o_SUKLS190141_2014" at bounding box center [120, 256] width 168 height 7
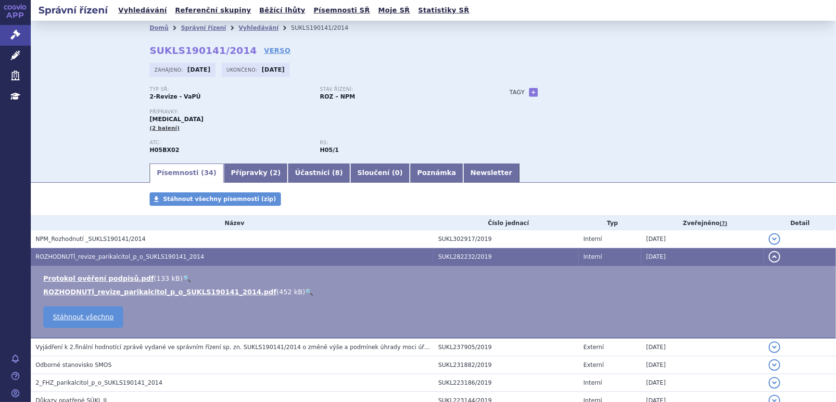
click at [305, 289] on link "🔍" at bounding box center [309, 292] width 8 height 8
click at [240, 25] on link "Vyhledávání" at bounding box center [258, 28] width 40 height 7
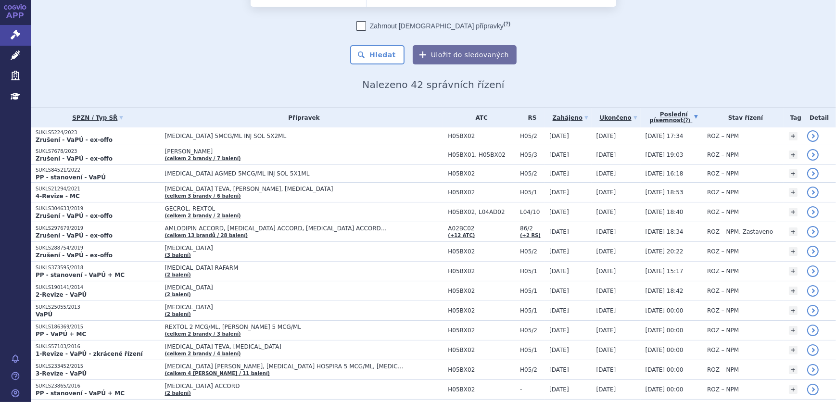
scroll to position [47, 0]
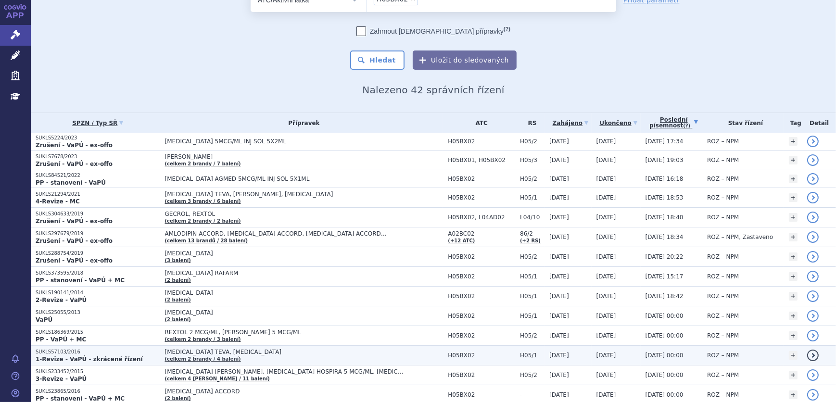
click at [93, 352] on p "SUKLS57103/2016" at bounding box center [98, 352] width 125 height 7
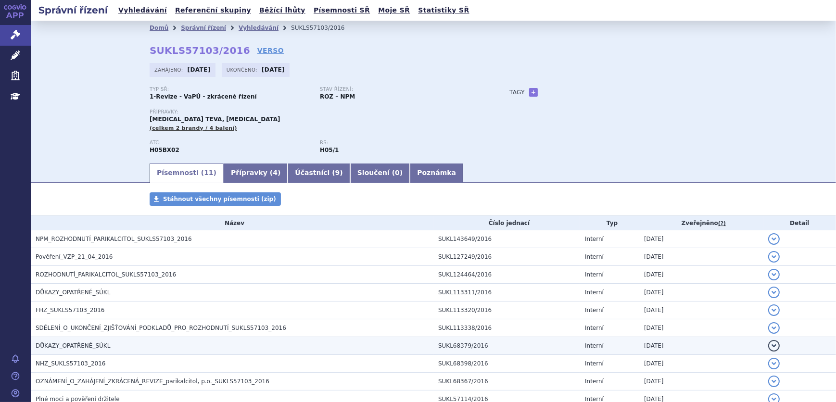
drag, startPoint x: 0, startPoint y: 0, endPoint x: 95, endPoint y: 340, distance: 352.9
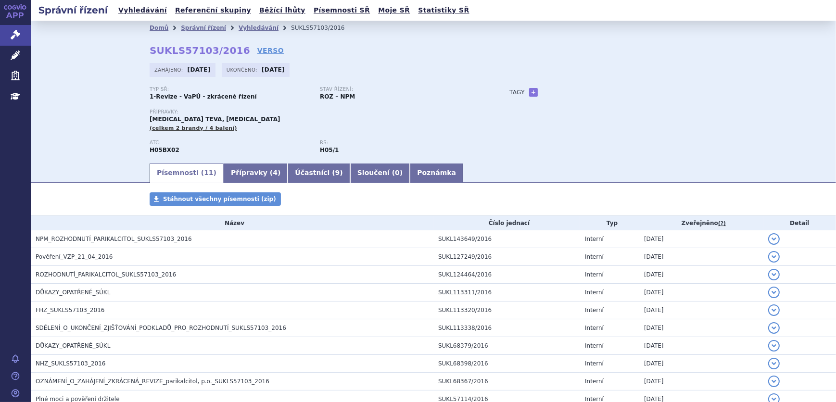
drag, startPoint x: 95, startPoint y: 340, endPoint x: 70, endPoint y: 201, distance: 140.6
click at [70, 201] on div "Písemnosti Stáhnout všechny písemnosti (zip) Název Číslo jednací Typ Zveřejněno…" at bounding box center [433, 318] width 805 height 253
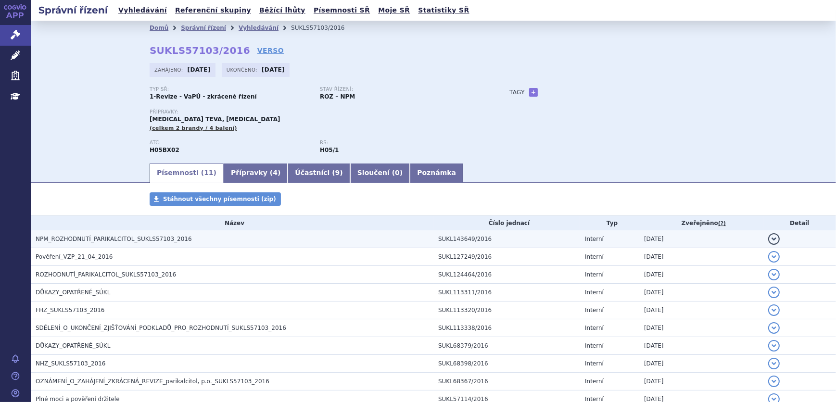
click at [131, 237] on span "NPM_ROZHODNUTÍ_PARIKALCITOL_SUKLS57103_2016" at bounding box center [114, 239] width 156 height 7
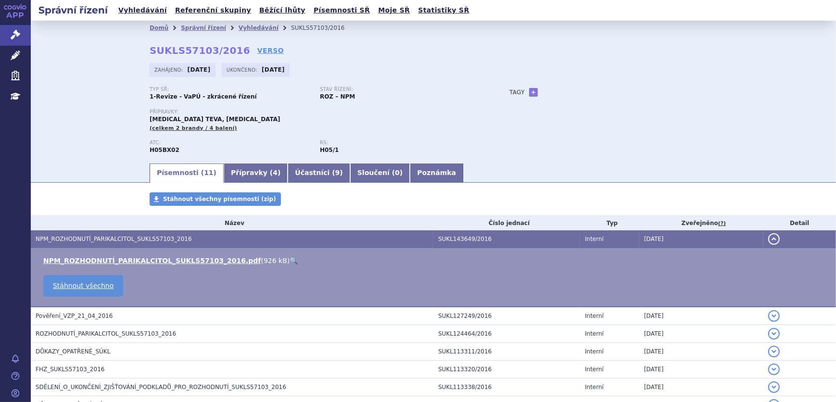
click at [289, 257] on link "🔍" at bounding box center [293, 261] width 8 height 8
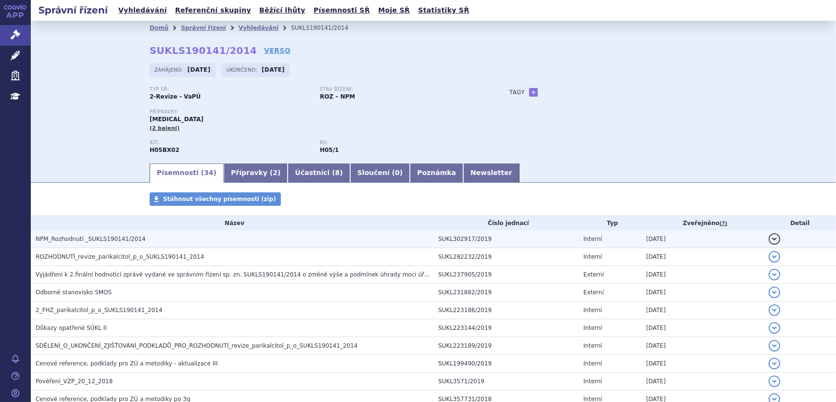
click at [139, 238] on h3 "NPM_Rozhodnutí _SUKLS190141/2014" at bounding box center [235, 239] width 398 height 10
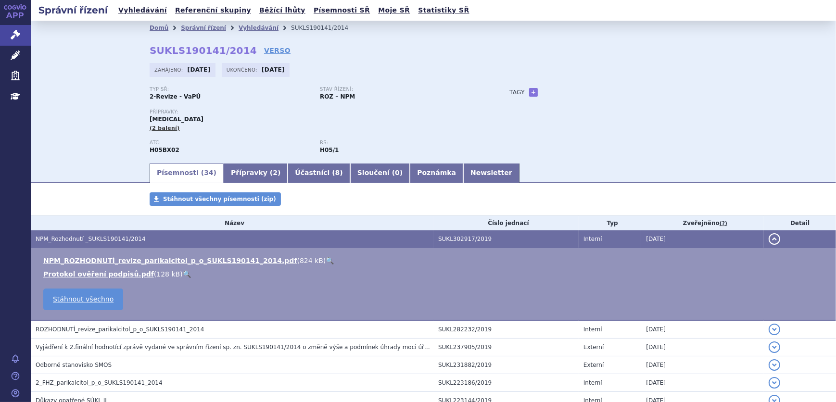
click at [325, 260] on link "🔍" at bounding box center [329, 261] width 8 height 8
click at [13, 52] on icon at bounding box center [16, 55] width 10 height 10
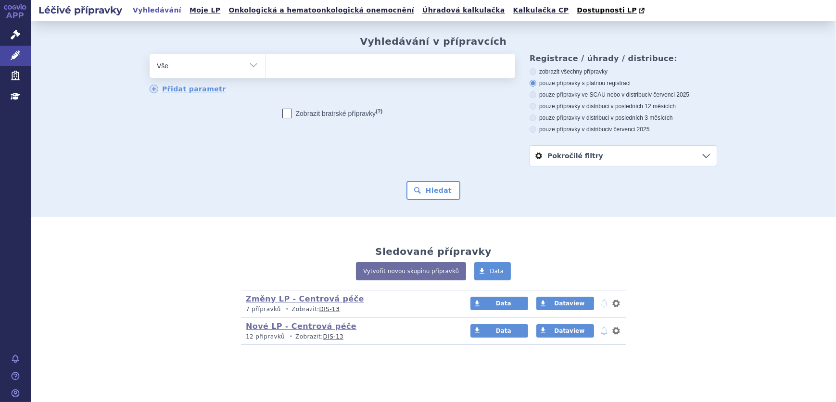
click at [298, 70] on ul at bounding box center [390, 64] width 250 height 20
click at [265, 70] on select at bounding box center [265, 65] width 0 height 24
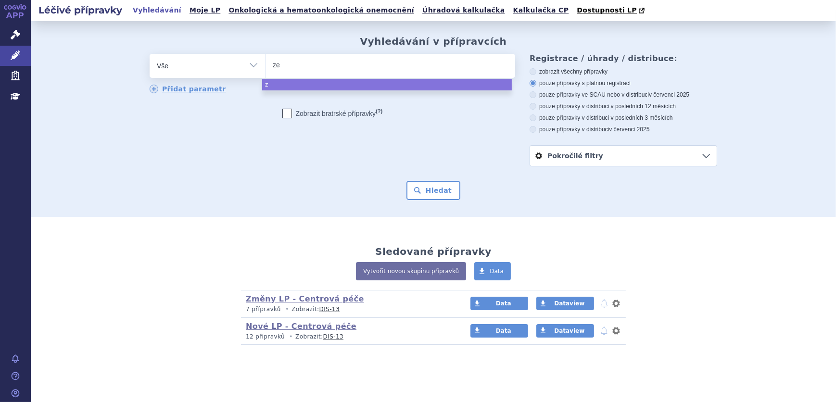
type input "zem"
type input "zemp"
type input "zempla"
type input "zemplar"
select select "zemplar"
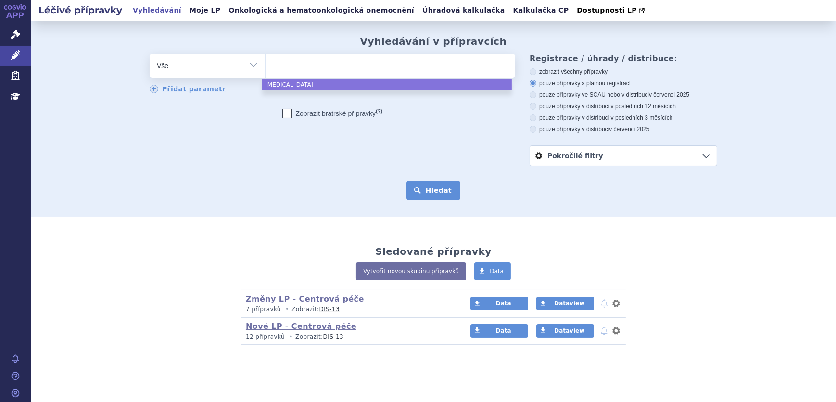
click at [427, 193] on button "Hledat" at bounding box center [433, 190] width 54 height 19
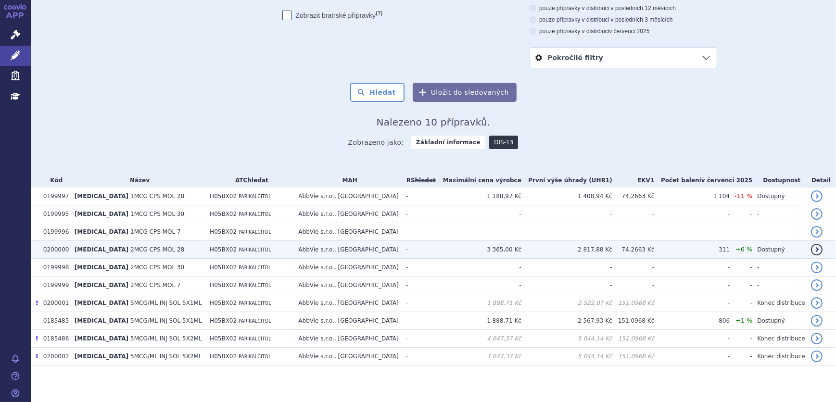
scroll to position [100, 0]
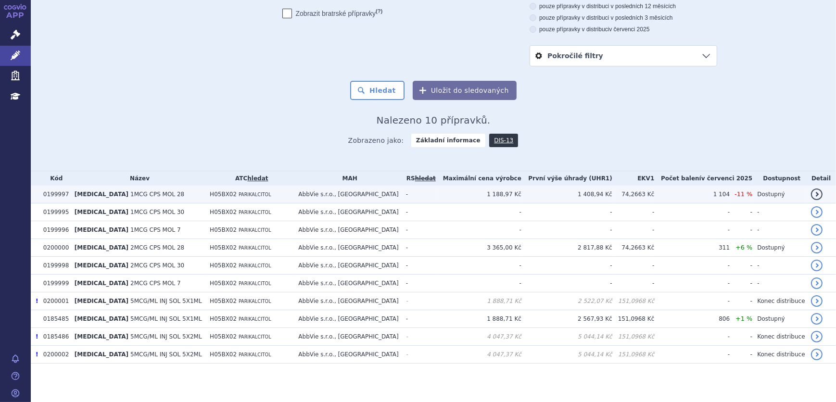
click at [575, 197] on td "1 408,94 Kč" at bounding box center [566, 195] width 91 height 18
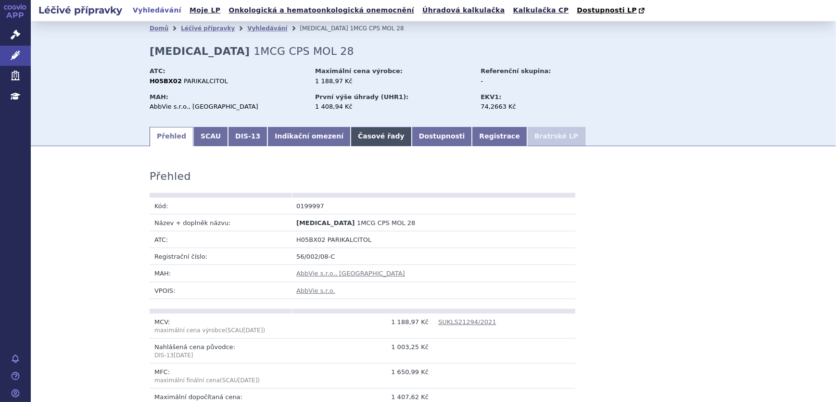
click at [363, 135] on link "Časové řady" at bounding box center [380, 136] width 61 height 19
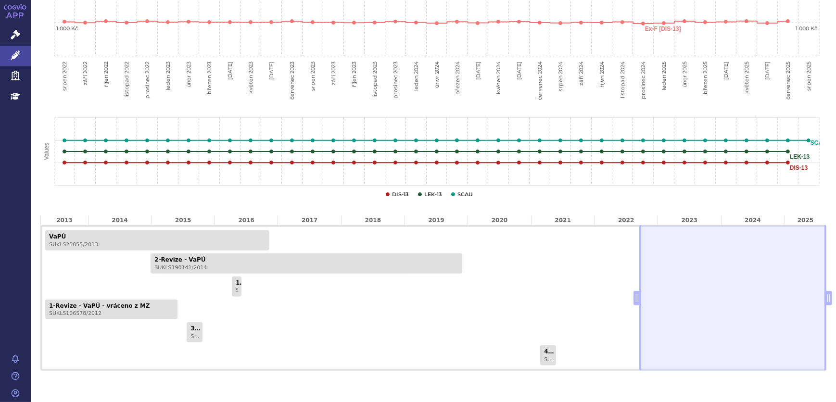
scroll to position [437, 0]
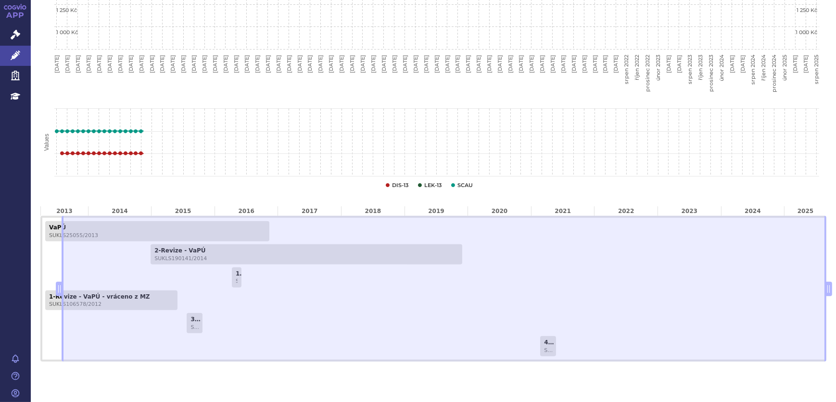
drag, startPoint x: 632, startPoint y: 291, endPoint x: 139, endPoint y: 263, distance: 494.1
click at [39, 263] on div "Ceny a úhrady, distribuce, správní řízení Line chart with 9 lines. Kliknutím na…" at bounding box center [433, 40] width 805 height 643
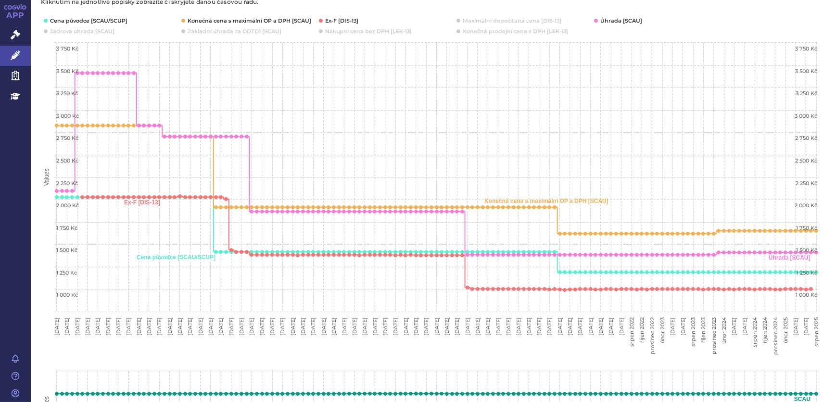
scroll to position [87, 0]
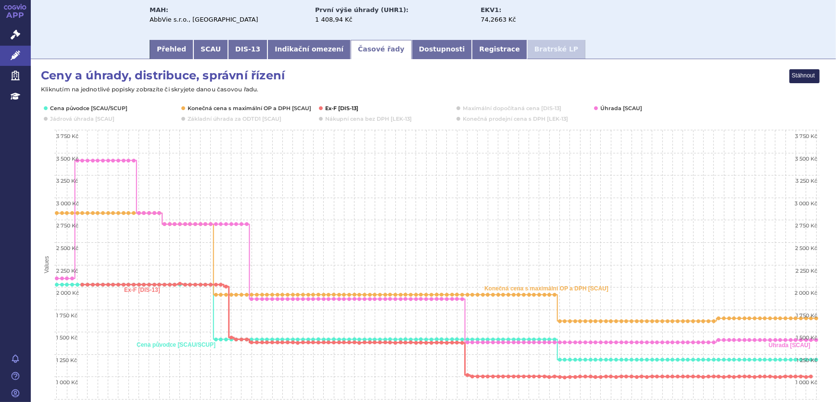
click at [349, 106] on button "Show Ex-F [DIS-13]" at bounding box center [342, 108] width 34 height 8
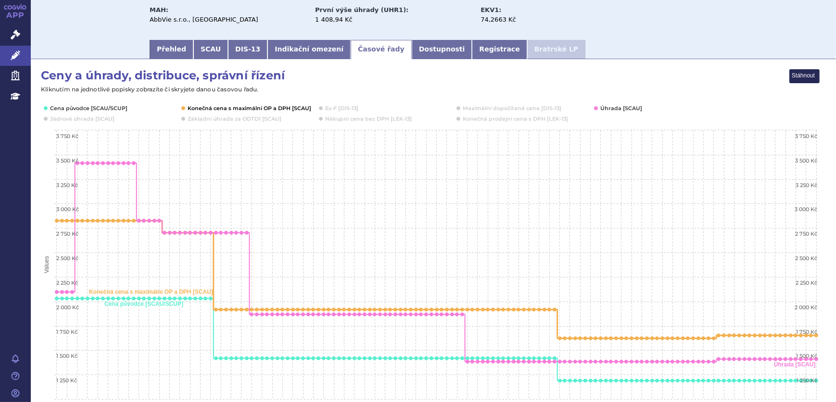
click at [288, 108] on button "Show Konečná cena s maximální OP a DPH [SCAU]" at bounding box center [249, 108] width 122 height 8
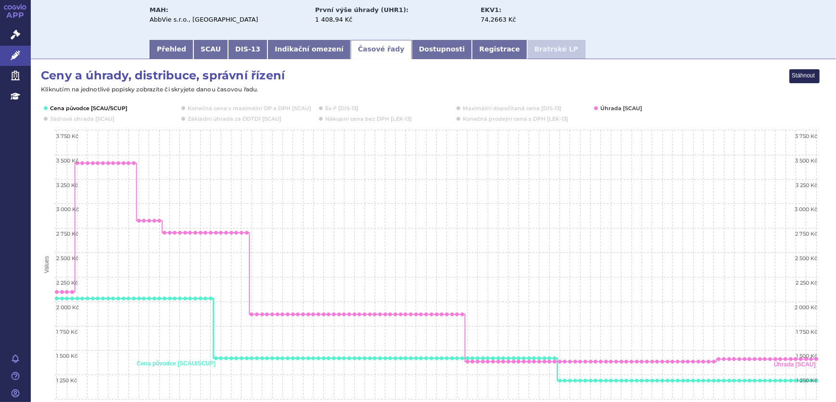
click at [115, 108] on button "Show Cena původce [SCAU/SCUP]" at bounding box center [88, 108] width 76 height 8
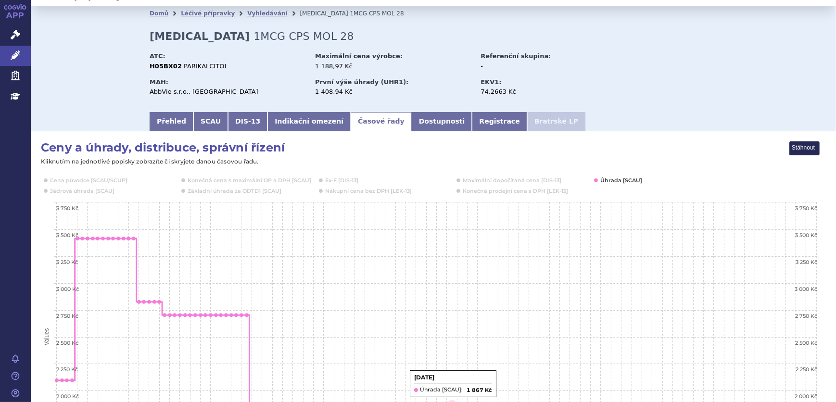
scroll to position [0, 0]
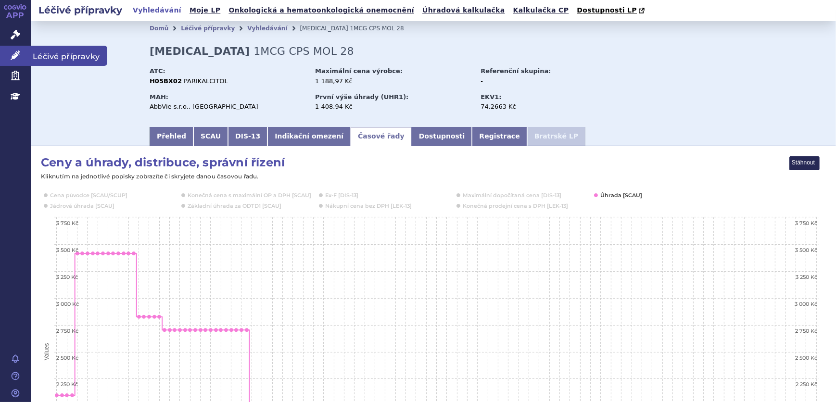
click at [19, 54] on icon at bounding box center [16, 55] width 10 height 10
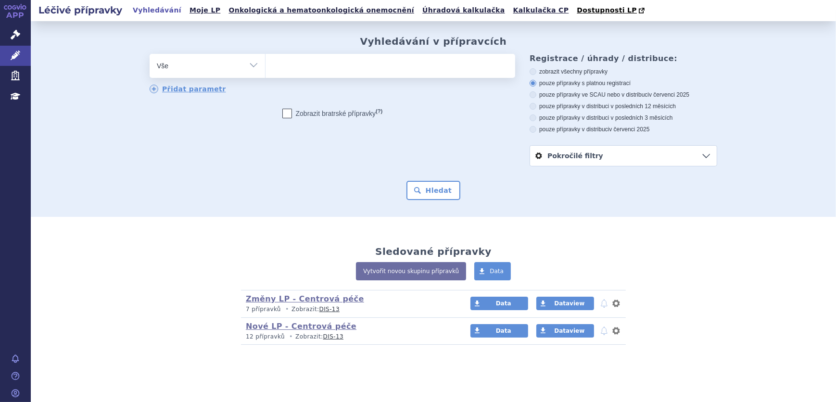
click at [227, 60] on select "Vše Přípravek/SUKL kód MAH VPOIS ATC/Aktivní látka Léková forma Síla" at bounding box center [207, 65] width 115 height 22
select select "filter-atc-group"
click at [150, 54] on select "Vše Přípravek/SUKL kód MAH VPOIS ATC/Aktivní látka Léková forma Síla" at bounding box center [207, 65] width 115 height 22
click at [273, 71] on input "search" at bounding box center [275, 65] width 5 height 12
paste input "H05BX02"
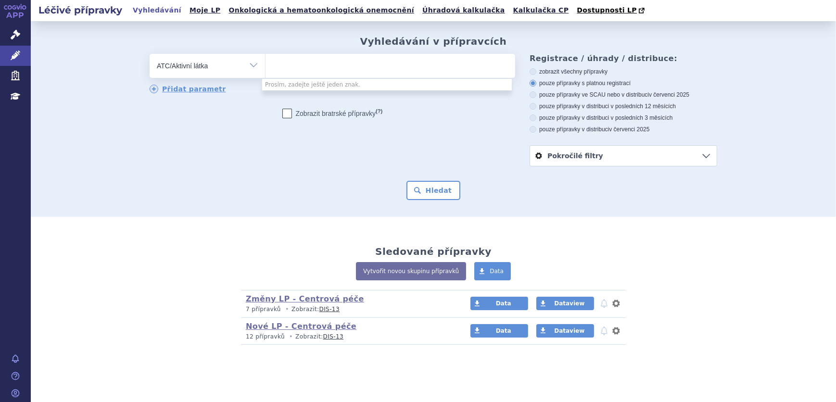
type input "H05BX02"
select select "H05BX02"
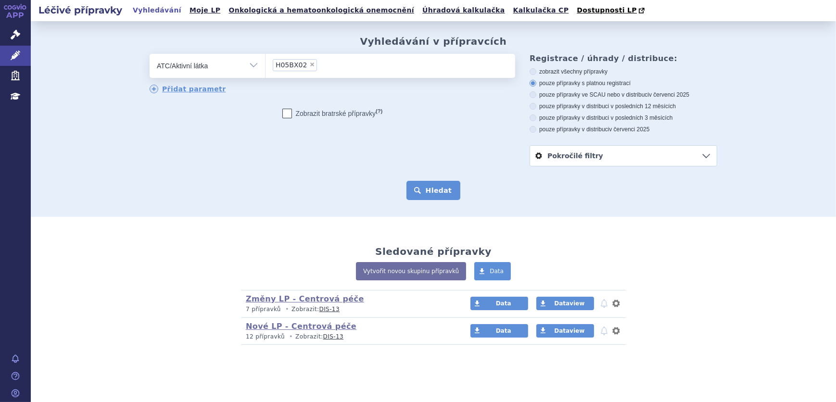
click at [443, 200] on button "Hledat" at bounding box center [433, 190] width 54 height 19
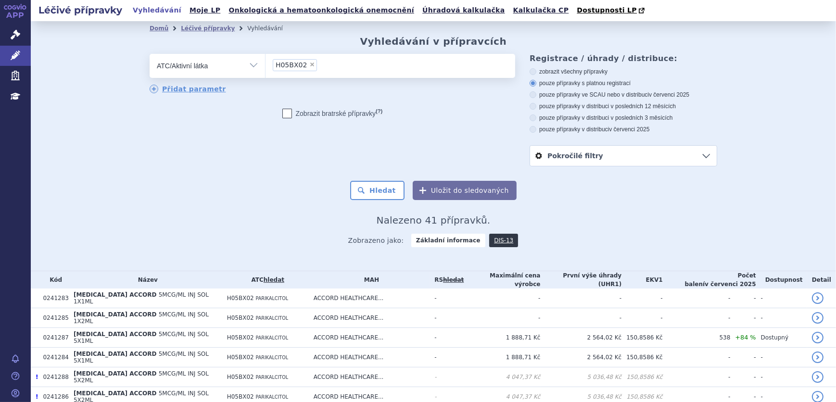
click at [572, 96] on label "pouze přípravky ve SCAU nebo v distribuci v červenci 2025" at bounding box center [623, 95] width 188 height 8
click at [537, 96] on input "pouze přípravky ve SCAU nebo v distribuci v červenci 2025" at bounding box center [533, 96] width 6 height 6
radio input "true"
click at [386, 193] on button "Hledat" at bounding box center [377, 190] width 54 height 19
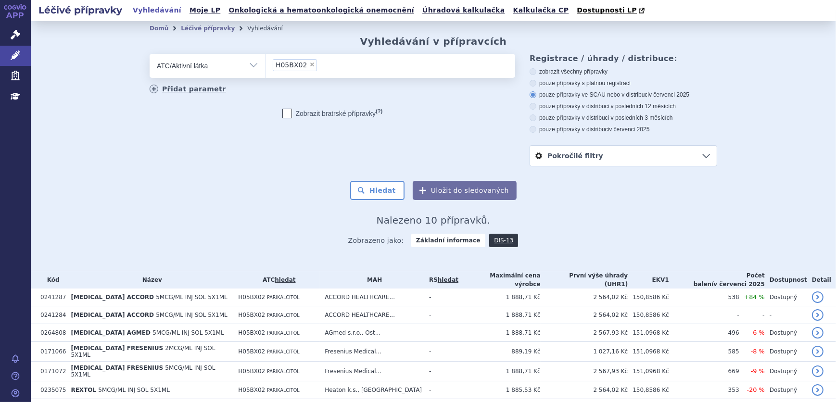
click at [178, 90] on link "Přidat parametr" at bounding box center [188, 89] width 76 height 9
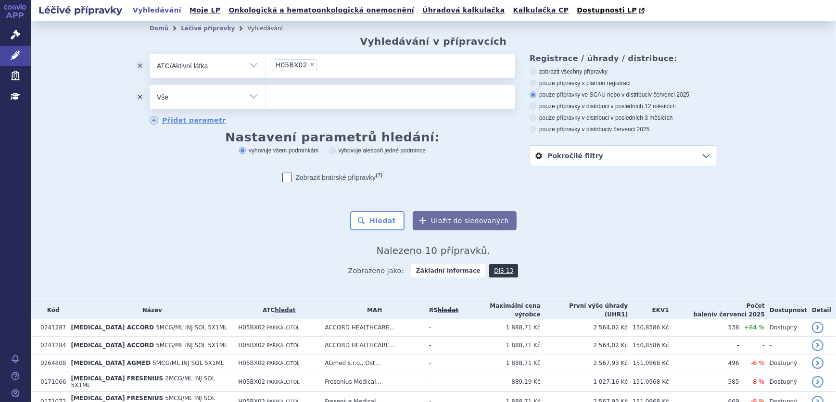
click at [196, 98] on select "Vše Přípravek/SUKL kód MAH VPOIS ATC/Aktivní látka Léková forma Síla" at bounding box center [207, 96] width 115 height 22
select select "filter-dosage-form"
click at [150, 86] on select "Vše Přípravek/SUKL kód MAH VPOIS ATC/Aktivní látka Léková forma Síla" at bounding box center [207, 96] width 115 height 22
click at [281, 92] on ul at bounding box center [390, 95] width 250 height 20
click at [265, 92] on select at bounding box center [265, 97] width 0 height 24
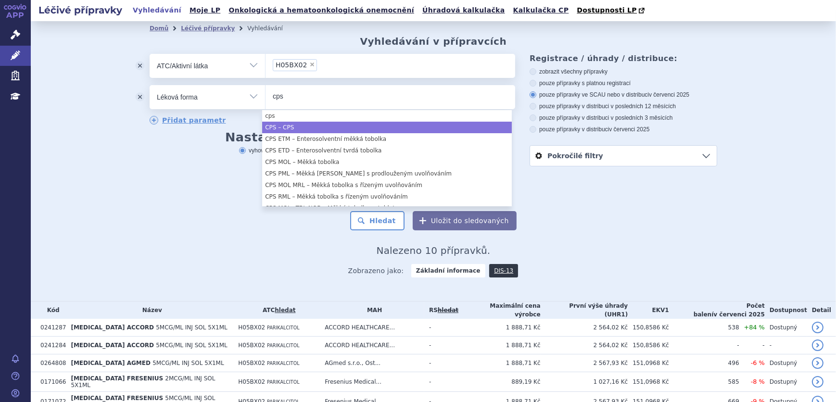
type input "cps"
select select "3d4269e8-2c31-429a-81b5-7b00aee60785"
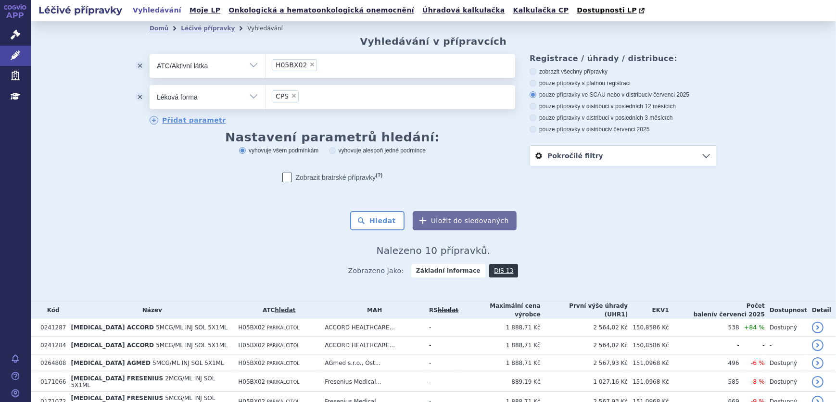
click at [238, 141] on h3 "Nastavení parametrů hledání:" at bounding box center [332, 137] width 365 height 9
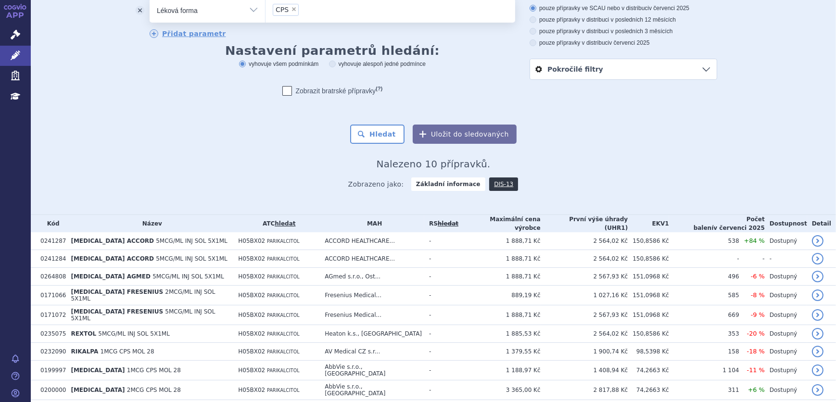
scroll to position [87, 0]
select select
type input "CPS"
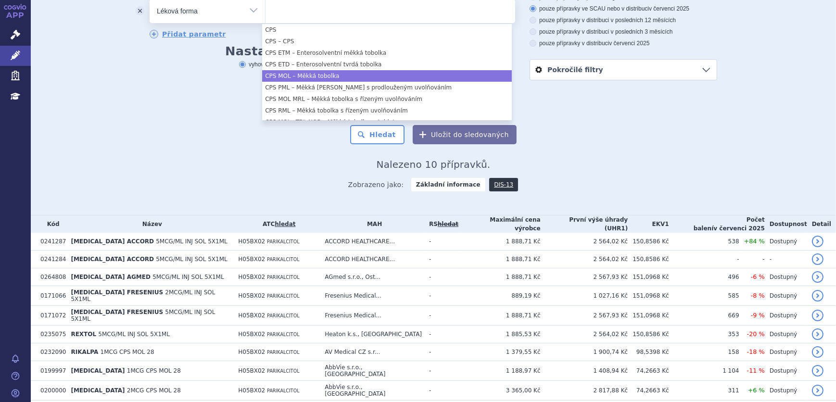
select select "5debecc5-a6a0-4d0a-ac76-0df9a80474db"
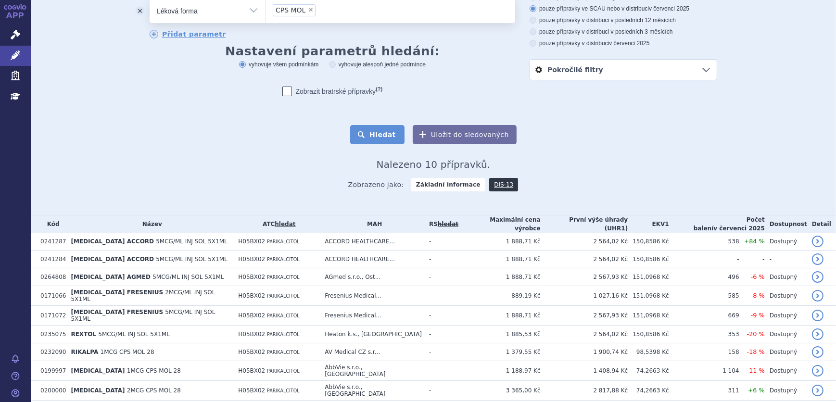
click at [368, 133] on button "Hledat" at bounding box center [377, 134] width 54 height 19
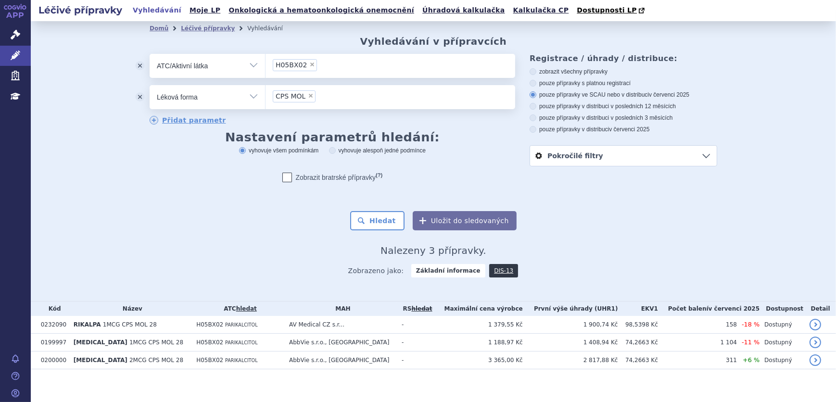
scroll to position [6, 0]
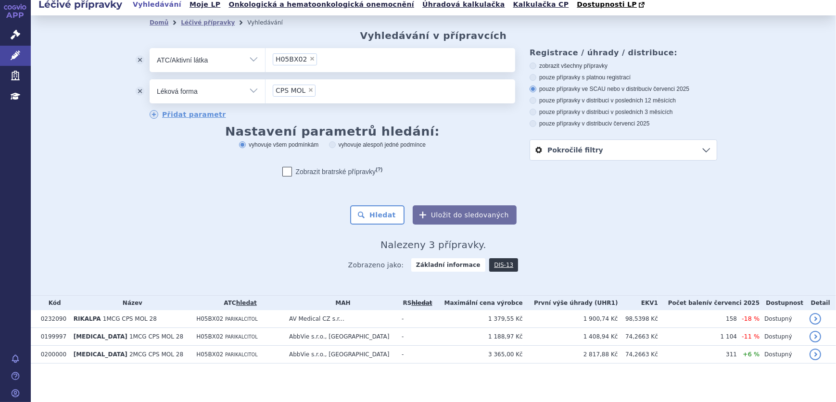
click at [140, 91] on button "odstranit" at bounding box center [139, 91] width 19 height 24
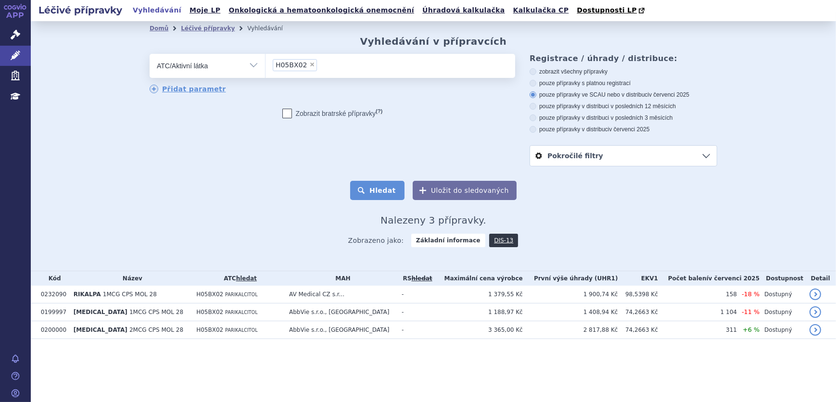
click at [378, 197] on button "Hledat" at bounding box center [377, 190] width 54 height 19
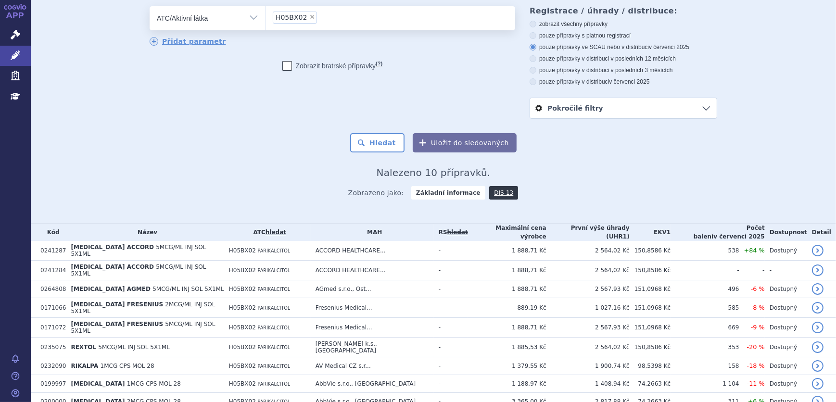
scroll to position [100, 0]
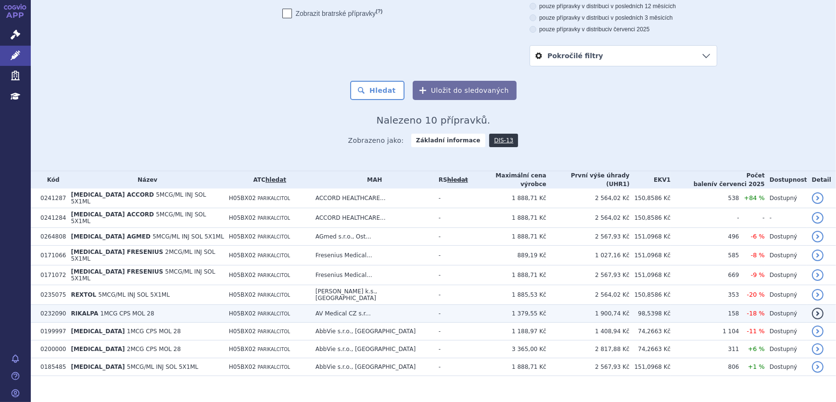
click at [150, 305] on td "RIKALPA 1MCG CPS MOL 28" at bounding box center [145, 314] width 158 height 18
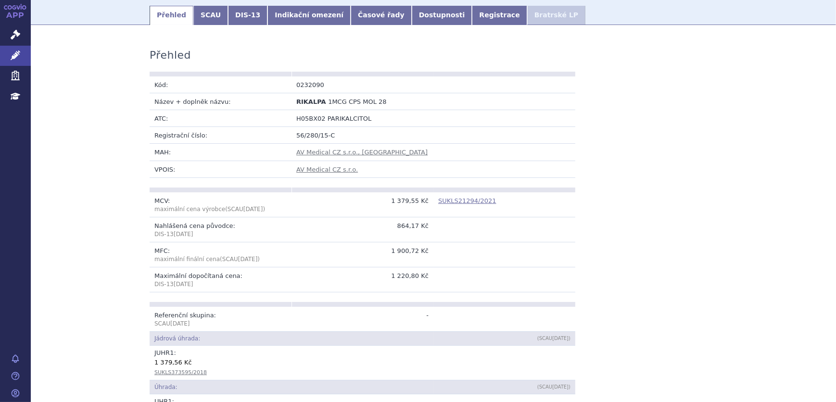
scroll to position [175, 0]
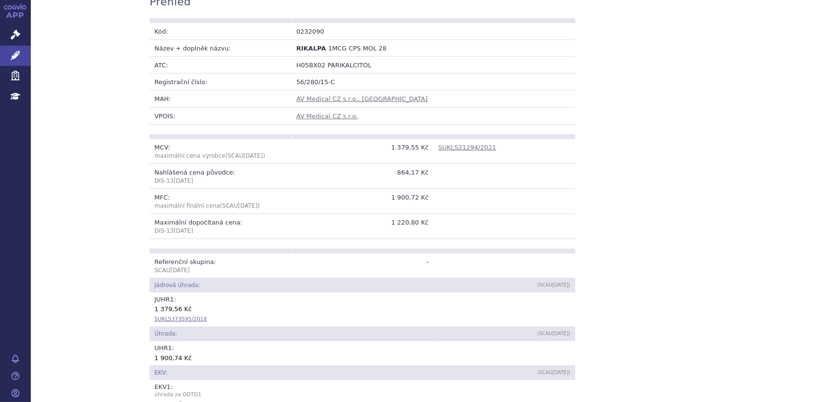
click at [179, 319] on link "SUKLS373595/2018" at bounding box center [180, 319] width 52 height 6
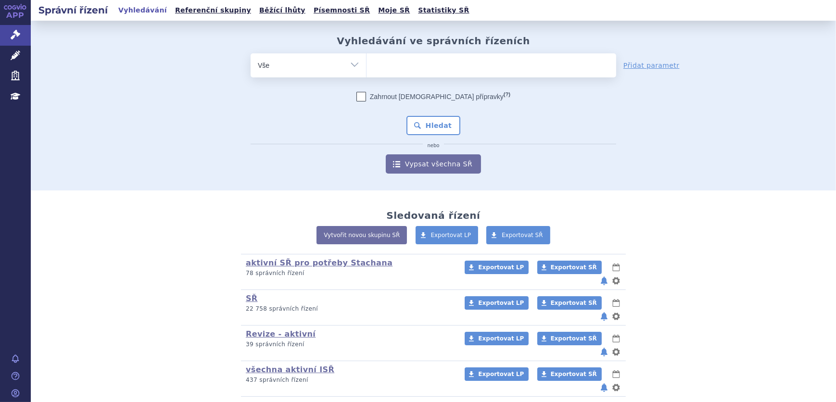
click at [406, 59] on ul at bounding box center [491, 63] width 250 height 20
click at [366, 59] on select at bounding box center [366, 65] width 0 height 24
click at [338, 67] on select "Vše Spisová značka Typ SŘ Přípravek/SUKL kód Účastník/Držitel" at bounding box center [307, 64] width 115 height 22
select select "filter-atc-group"
click at [250, 53] on select "Vše Spisová značka Typ SŘ Přípravek/SUKL kód Účastník/Držitel" at bounding box center [307, 64] width 115 height 22
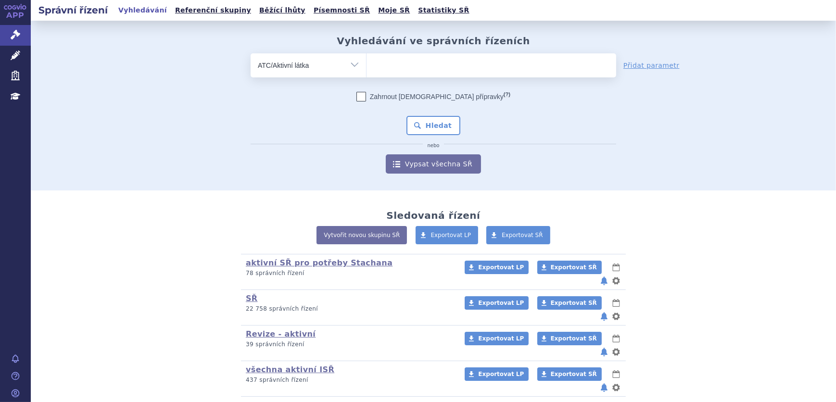
click at [411, 74] on span at bounding box center [491, 65] width 250 height 24
click at [366, 74] on select at bounding box center [366, 65] width 0 height 24
paste input "H05BX02"
type input "H05BX02"
select select "H05BX02"
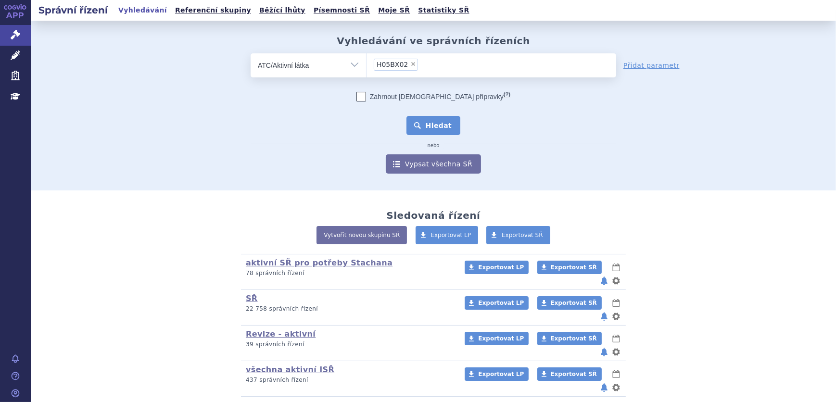
click at [429, 125] on button "Hledat" at bounding box center [433, 125] width 54 height 19
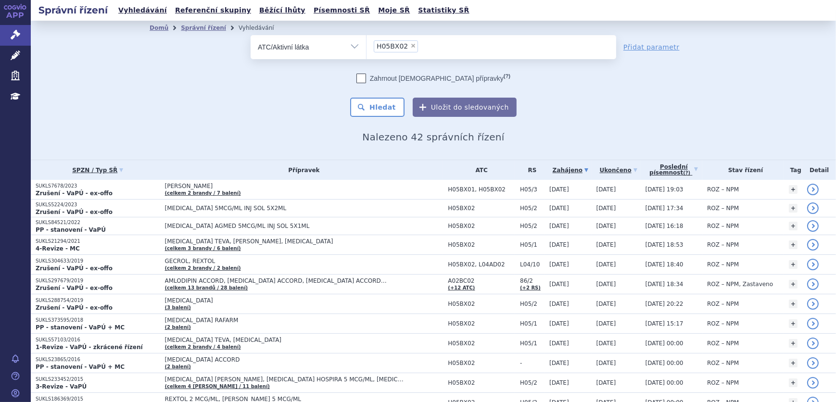
click at [410, 44] on span "×" at bounding box center [413, 46] width 6 height 6
click at [366, 44] on select "H05BX02" at bounding box center [366, 47] width 0 height 24
select select
click at [349, 44] on select "Vše Spisová značka Typ SŘ Přípravek/SUKL kód Účastník/Držitel" at bounding box center [307, 46] width 115 height 22
select select "filter-all"
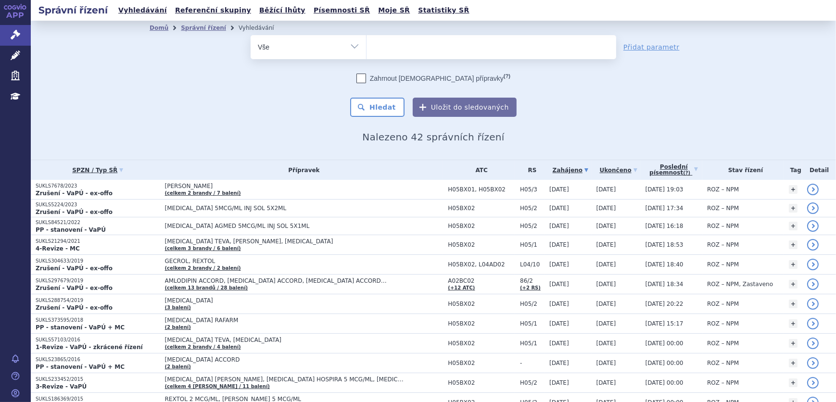
click at [250, 35] on select "Vše Spisová značka Typ SŘ Přípravek/SUKL kód Účastník/Držitel" at bounding box center [307, 46] width 115 height 22
click at [379, 46] on ul at bounding box center [491, 45] width 250 height 20
click at [366, 46] on select at bounding box center [366, 47] width 0 height 24
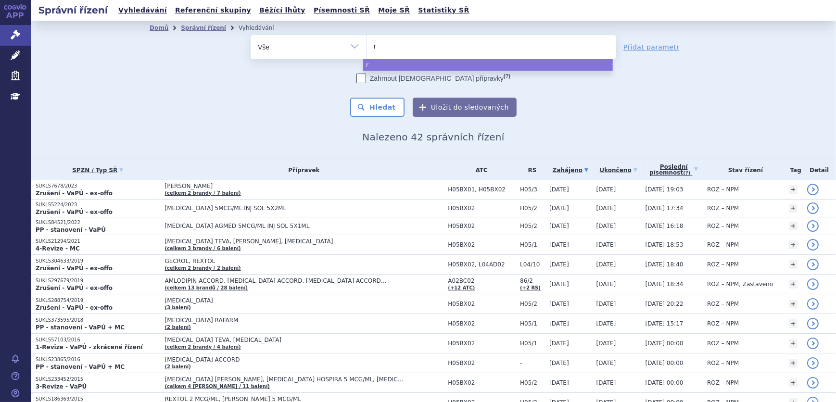
type input "ri"
type input "rika"
type input "rikal"
type input "rikalp"
type input "rikalpa"
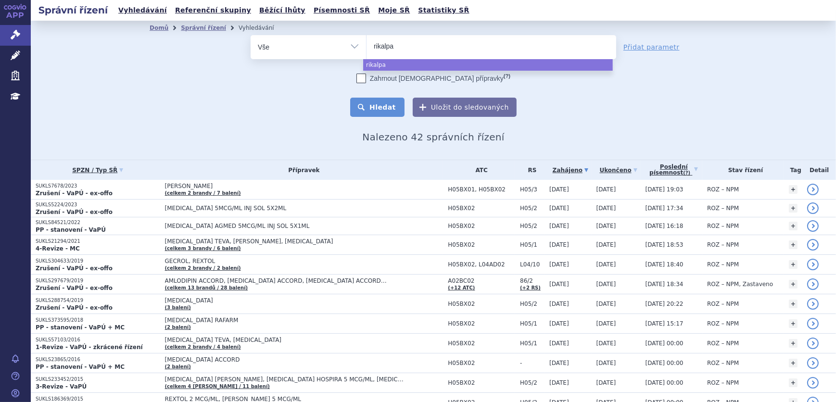
select select "rikalpa"
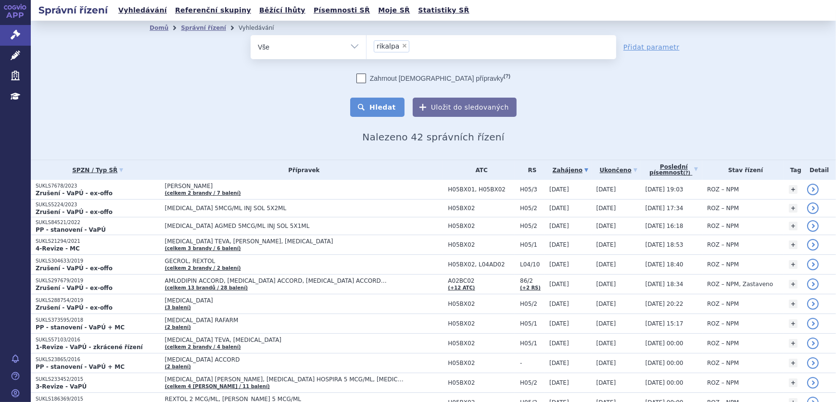
click at [395, 109] on button "Hledat" at bounding box center [377, 107] width 54 height 19
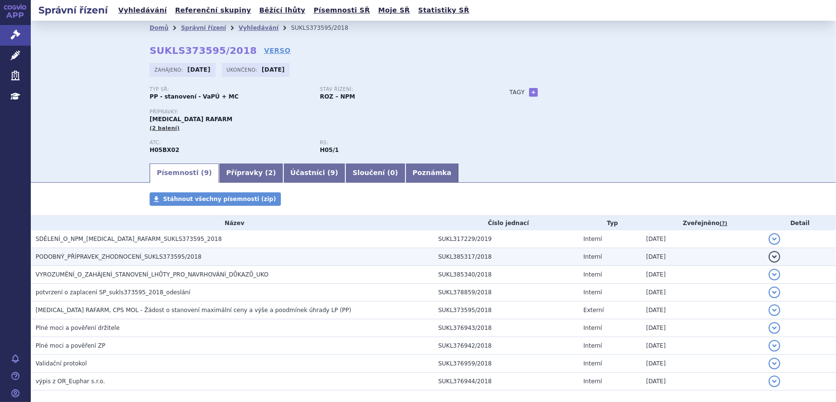
click at [139, 256] on span "PODOBNÝ_PŘÍPRAVEK_ZHODNOCENÍ_SUKLS373595/2018" at bounding box center [119, 256] width 166 height 7
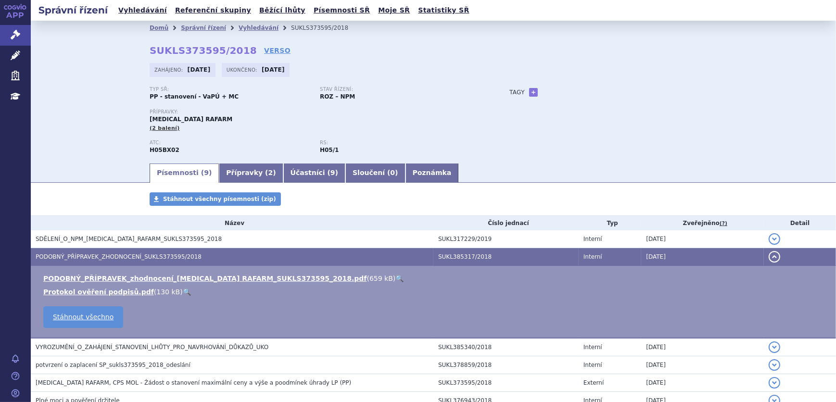
click at [395, 275] on link "🔍" at bounding box center [399, 279] width 8 height 8
click at [13, 54] on icon at bounding box center [16, 55] width 10 height 10
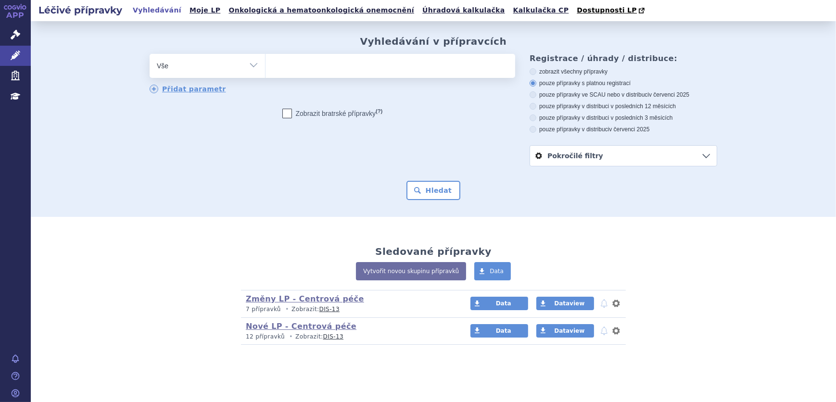
click at [245, 69] on select "Vše Přípravek/SUKL kód MAH VPOIS ATC/Aktivní látka Léková forma Síla" at bounding box center [207, 65] width 115 height 22
select select "filter-atc-group"
click at [150, 54] on select "Vše Přípravek/SUKL kód MAH VPOIS ATC/Aktivní látka Léková forma Síla" at bounding box center [207, 65] width 115 height 22
click at [300, 74] on ul at bounding box center [390, 64] width 250 height 20
click at [265, 75] on select at bounding box center [265, 65] width 0 height 24
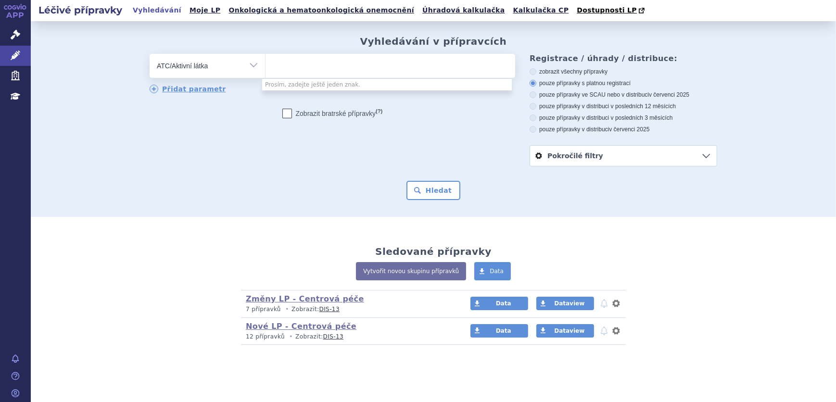
paste input "H05BX02"
type input "H05BX02"
select select "H05BX02"
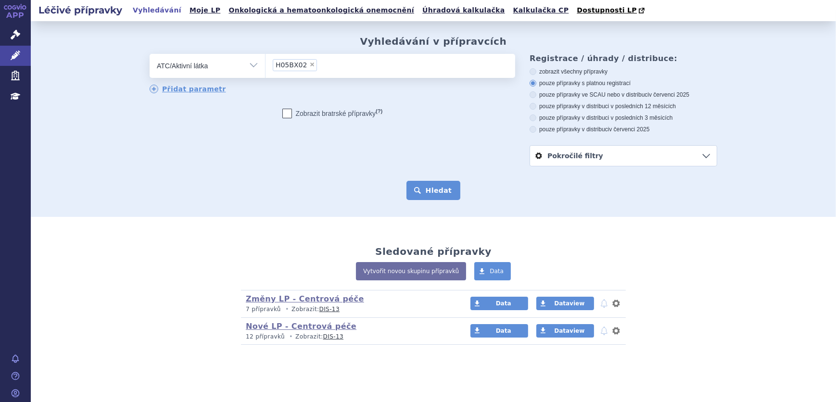
click at [415, 184] on button "Hledat" at bounding box center [433, 190] width 54 height 19
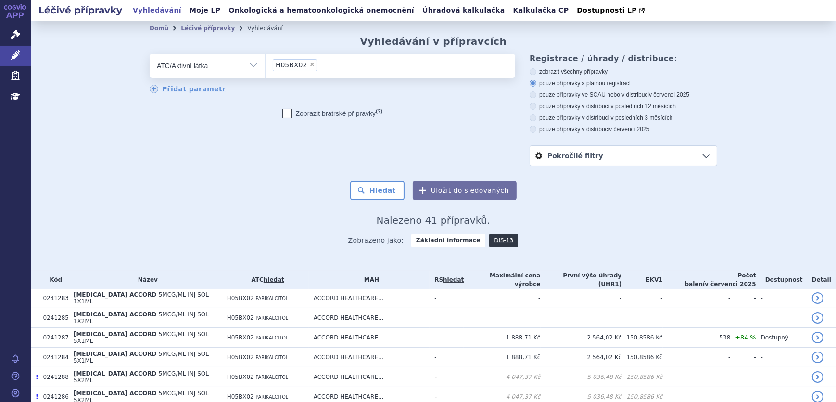
click at [556, 96] on label "pouze přípravky ve SCAU nebo v distribuci v červenci 2025" at bounding box center [623, 95] width 188 height 8
click at [537, 96] on input "pouze přípravky ve SCAU nebo v distribuci v červenci 2025" at bounding box center [533, 96] width 6 height 6
radio input "true"
click at [373, 190] on button "Hledat" at bounding box center [377, 190] width 54 height 19
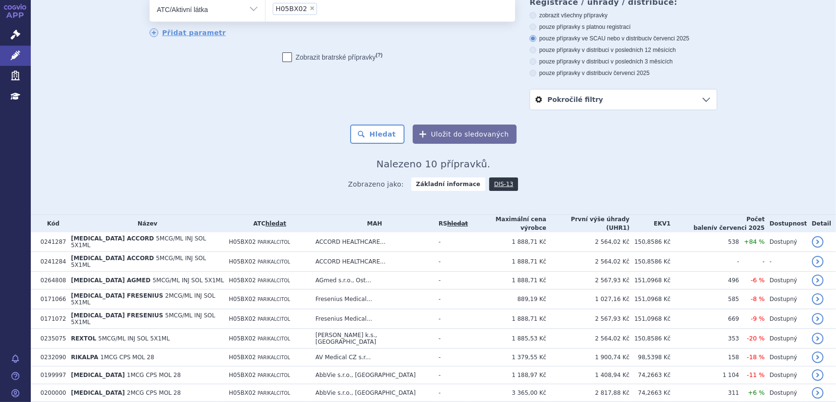
scroll to position [100, 0]
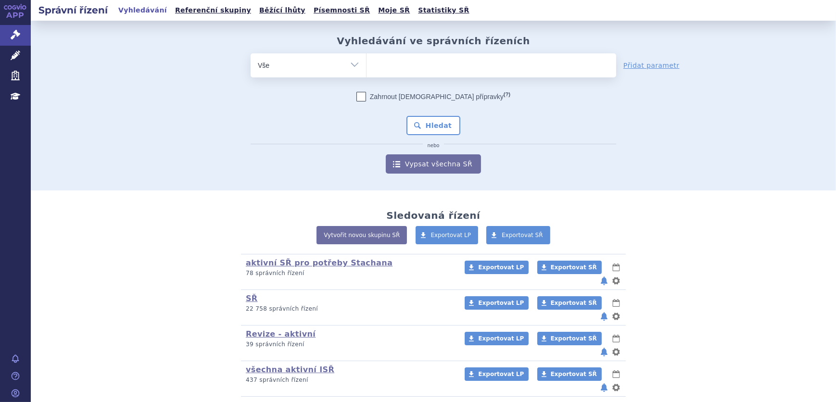
click at [286, 62] on select "Vše Spisová značka Typ SŘ Přípravek/SUKL kód Účastník/Držitel" at bounding box center [307, 64] width 115 height 22
select select "filter-atc-group"
click at [250, 53] on select "Vše Spisová značka Typ SŘ Přípravek/SUKL kód Účastník/Držitel" at bounding box center [307, 64] width 115 height 22
click at [399, 76] on form "odstranit Vše Spisová značka Typ SŘ (?) Hledat" at bounding box center [432, 113] width 365 height 120
click at [399, 72] on ul at bounding box center [491, 63] width 250 height 20
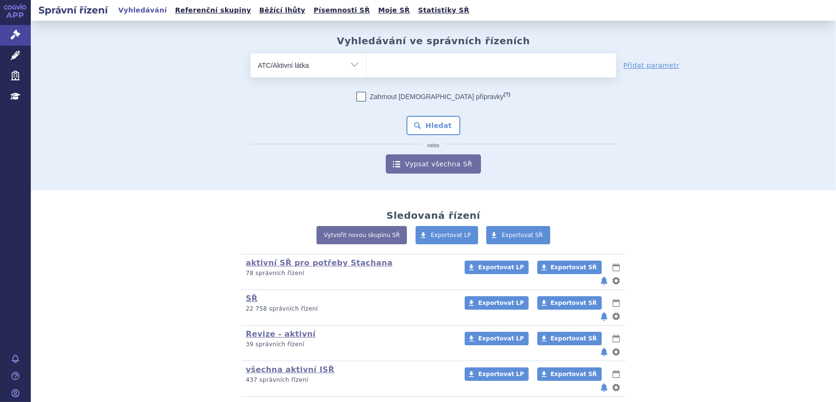
click at [366, 72] on select at bounding box center [366, 65] width 0 height 24
click at [427, 64] on ul at bounding box center [491, 63] width 250 height 20
click at [366, 64] on select at bounding box center [366, 65] width 0 height 24
click at [440, 53] on div "Vyhledávání ve správních řízeních odstranit Vše Spisová značka Od" at bounding box center [433, 104] width 606 height 138
drag, startPoint x: 440, startPoint y: 53, endPoint x: 436, endPoint y: 60, distance: 7.6
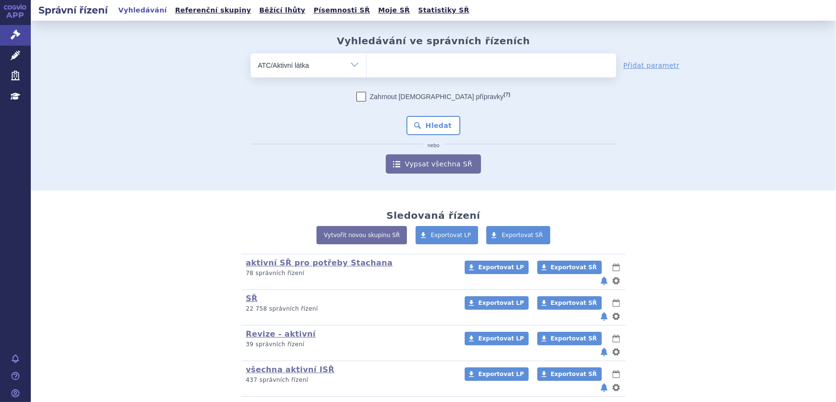
click at [438, 59] on ul at bounding box center [491, 63] width 250 height 20
click at [366, 59] on select at bounding box center [366, 65] width 0 height 24
paste input "H05BX02"
type input "H05BX02"
select select "H05BX02"
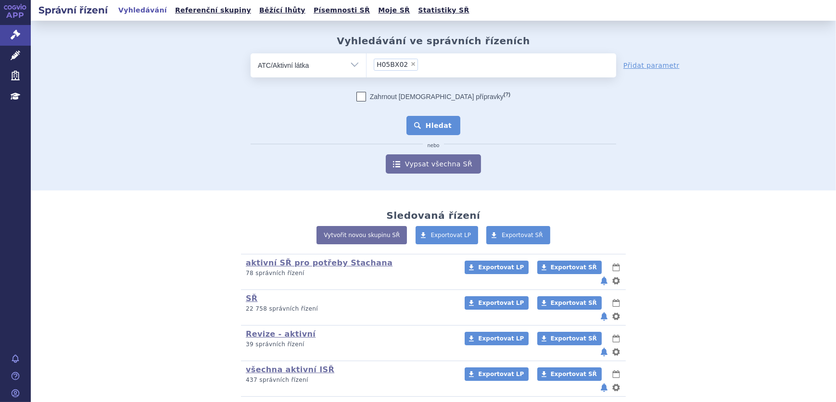
click at [425, 123] on button "Hledat" at bounding box center [433, 125] width 54 height 19
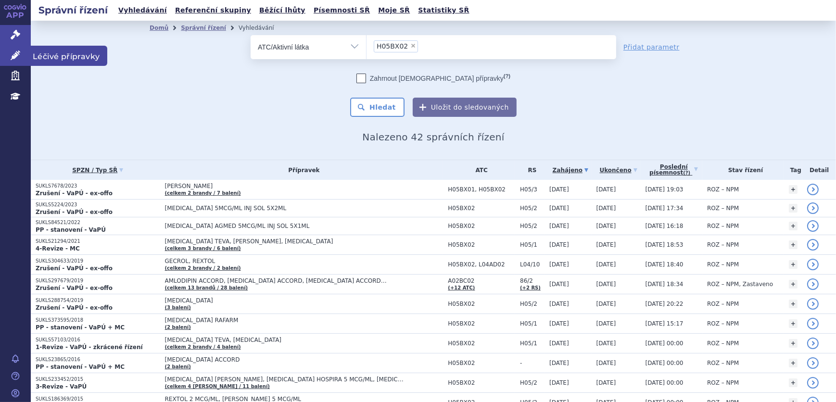
click at [11, 58] on icon at bounding box center [16, 55] width 10 height 10
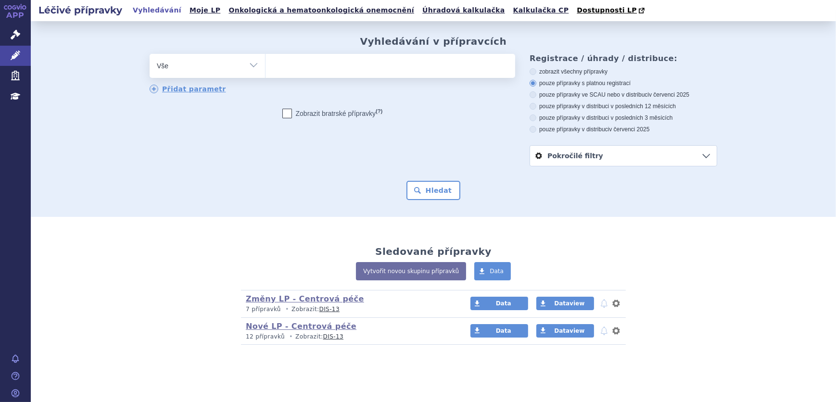
click at [237, 67] on select "Vše Přípravek/SUKL kód MAH VPOIS ATC/Aktivní látka Léková forma Síla" at bounding box center [207, 65] width 115 height 22
select select "filter-atc-group"
click at [150, 54] on select "Vše Přípravek/SUKL kód MAH VPOIS ATC/Aktivní látka Léková forma Síla" at bounding box center [207, 65] width 115 height 22
click at [311, 46] on div "Vyhledávání v přípravcích odstranit Vše Přípravek/SUKL kód MAH VPOIS" at bounding box center [433, 118] width 606 height 164
click at [305, 61] on ul at bounding box center [390, 64] width 250 height 20
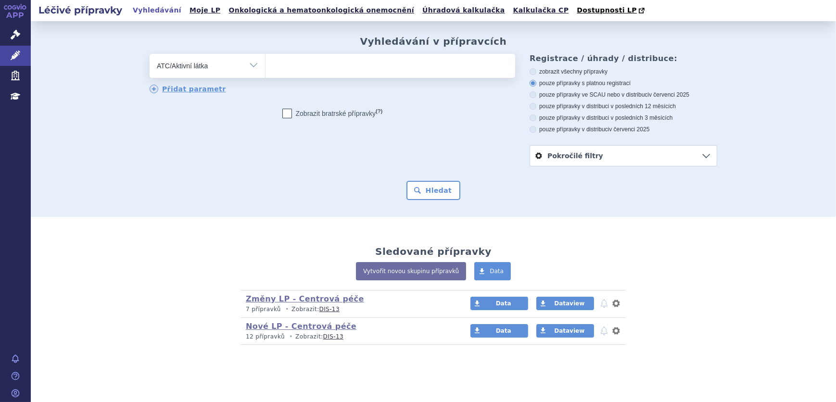
click at [265, 61] on select at bounding box center [265, 65] width 0 height 24
paste input "H05BX02"
type input "H05BX02"
select select "H05BX02"
click at [444, 189] on button "Hledat" at bounding box center [433, 190] width 54 height 19
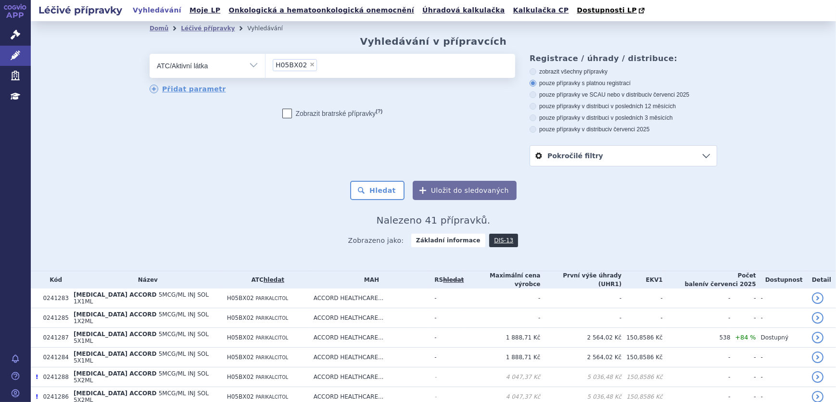
click at [581, 94] on label "pouze přípravky ve SCAU nebo v distribuci v červenci 2025" at bounding box center [623, 95] width 188 height 8
click at [537, 94] on input "pouze přípravky ve SCAU nebo v distribuci v červenci 2025" at bounding box center [533, 96] width 6 height 6
radio input "true"
click at [400, 182] on button "Hledat" at bounding box center [377, 190] width 54 height 19
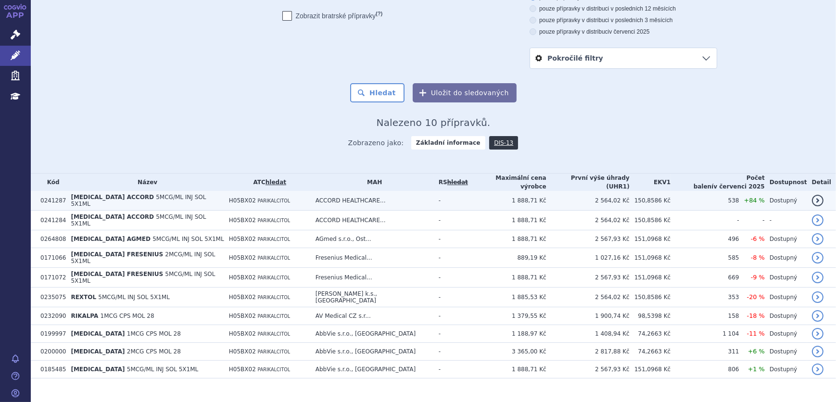
scroll to position [100, 0]
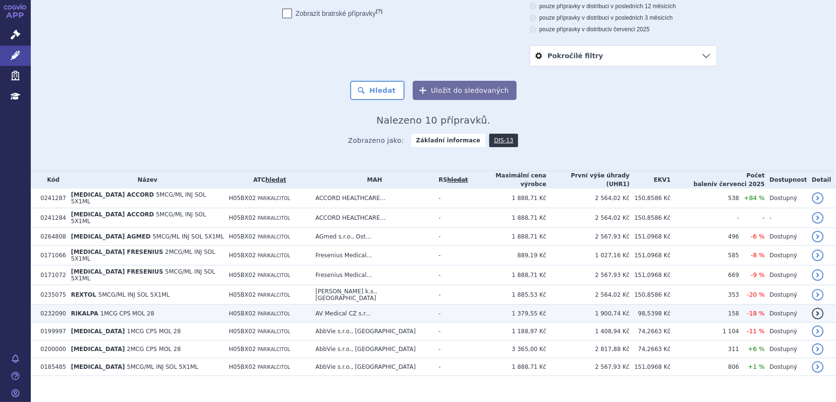
click at [611, 308] on td "1 900,74 Kč" at bounding box center [587, 314] width 83 height 18
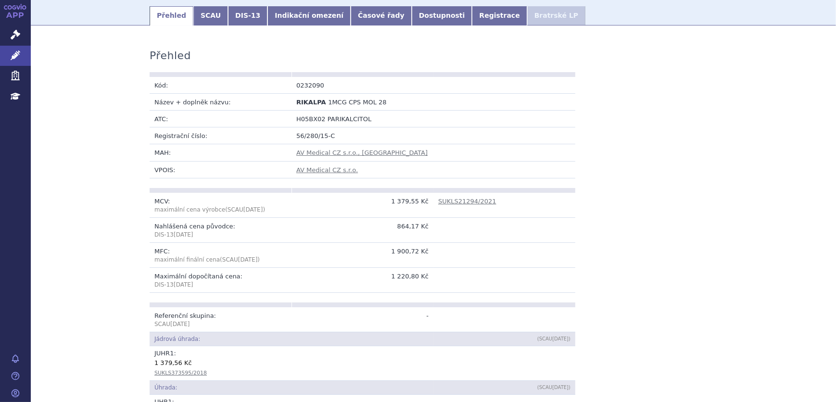
scroll to position [175, 0]
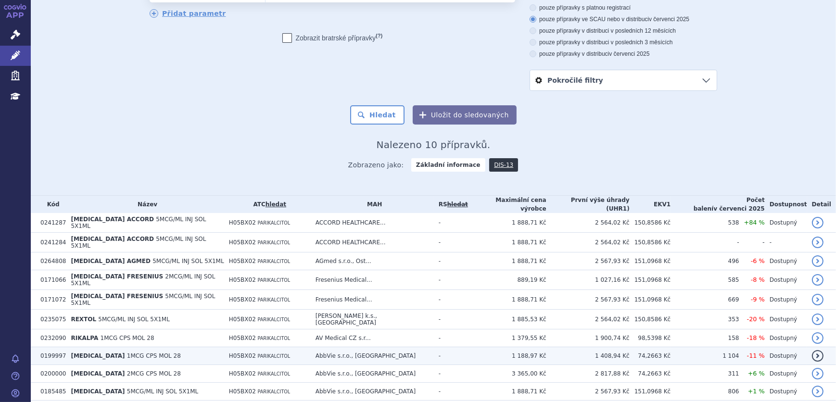
scroll to position [87, 0]
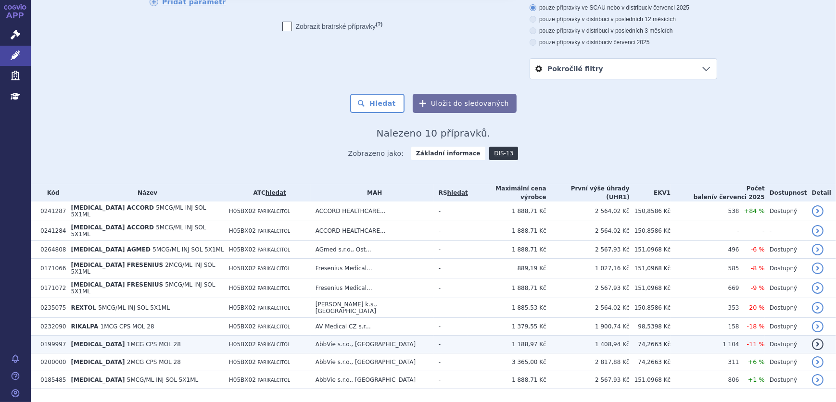
click at [568, 336] on td "1 408,94 Kč" at bounding box center [587, 345] width 83 height 18
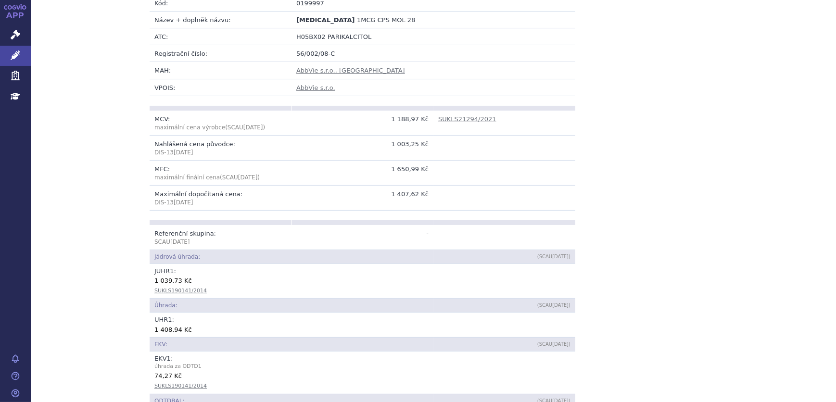
scroll to position [218, 0]
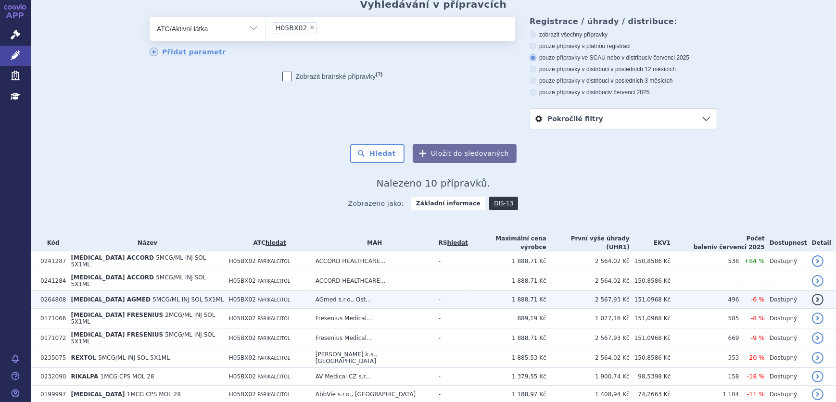
scroll to position [87, 0]
